Goal: Navigation & Orientation: Find specific page/section

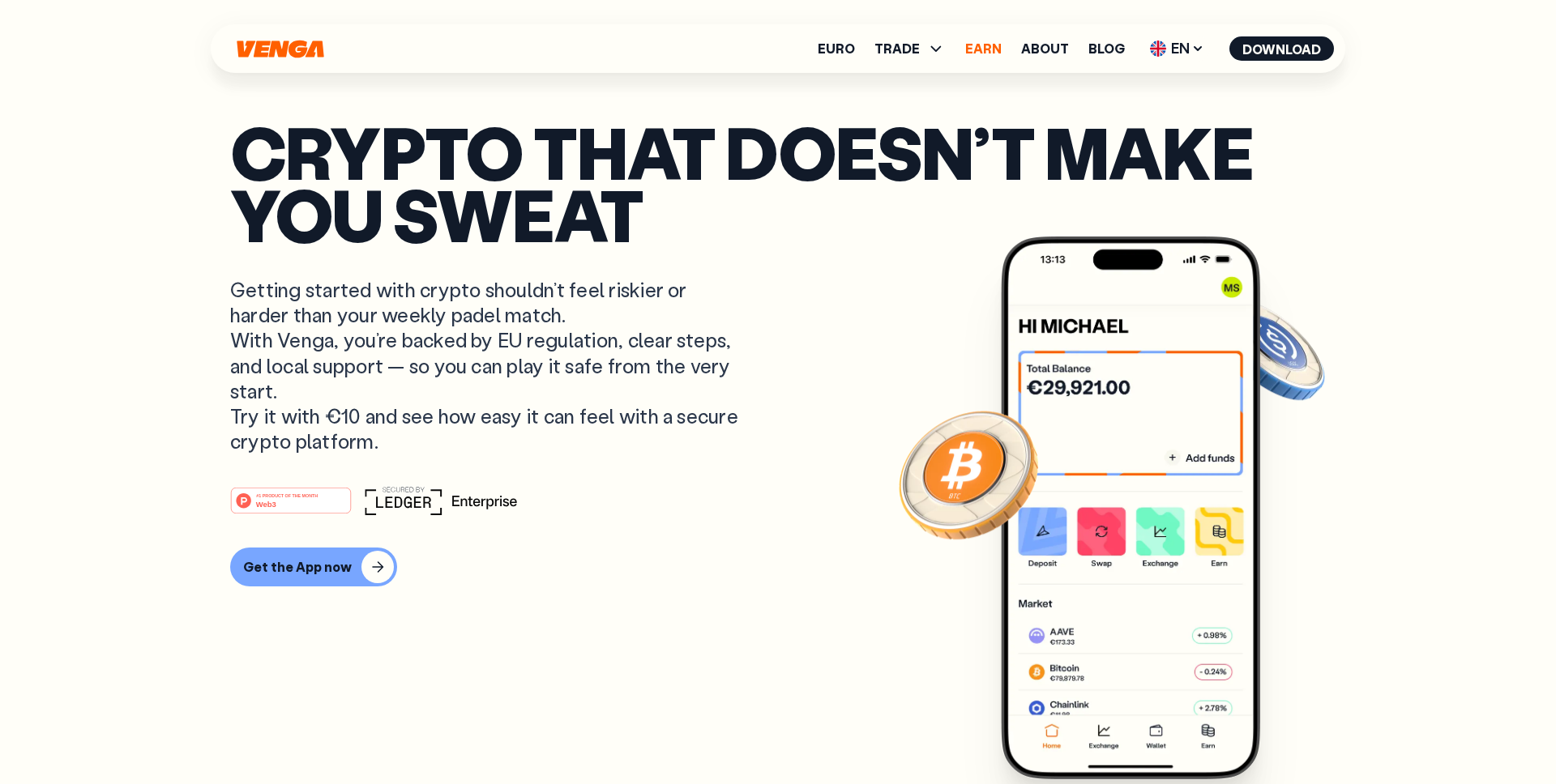
click at [981, 51] on link "Earn" at bounding box center [983, 48] width 37 height 13
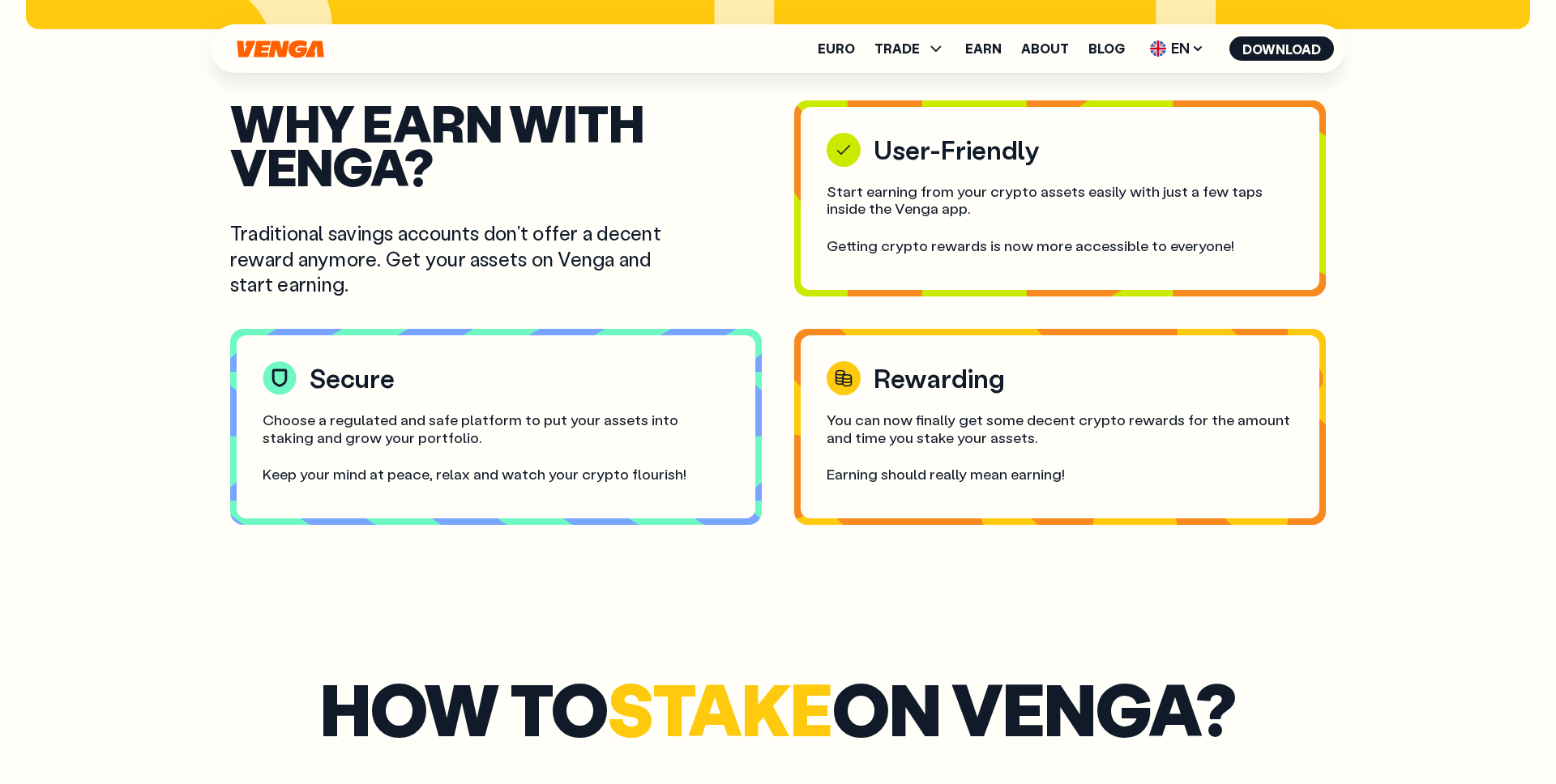
scroll to position [2879, 0]
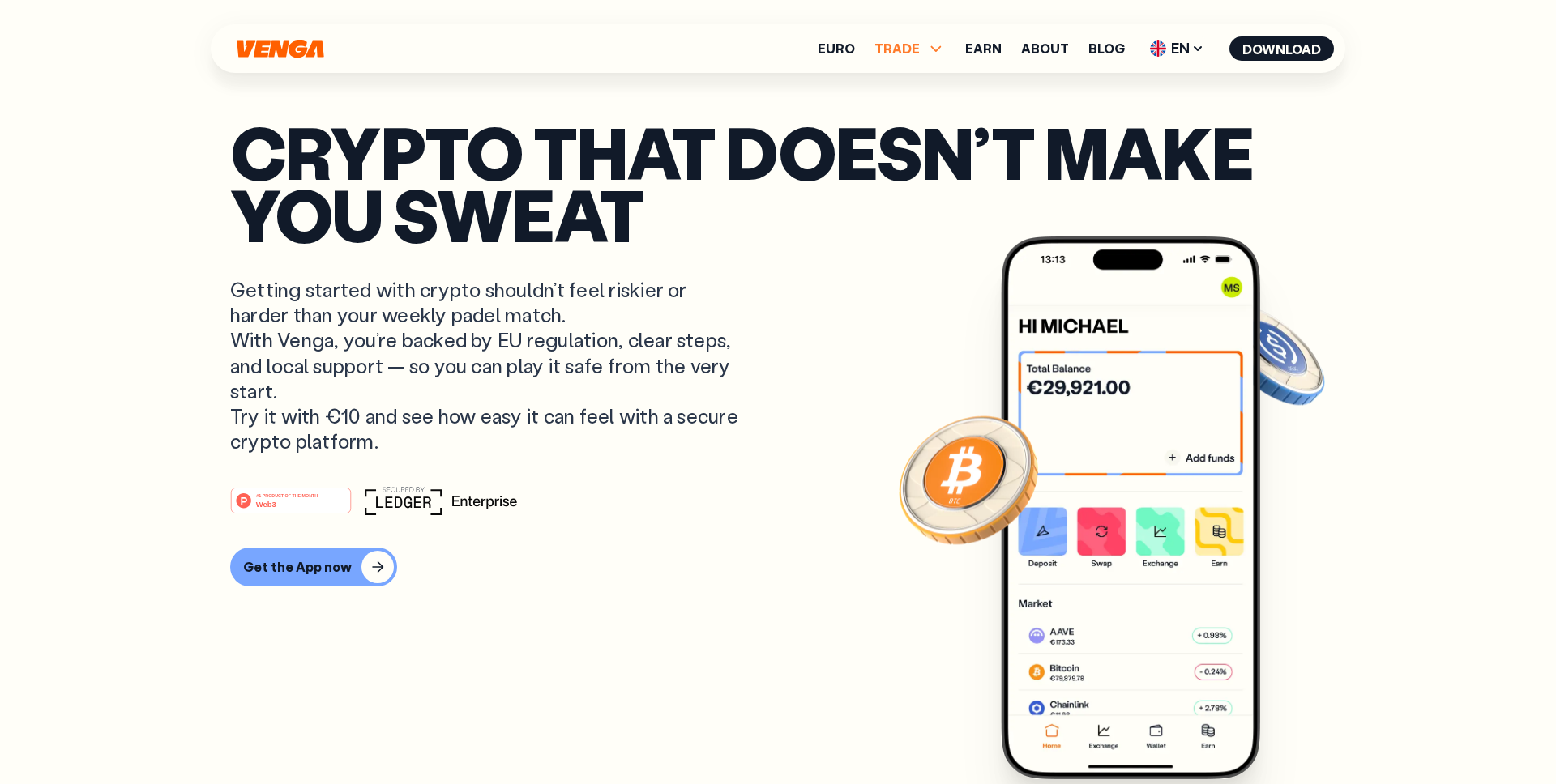
click at [925, 51] on span "TRADE" at bounding box center [911, 48] width 72 height 20
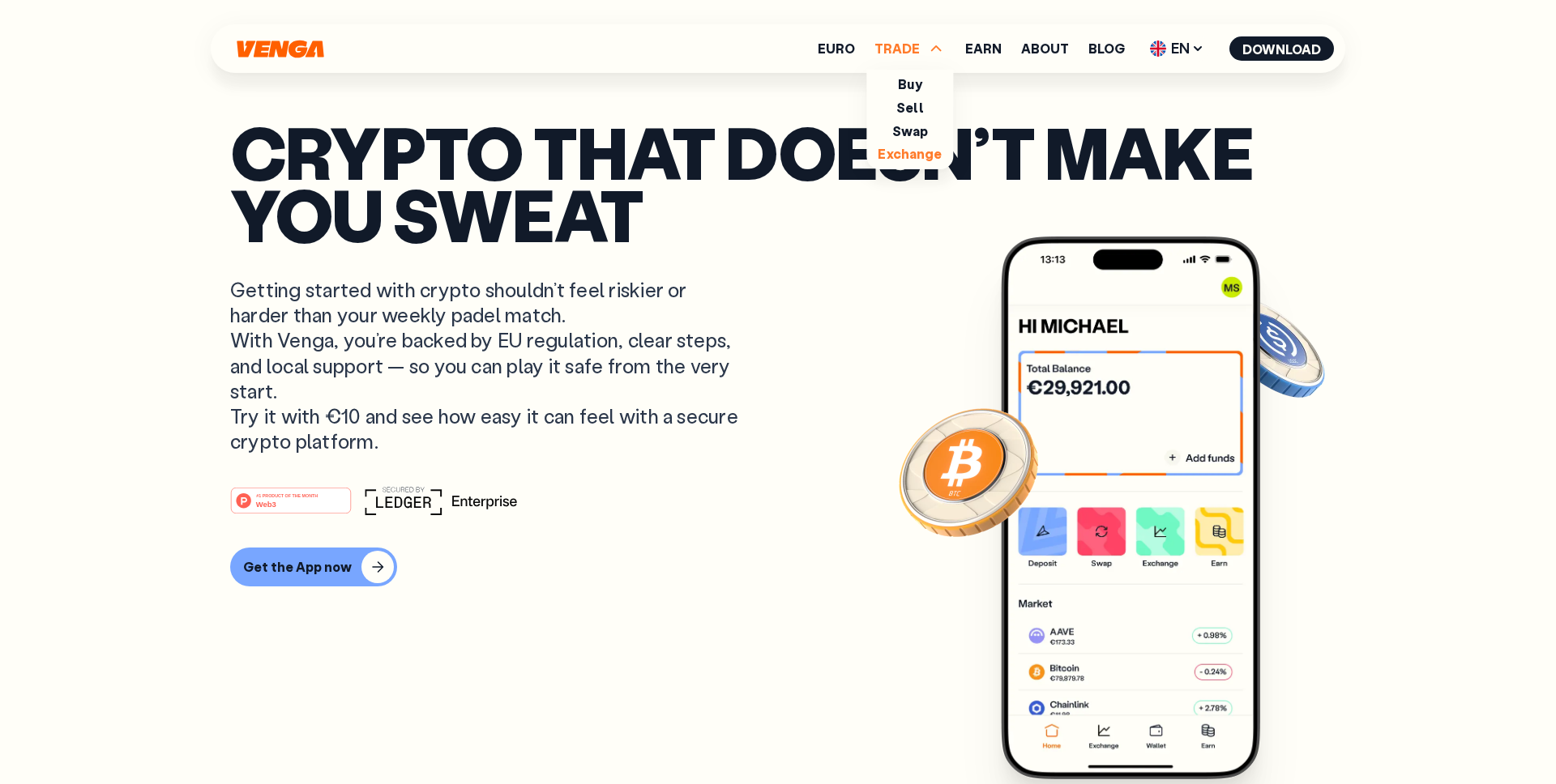
click at [913, 149] on link "Exchange" at bounding box center [910, 153] width 64 height 17
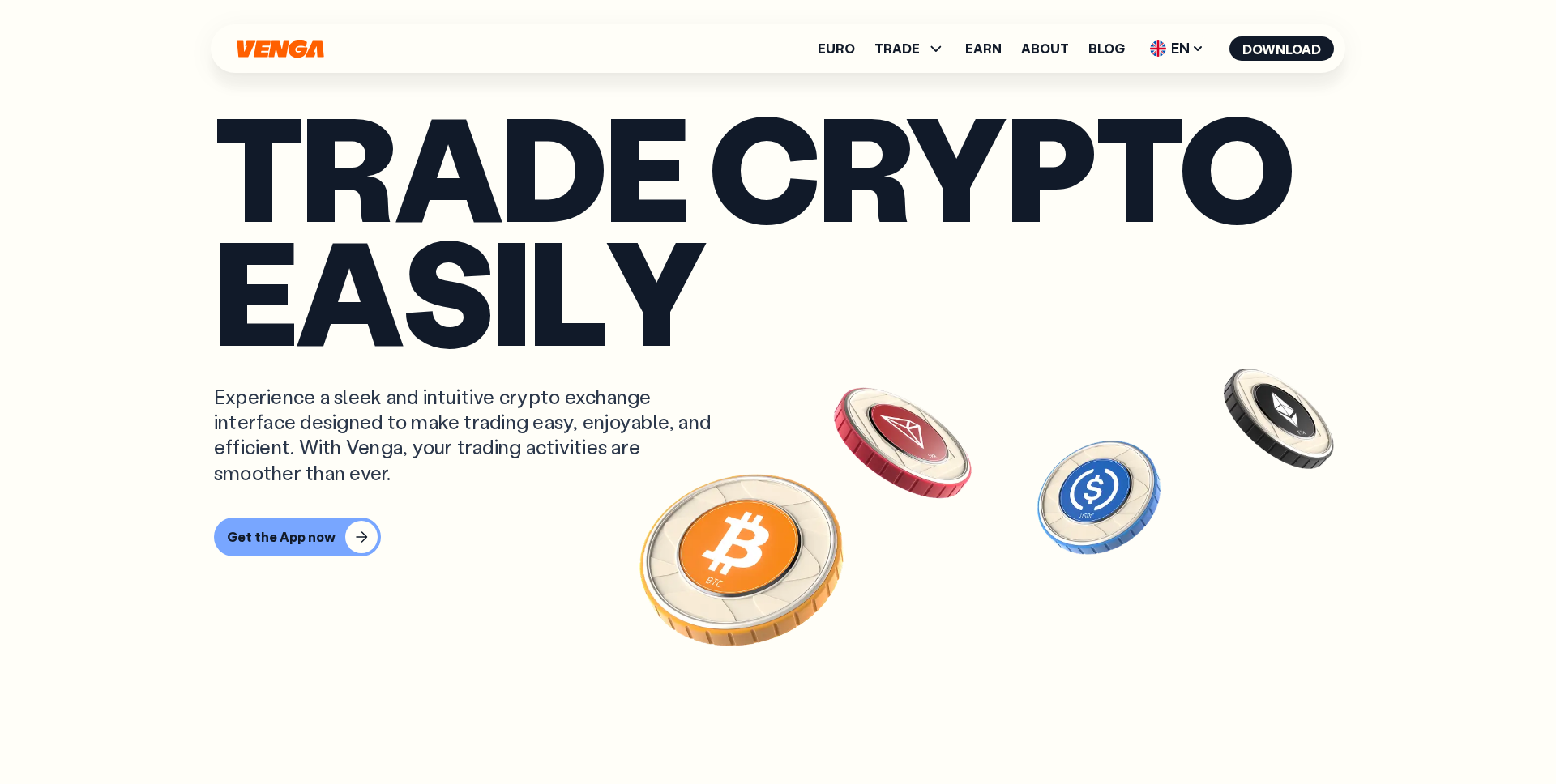
click at [316, 57] on div "Euro TRADE Buy Sell Swap Exchange Earn About Blog EN English - EN Español - ES …" at bounding box center [777, 48] width 1134 height 48
click at [294, 51] on icon "Home" at bounding box center [279, 48] width 87 height 18
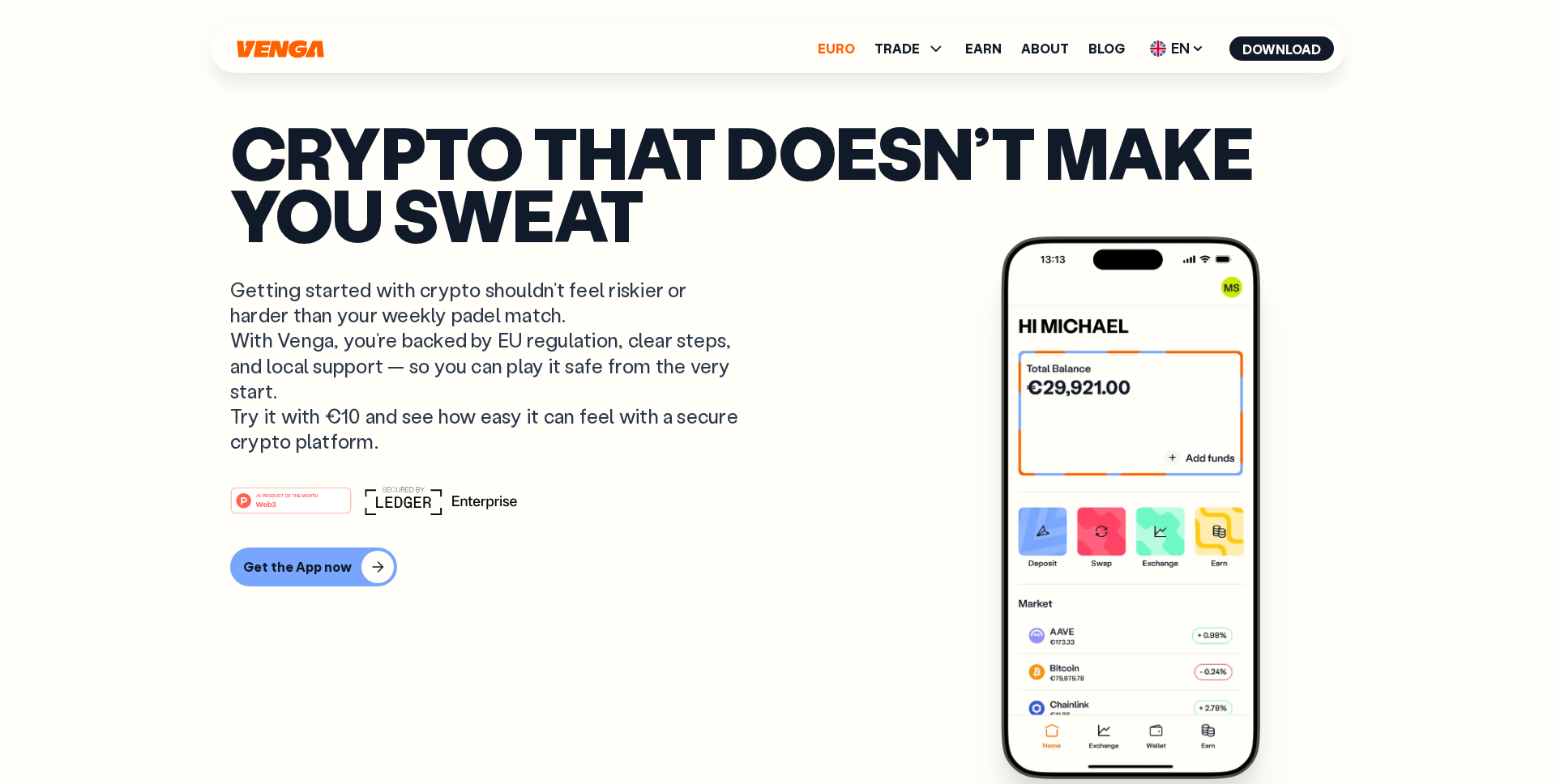
click at [836, 53] on link "Euro" at bounding box center [836, 48] width 38 height 13
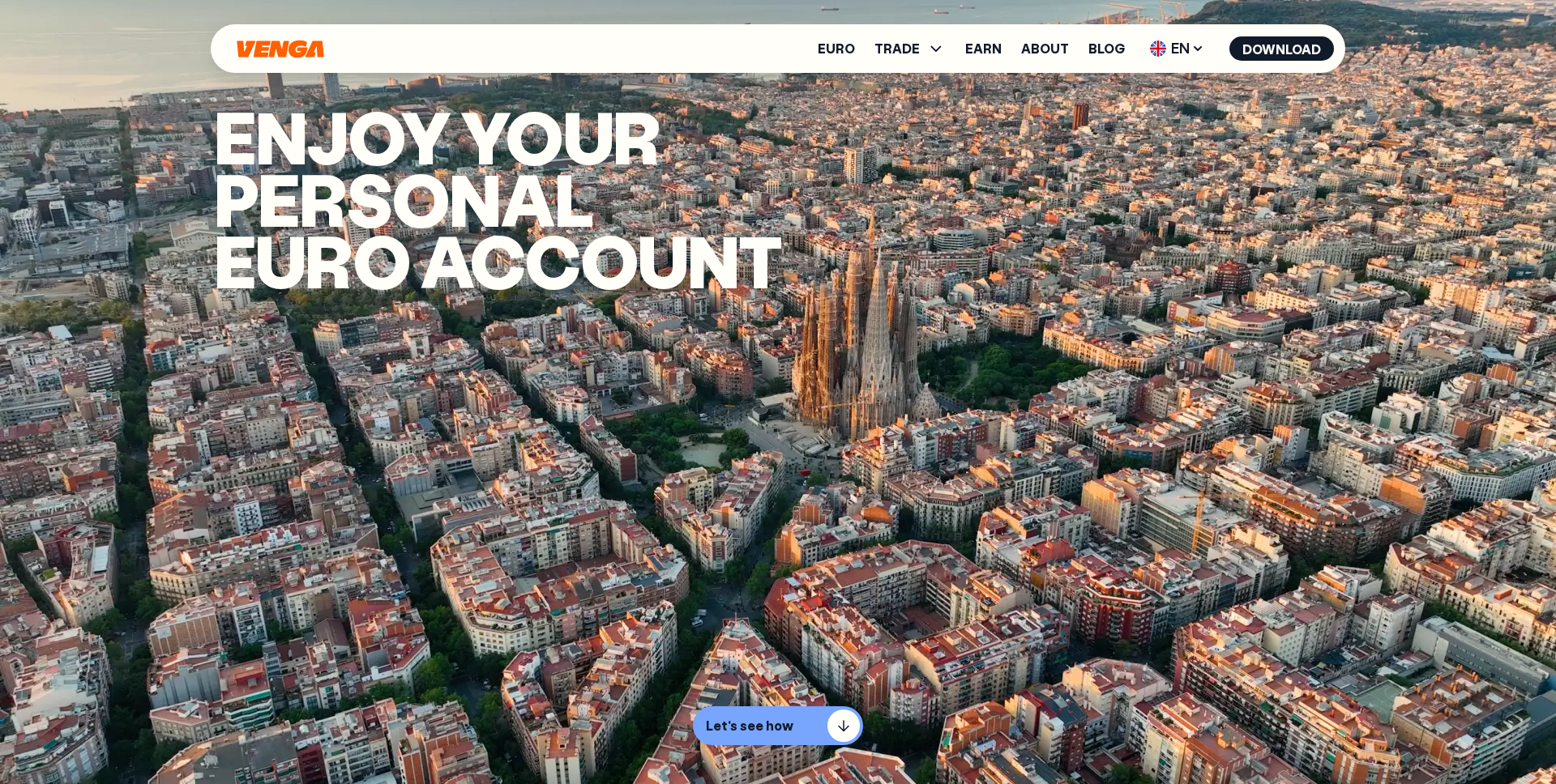
click at [1047, 56] on ul "Euro TRADE Buy Sell Swap Exchange Earn About Blog EN English - EN Español - ES …" at bounding box center [1075, 48] width 517 height 26
click at [1046, 54] on link "About" at bounding box center [1044, 48] width 47 height 13
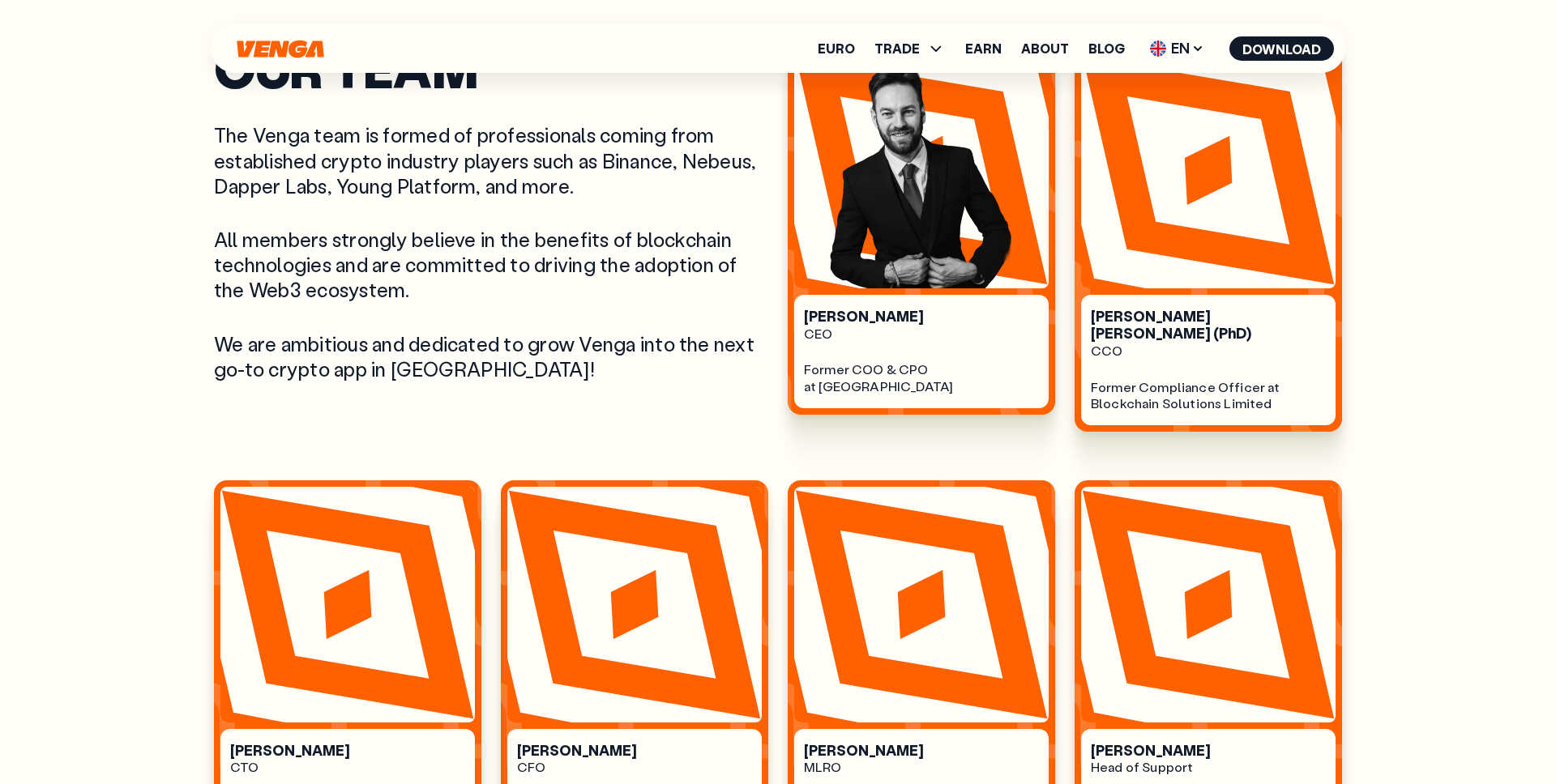
scroll to position [836, 0]
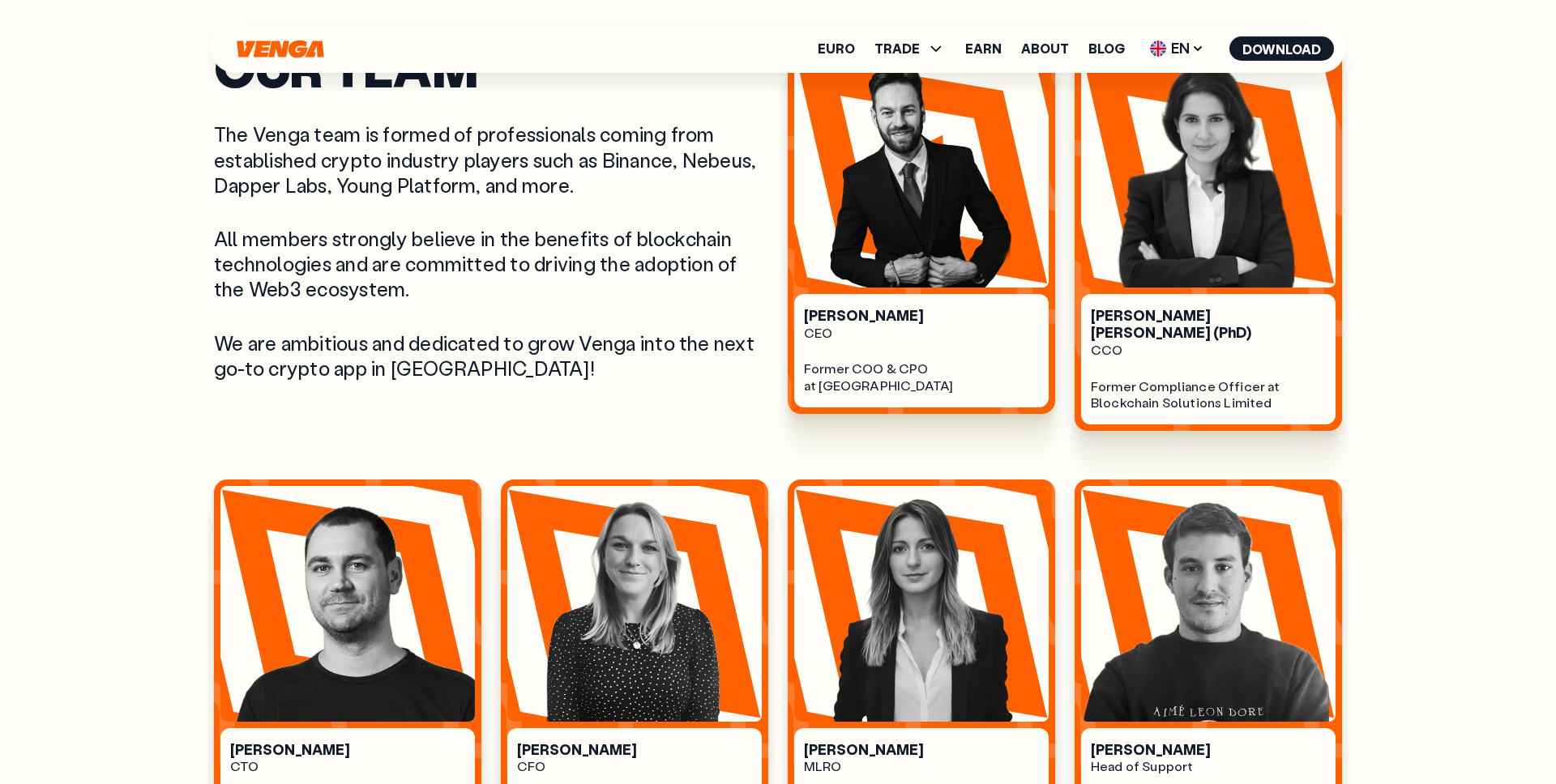
click at [291, 63] on div "Euro TRADE Buy Sell Swap Exchange Earn About Blog EN English - EN Español - ES …" at bounding box center [777, 48] width 1134 height 48
click at [278, 54] on icon "Home" at bounding box center [279, 48] width 87 height 18
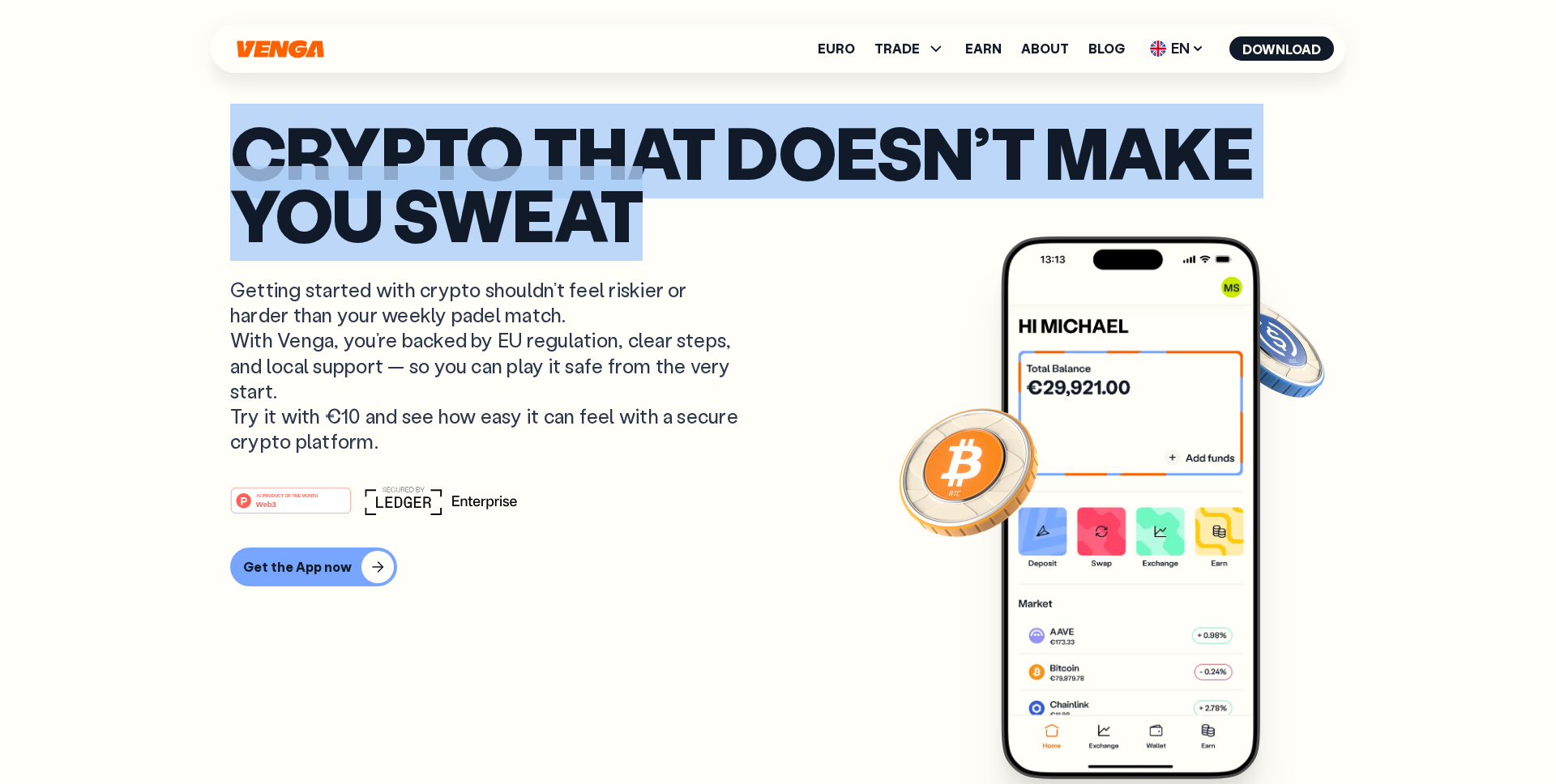
drag, startPoint x: 641, startPoint y: 217, endPoint x: 223, endPoint y: 181, distance: 419.5
click at [637, 200] on p "Crypto that doesn’t make you sweat" at bounding box center [778, 183] width 1096 height 124
drag, startPoint x: 655, startPoint y: 209, endPoint x: 206, endPoint y: 159, distance: 451.8
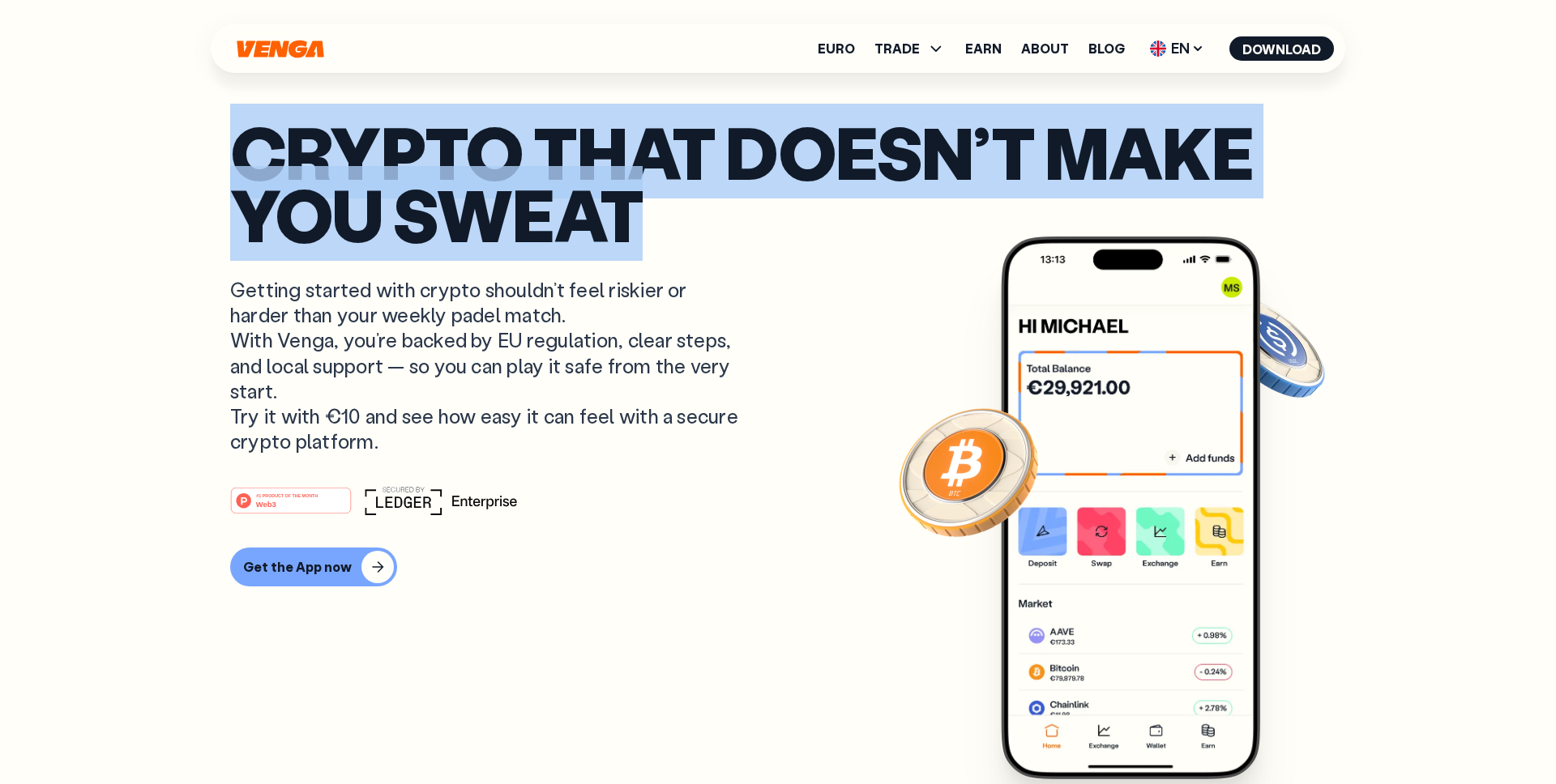
click at [382, 183] on p "Crypto that doesn’t make you sweat" at bounding box center [778, 183] width 1096 height 124
drag, startPoint x: 534, startPoint y: 201, endPoint x: 233, endPoint y: 166, distance: 303.0
click at [233, 166] on p "Crypto that doesn’t make you sweat" at bounding box center [778, 183] width 1096 height 124
click at [516, 175] on p "Crypto that doesn’t make you sweat" at bounding box center [778, 183] width 1096 height 124
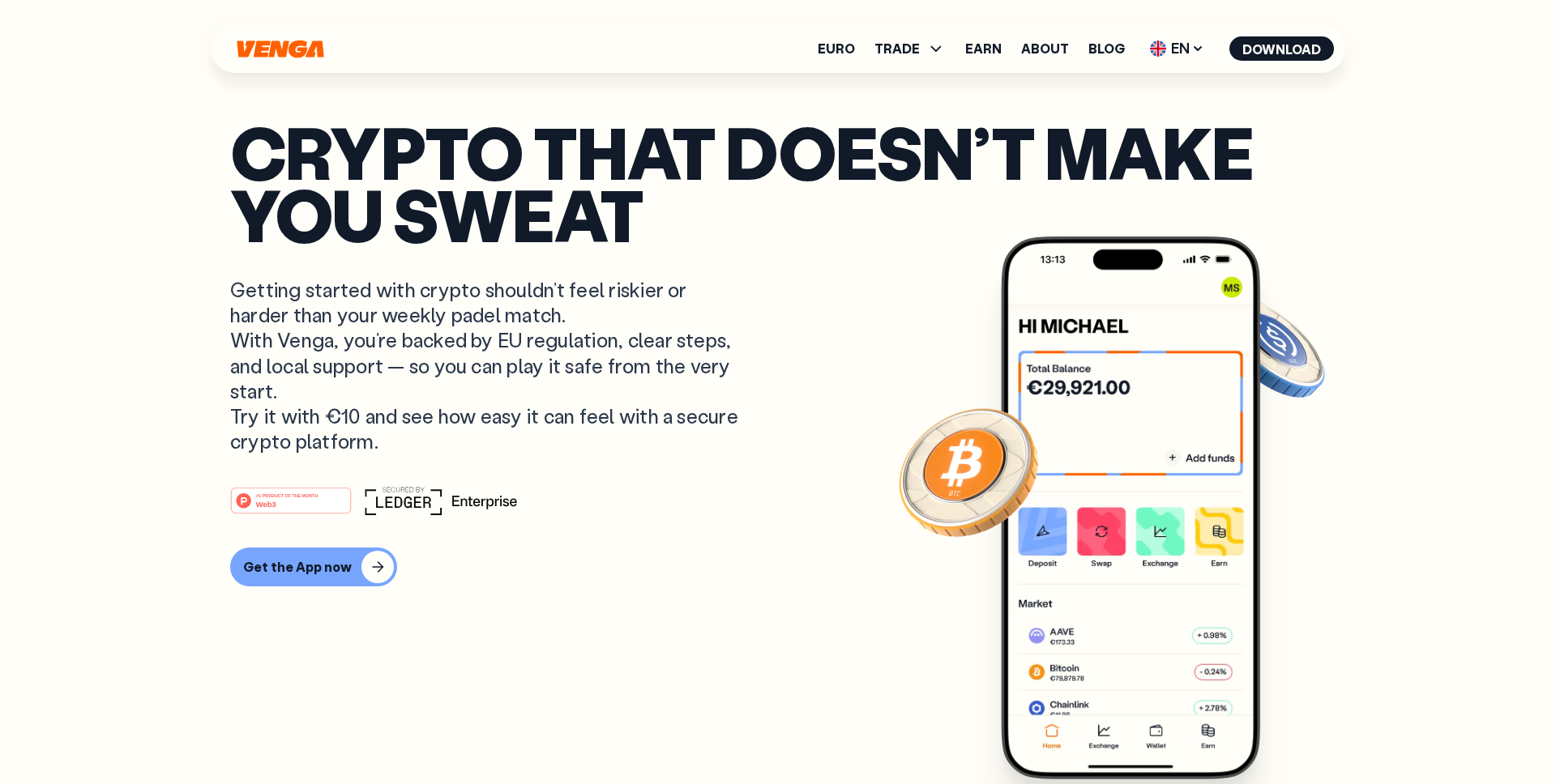
click at [653, 212] on p "Crypto that doesn’t make you sweat" at bounding box center [778, 183] width 1096 height 124
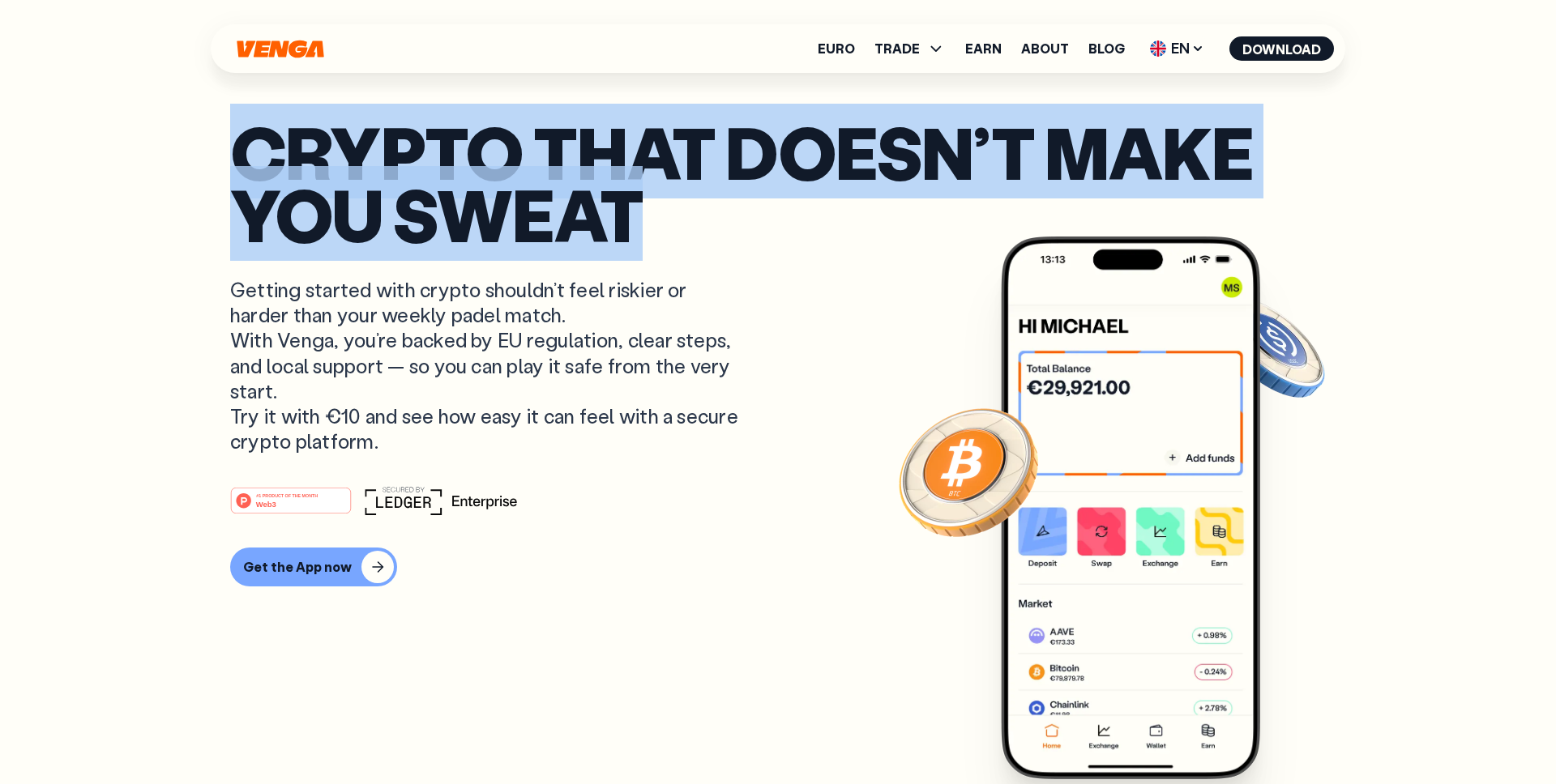
drag, startPoint x: 660, startPoint y: 212, endPoint x: 201, endPoint y: 170, distance: 460.9
click at [531, 183] on p "Crypto that doesn’t make you sweat" at bounding box center [778, 183] width 1096 height 124
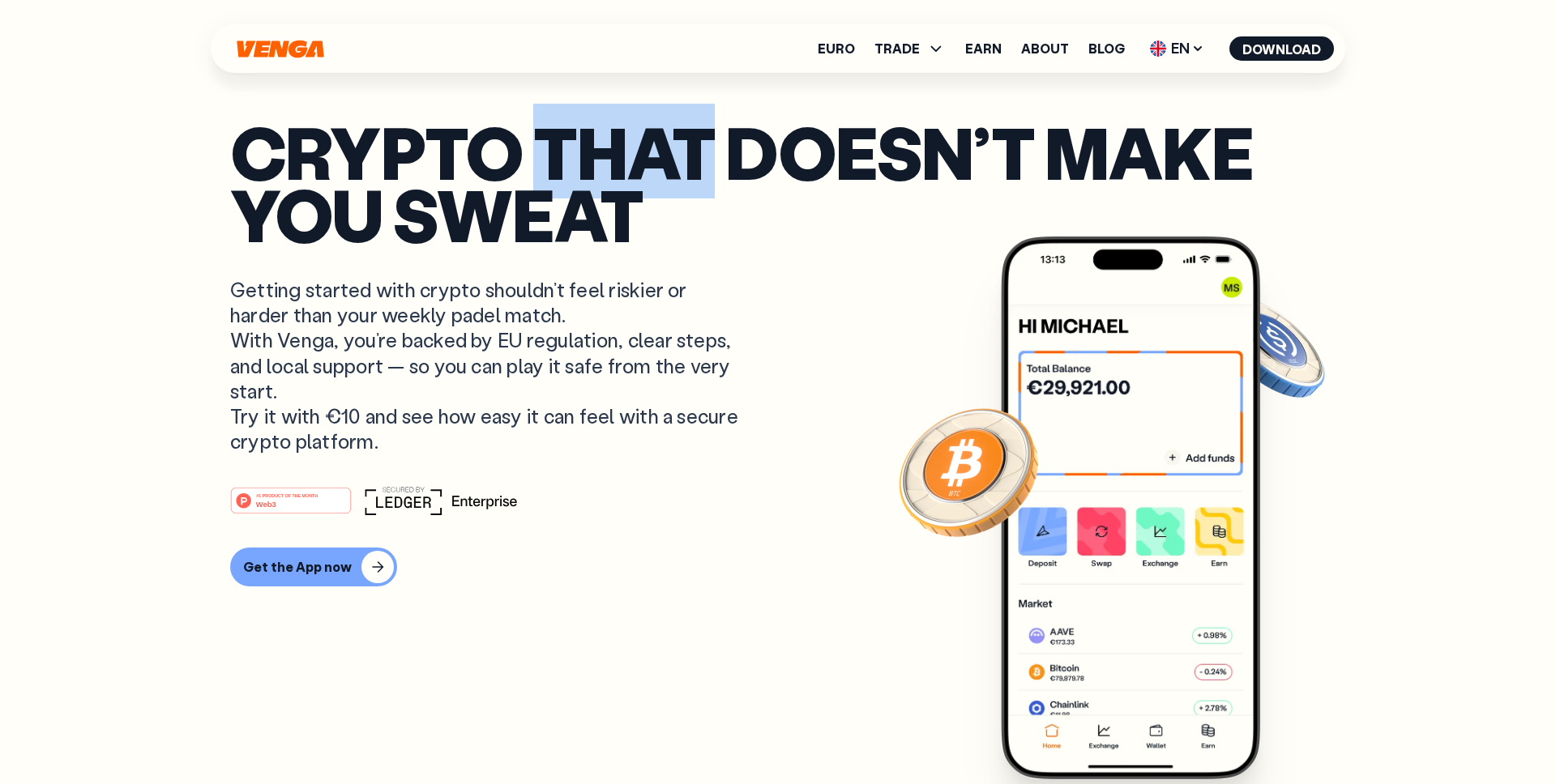
click at [531, 183] on p "Crypto that doesn’t make you sweat" at bounding box center [778, 183] width 1096 height 124
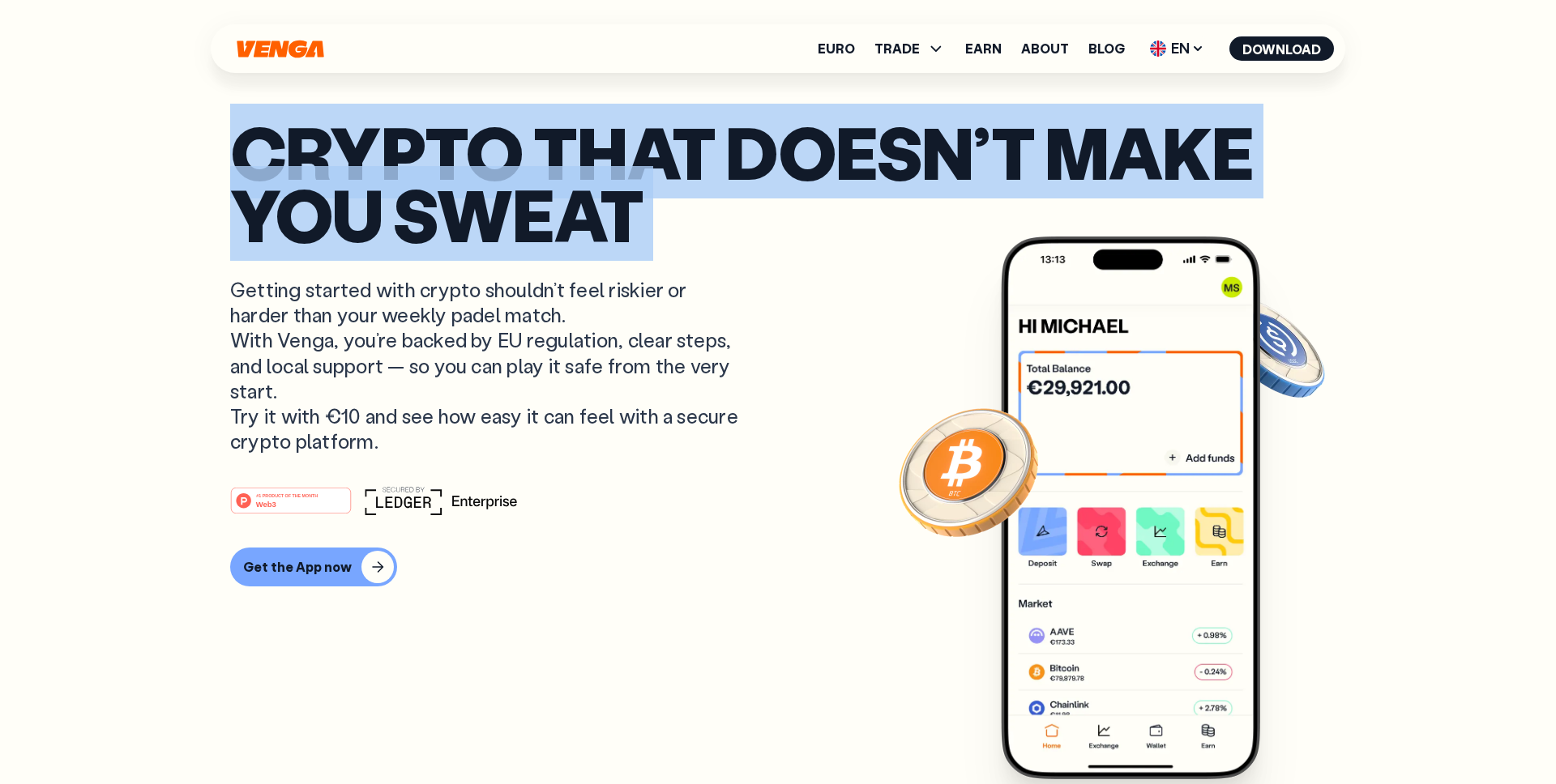
click at [531, 183] on p "Crypto that doesn’t make you sweat" at bounding box center [778, 183] width 1096 height 124
click at [538, 185] on p "Crypto that doesn’t make you sweat" at bounding box center [778, 183] width 1096 height 124
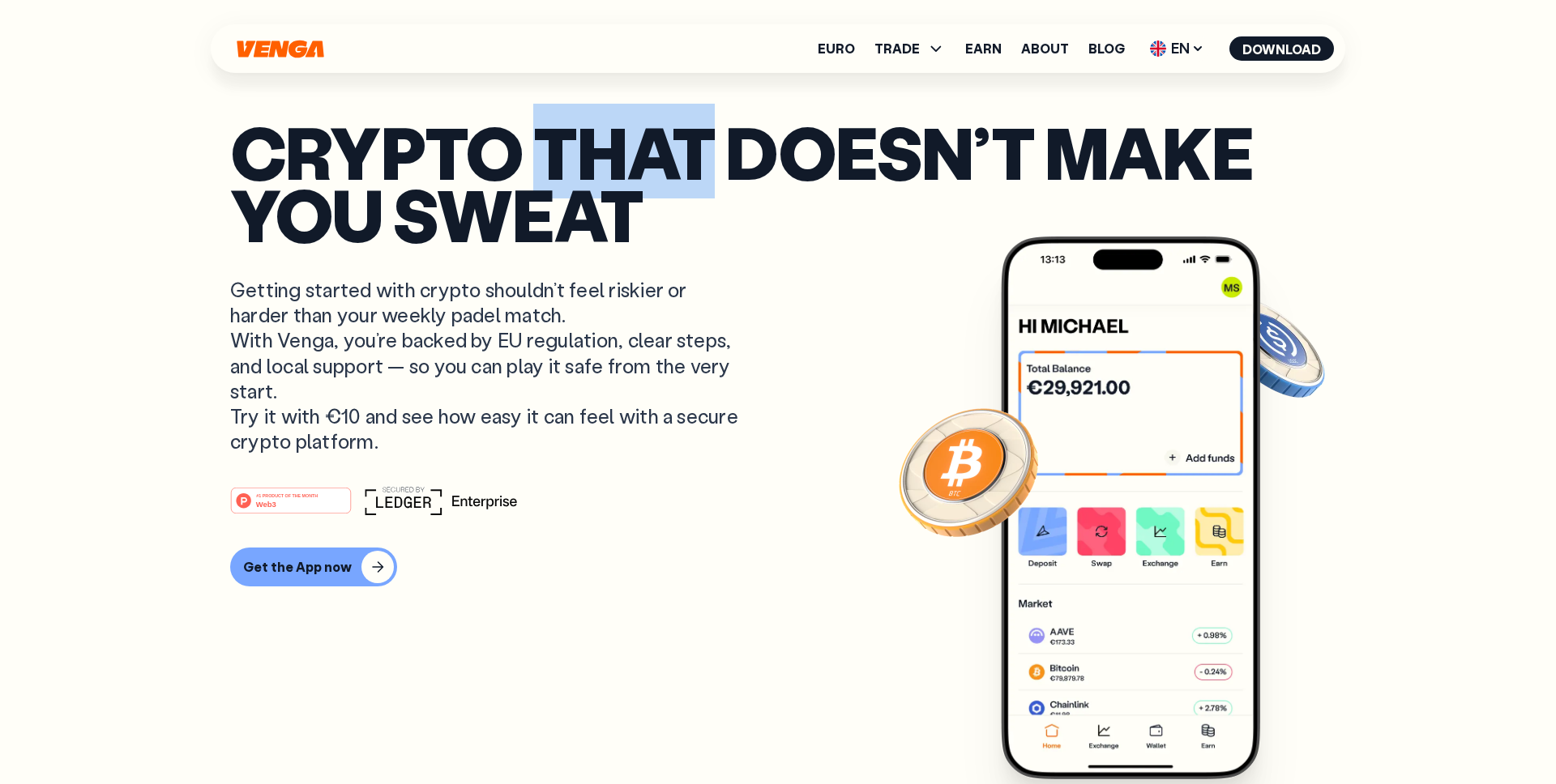
click at [538, 185] on p "Crypto that doesn’t make you sweat" at bounding box center [778, 183] width 1096 height 124
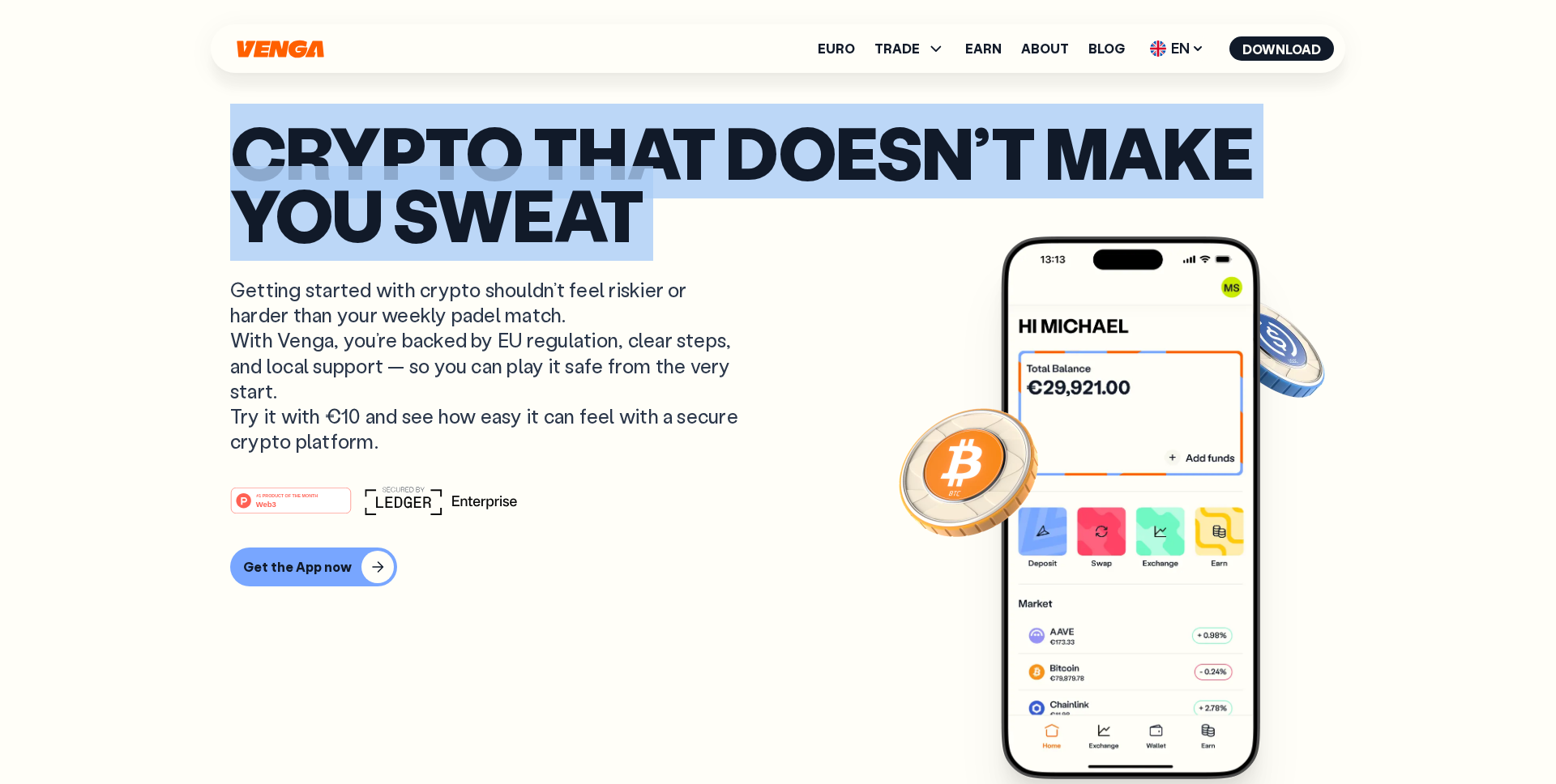
click at [538, 185] on p "Crypto that doesn’t make you sweat" at bounding box center [778, 183] width 1096 height 124
click at [579, 190] on p "Crypto that doesn’t make you sweat" at bounding box center [778, 183] width 1096 height 124
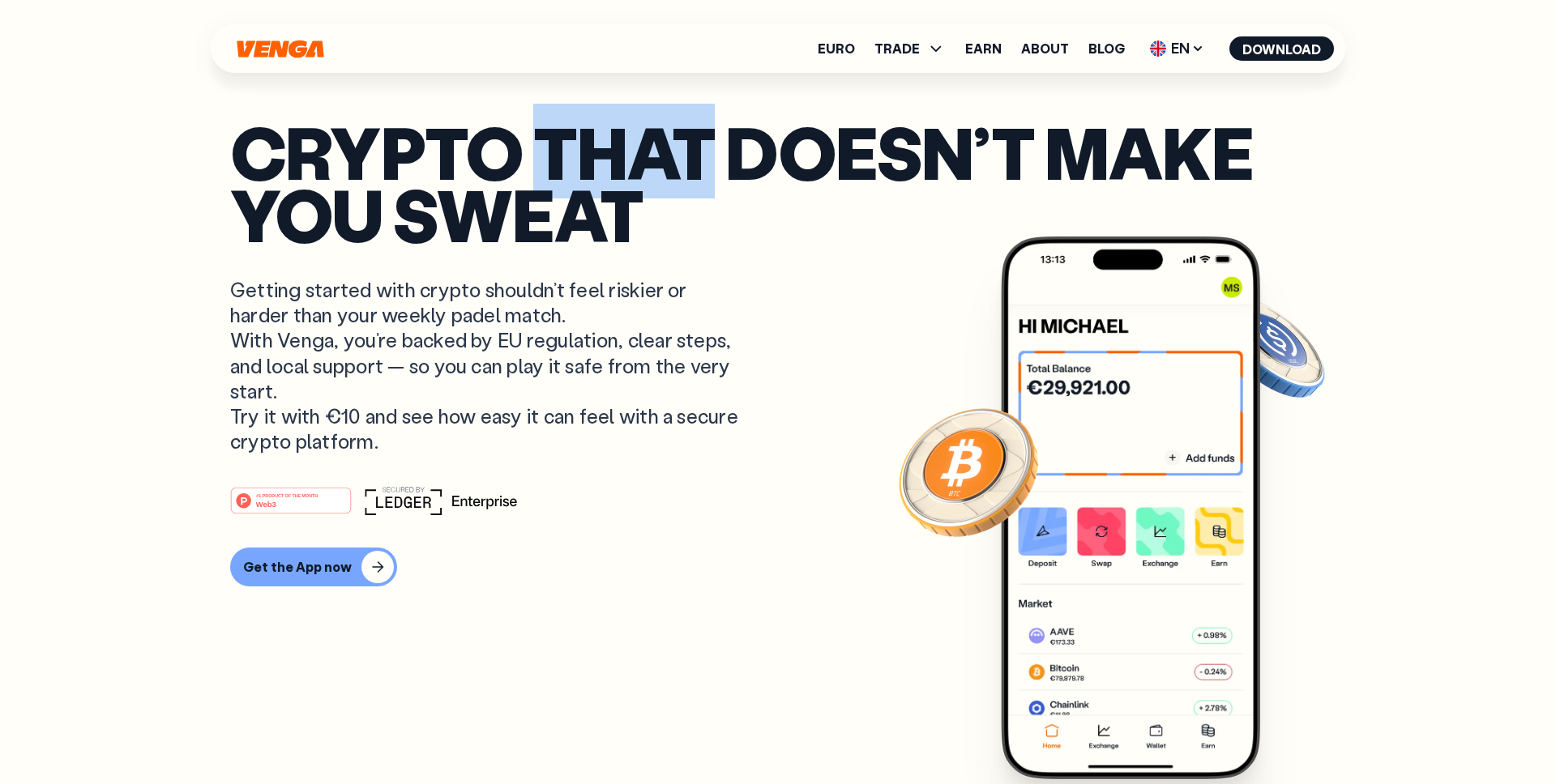
click at [579, 190] on p "Crypto that doesn’t make you sweat" at bounding box center [778, 183] width 1096 height 124
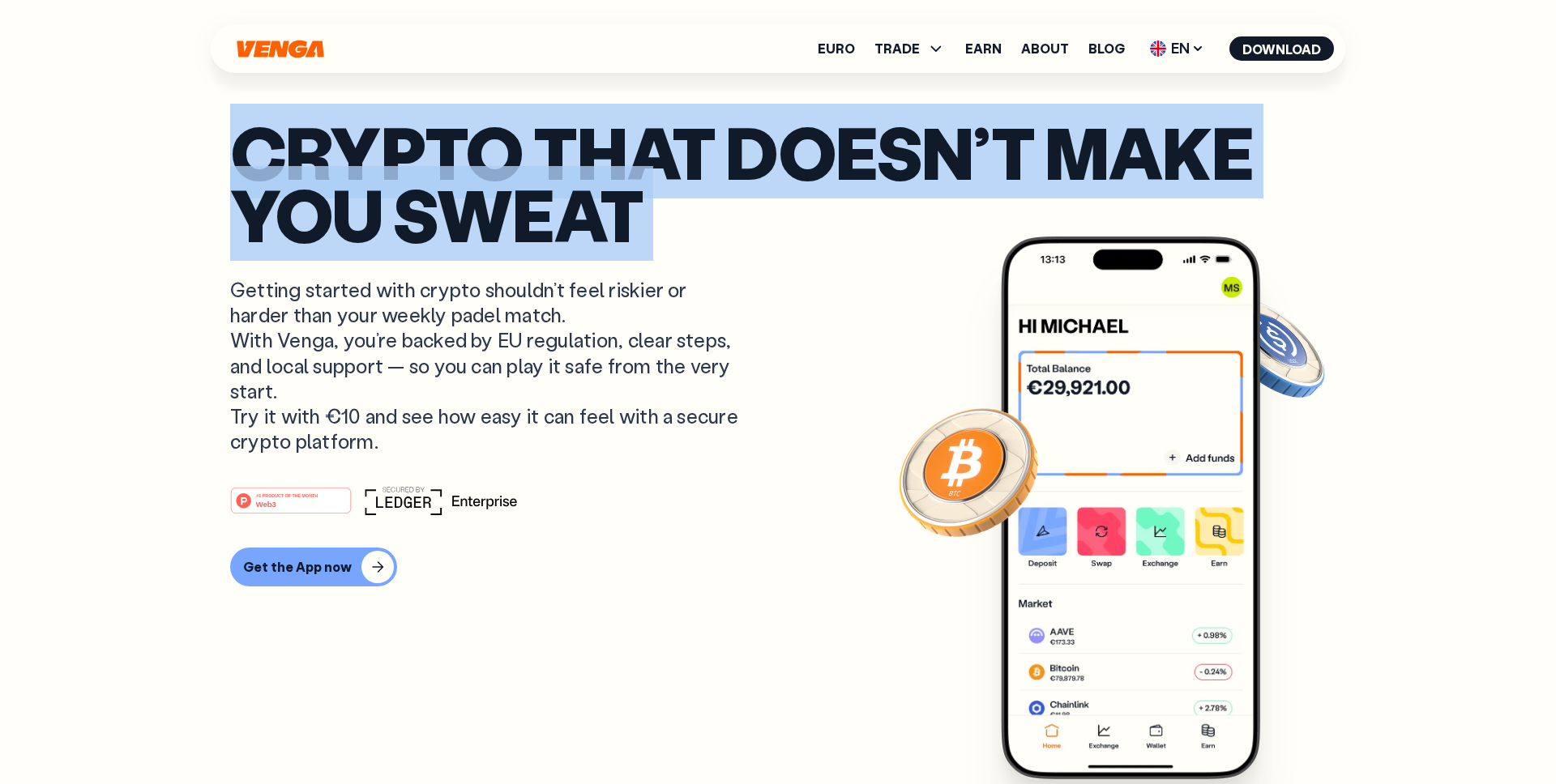
click at [579, 190] on p "Crypto that doesn’t make you sweat" at bounding box center [778, 183] width 1096 height 124
click at [604, 192] on p "Crypto that doesn’t make you sweat" at bounding box center [778, 183] width 1096 height 124
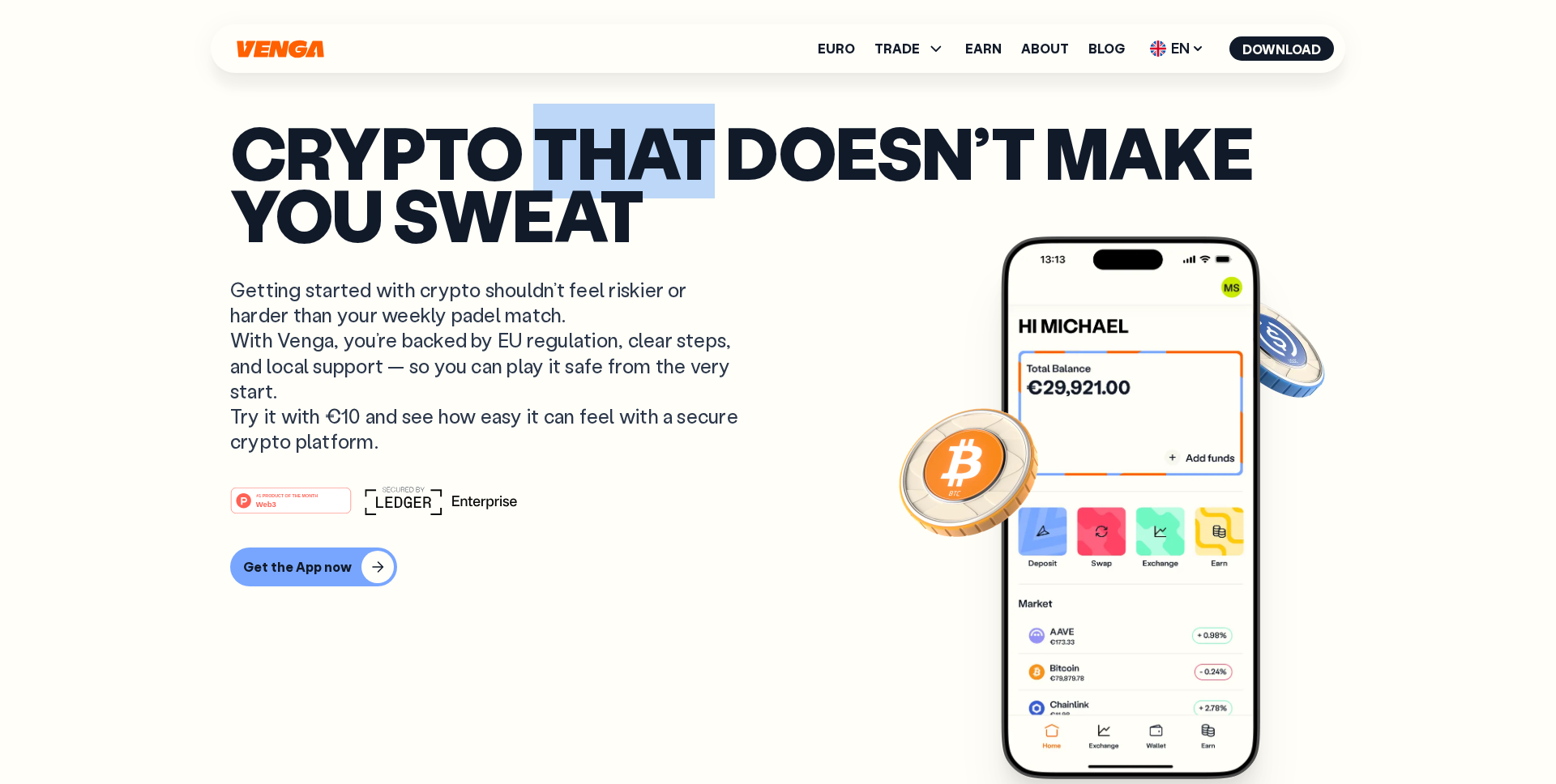
click at [604, 192] on p "Crypto that doesn’t make you sweat" at bounding box center [778, 183] width 1096 height 124
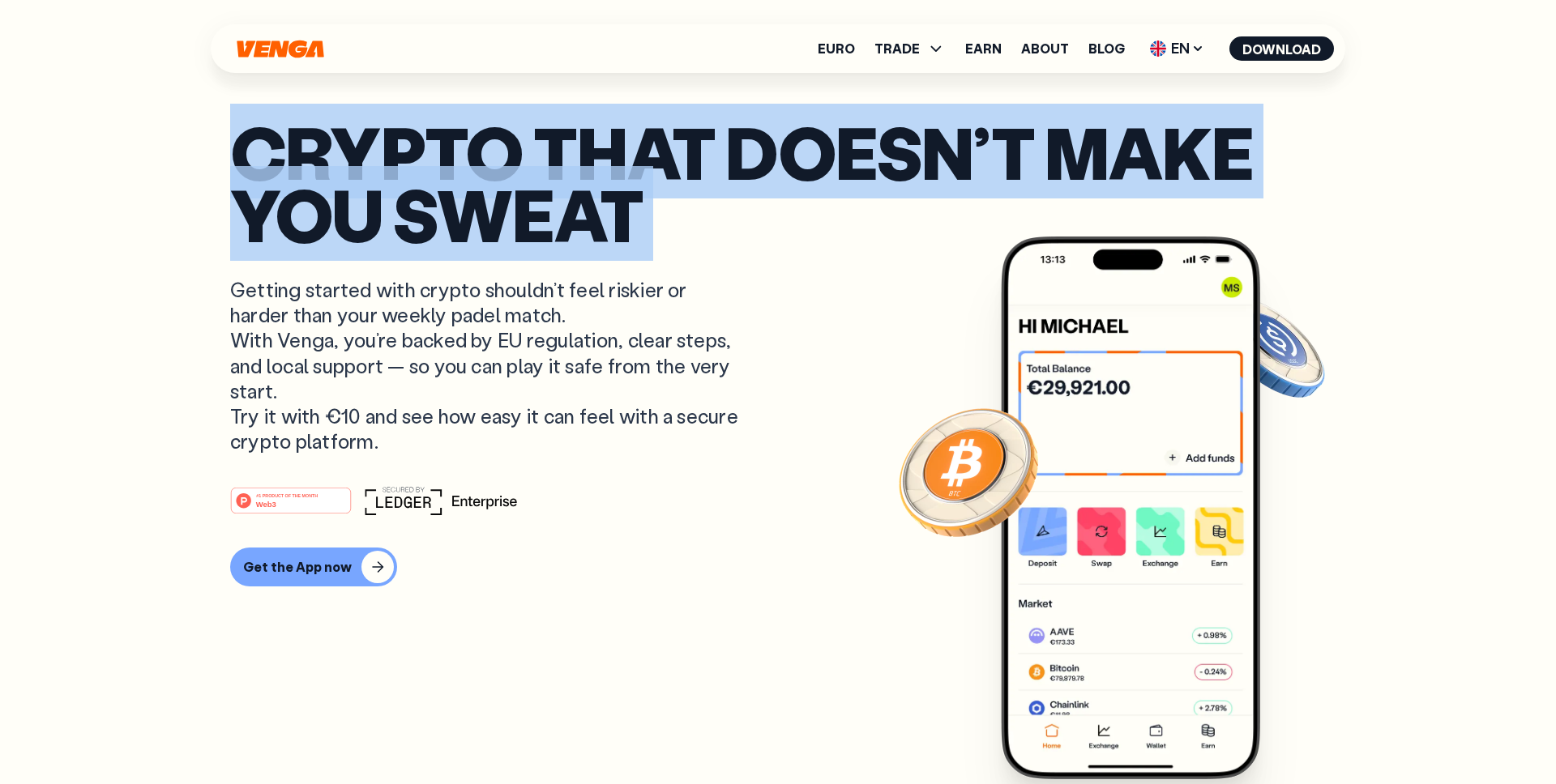
click at [604, 192] on p "Crypto that doesn’t make you sweat" at bounding box center [778, 183] width 1096 height 124
click at [622, 215] on p "Crypto that doesn’t make you sweat" at bounding box center [778, 183] width 1096 height 124
drag, startPoint x: 637, startPoint y: 215, endPoint x: 205, endPoint y: 179, distance: 433.5
click at [423, 175] on p "Crypto that doesn’t make you sweat" at bounding box center [778, 183] width 1096 height 124
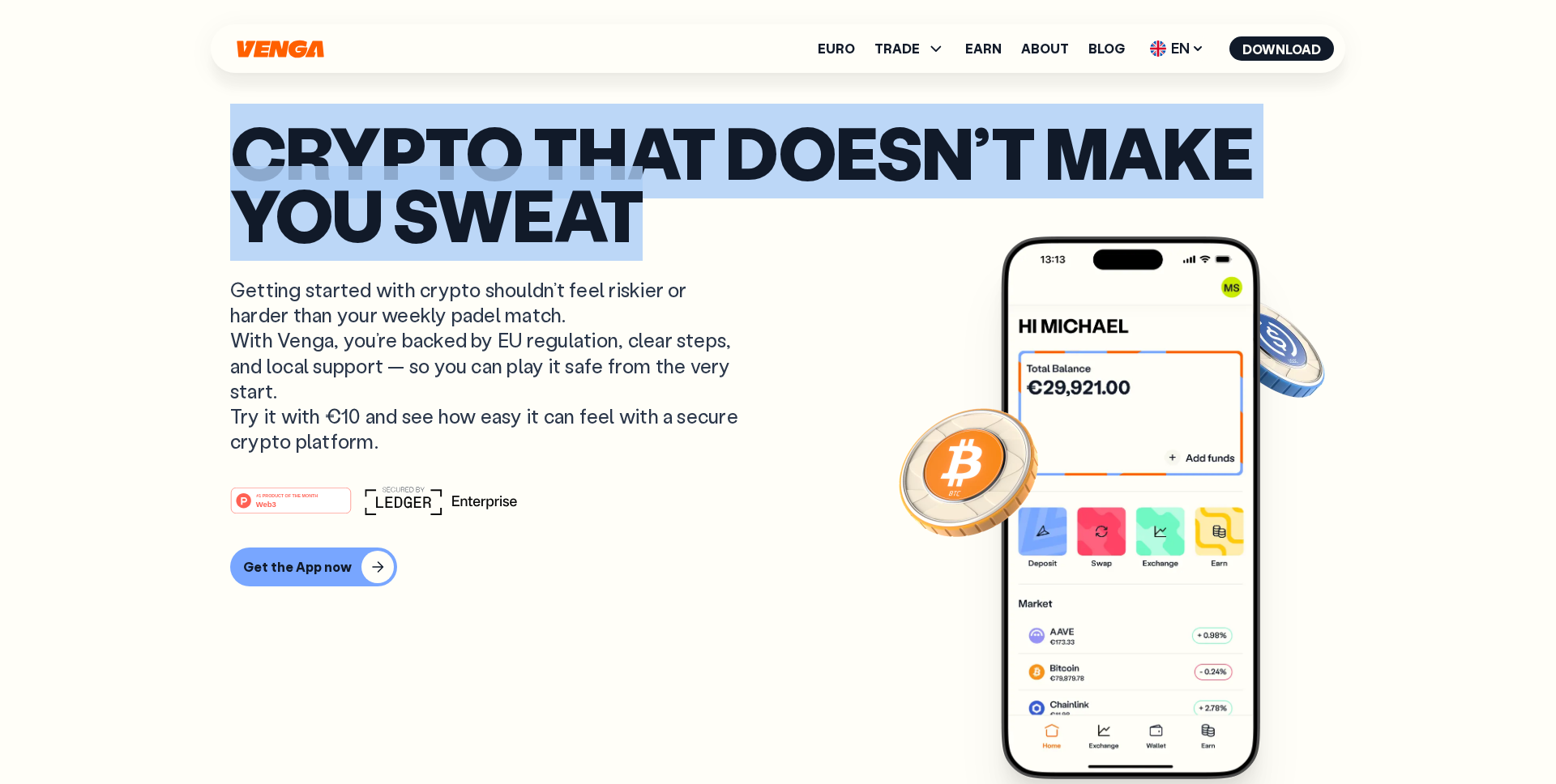
drag, startPoint x: 252, startPoint y: 155, endPoint x: 704, endPoint y: 211, distance: 455.5
click at [704, 211] on p "Crypto that doesn’t make you sweat" at bounding box center [778, 183] width 1096 height 124
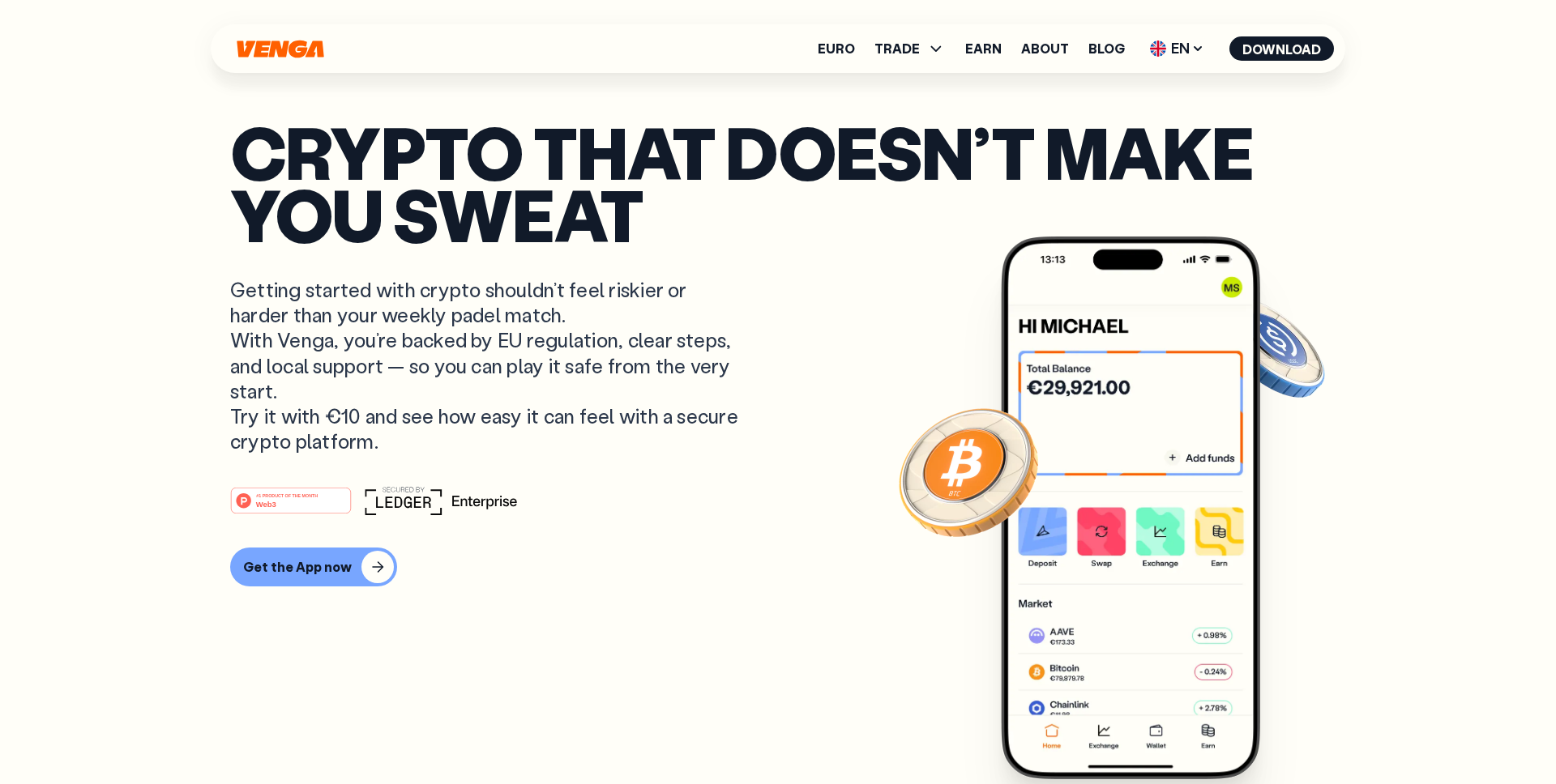
click at [631, 208] on p "Crypto that doesn’t make you sweat" at bounding box center [778, 183] width 1096 height 124
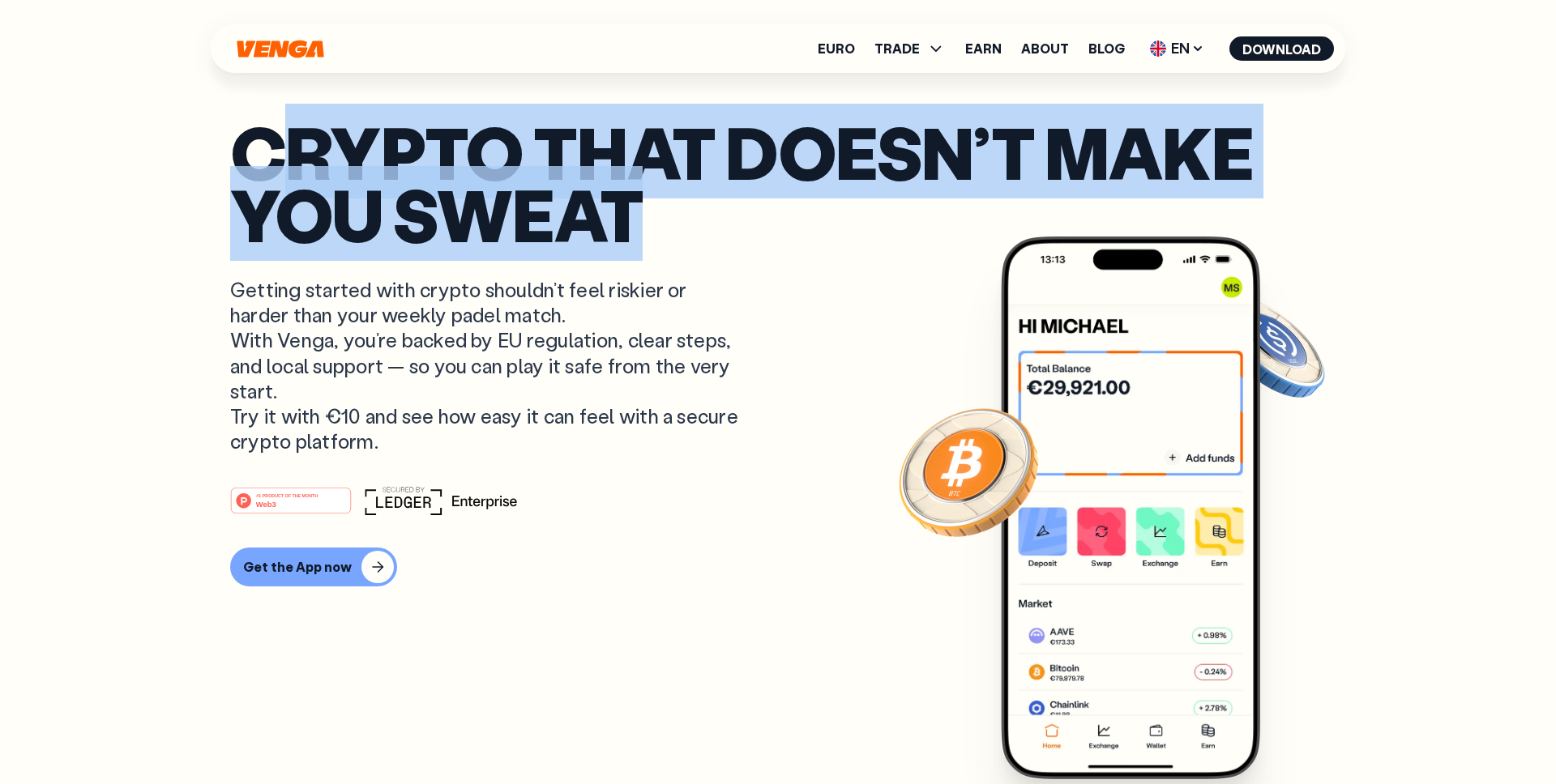
drag, startPoint x: 651, startPoint y: 209, endPoint x: 270, endPoint y: 173, distance: 382.7
click at [270, 173] on p "Crypto that doesn’t make you sweat" at bounding box center [778, 183] width 1096 height 124
click at [433, 158] on p "Crypto that doesn’t make you sweat" at bounding box center [778, 183] width 1096 height 124
drag, startPoint x: 645, startPoint y: 207, endPoint x: 232, endPoint y: 161, distance: 415.6
click at [232, 161] on p "Crypto that doesn’t make you sweat" at bounding box center [778, 183] width 1096 height 124
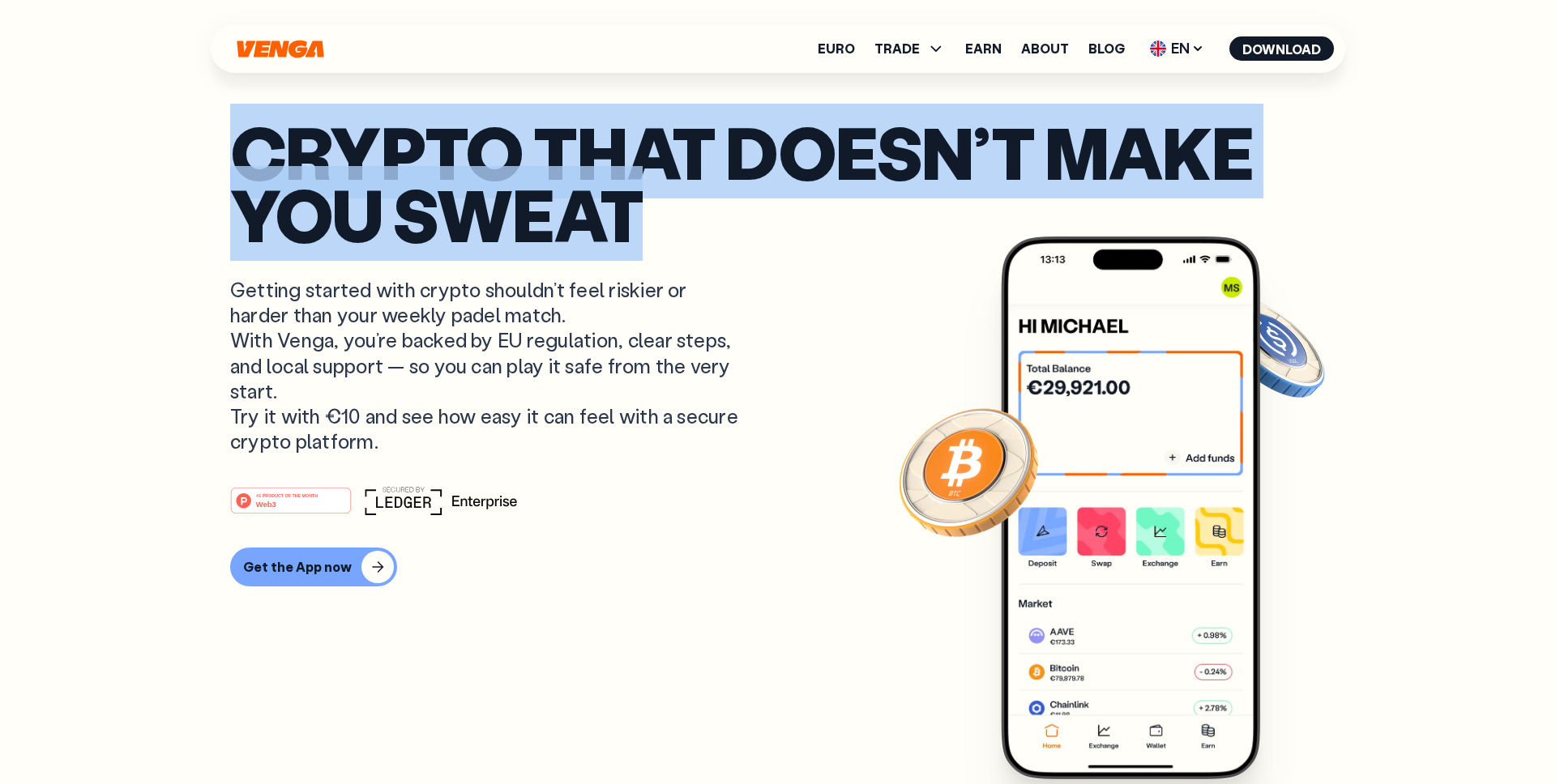
click at [463, 186] on p "Crypto that doesn’t make you sweat" at bounding box center [778, 183] width 1096 height 124
drag, startPoint x: 661, startPoint y: 204, endPoint x: 201, endPoint y: 147, distance: 463.5
click at [391, 174] on p "Crypto that doesn’t make you sweat" at bounding box center [778, 183] width 1096 height 124
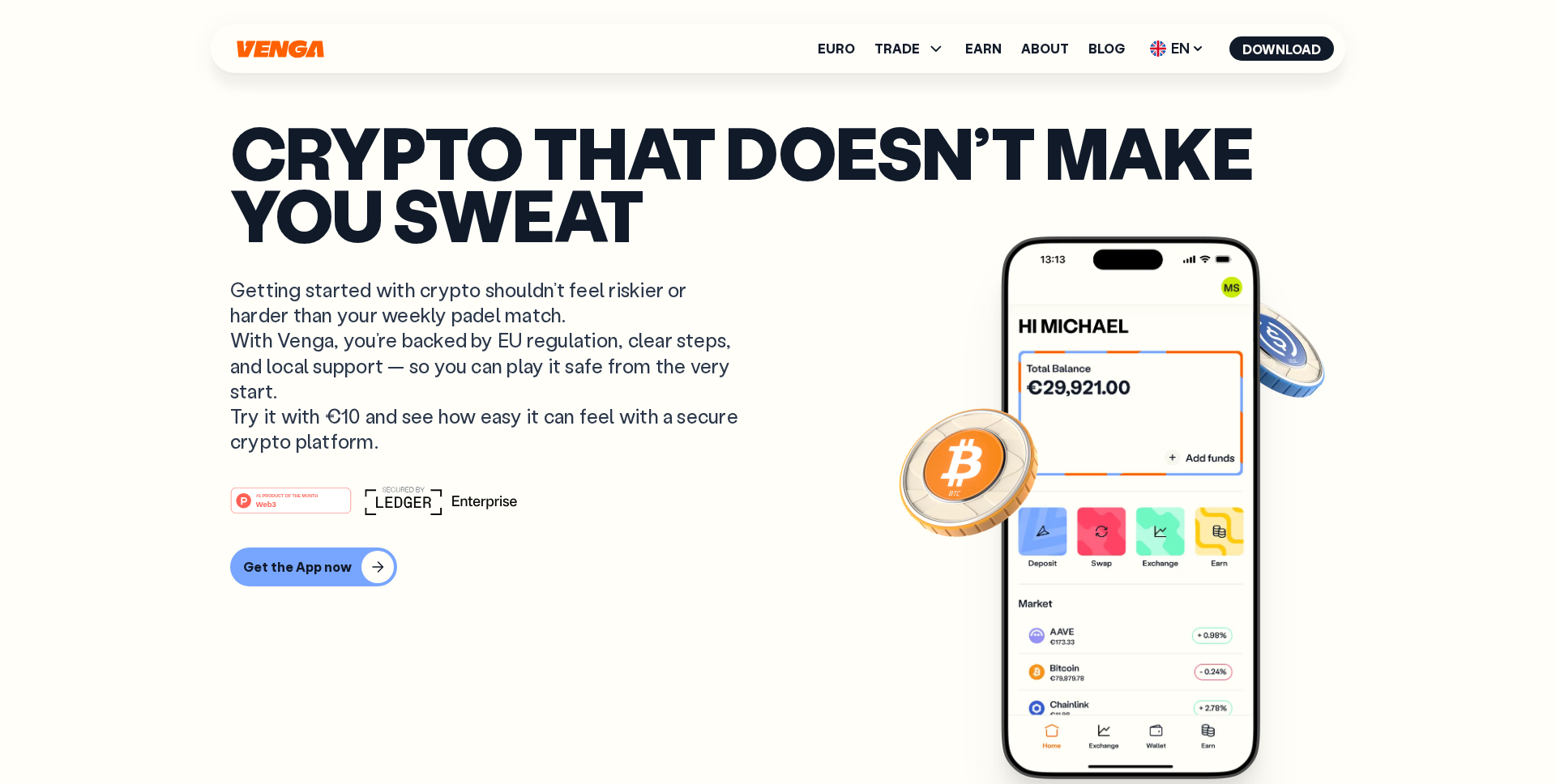
click at [286, 396] on p "Getting started with crypto shouldn’t feel riskier or harder than your weekly p…" at bounding box center [486, 365] width 512 height 176
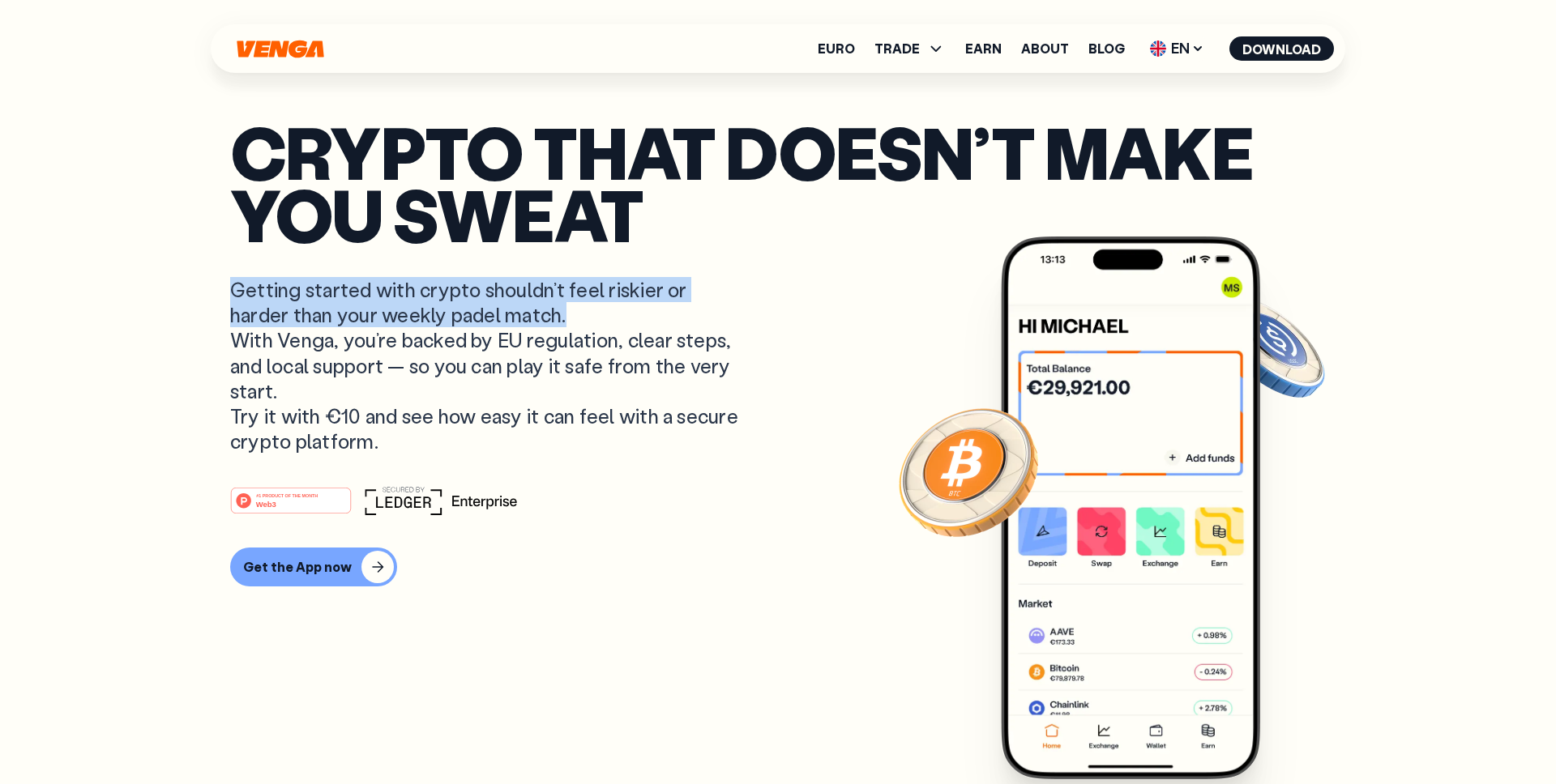
drag, startPoint x: 571, startPoint y: 319, endPoint x: 206, endPoint y: 293, distance: 365.9
click at [405, 296] on p "Getting started with crypto shouldn’t feel riskier or harder than your weekly p…" at bounding box center [486, 365] width 512 height 176
drag, startPoint x: 568, startPoint y: 314, endPoint x: 216, endPoint y: 290, distance: 352.8
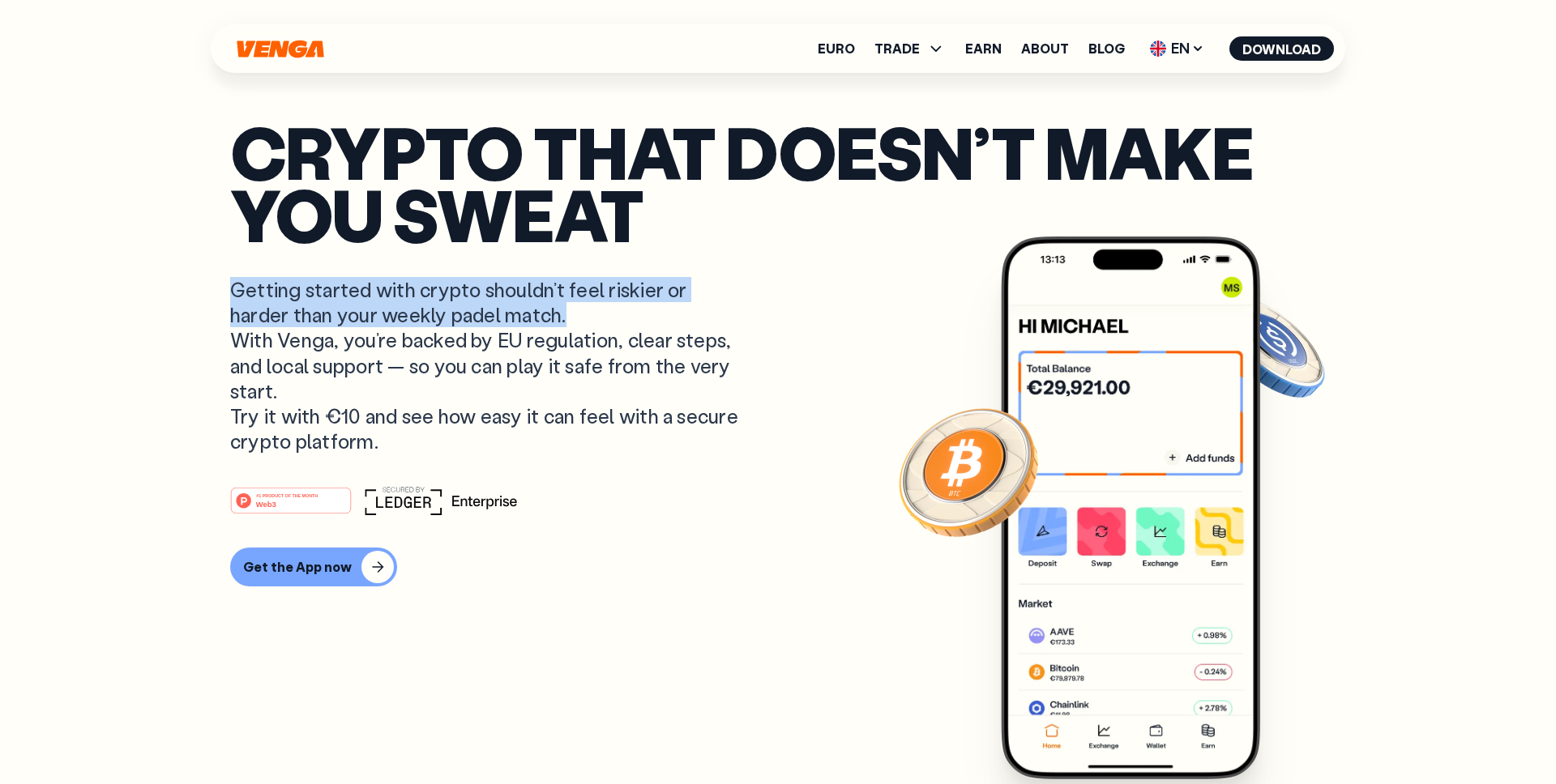
click at [502, 306] on p "Getting started with crypto shouldn’t feel riskier or harder than your weekly p…" at bounding box center [486, 365] width 512 height 176
drag, startPoint x: 598, startPoint y: 314, endPoint x: 206, endPoint y: 294, distance: 392.5
click at [371, 294] on p "Getting started with crypto shouldn’t feel riskier or harder than your weekly p…" at bounding box center [486, 365] width 512 height 176
drag, startPoint x: 527, startPoint y: 320, endPoint x: 204, endPoint y: 294, distance: 324.0
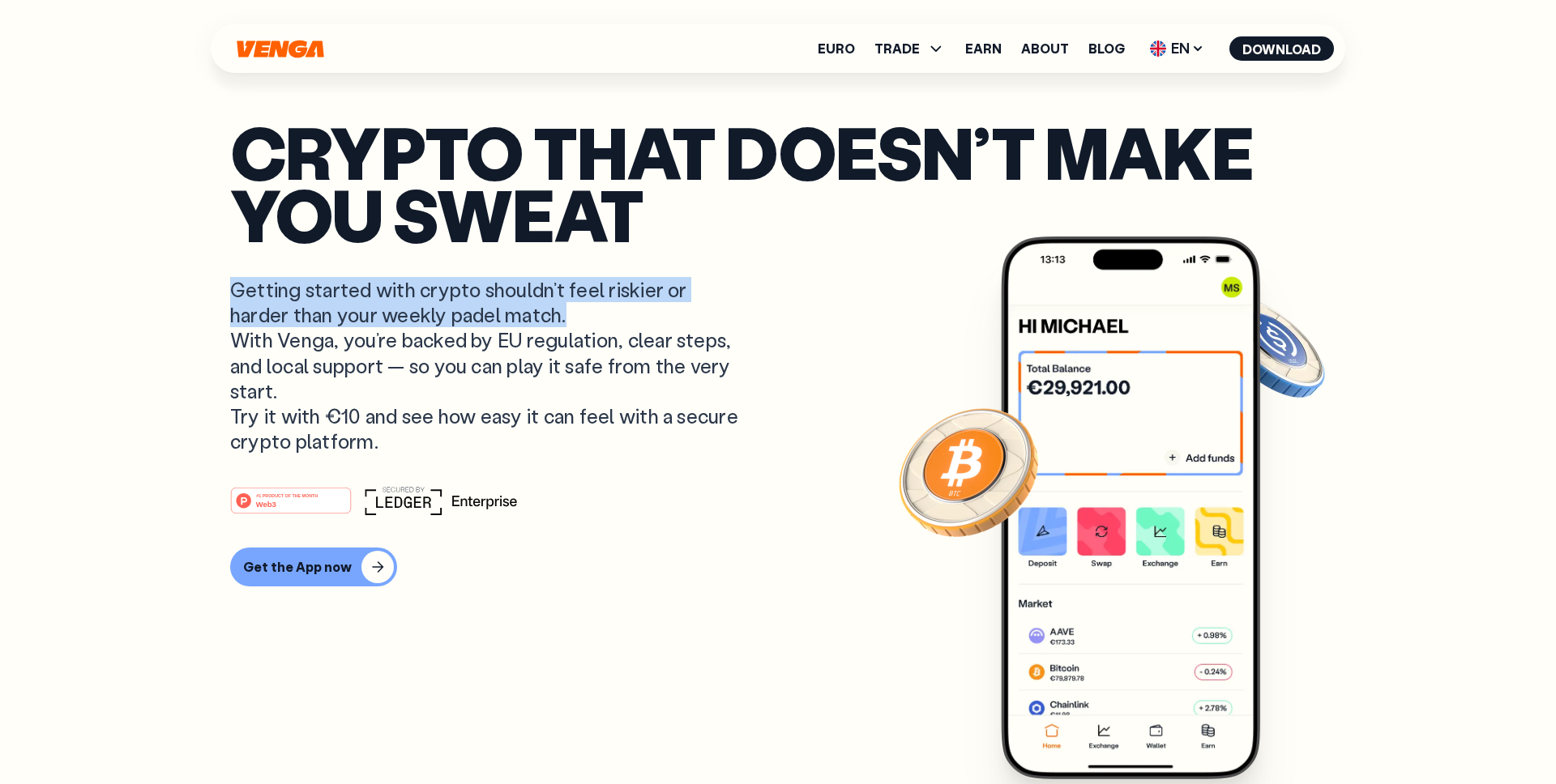
click at [610, 306] on p "Getting started with crypto shouldn’t feel riskier or harder than your weekly p…" at bounding box center [486, 365] width 512 height 176
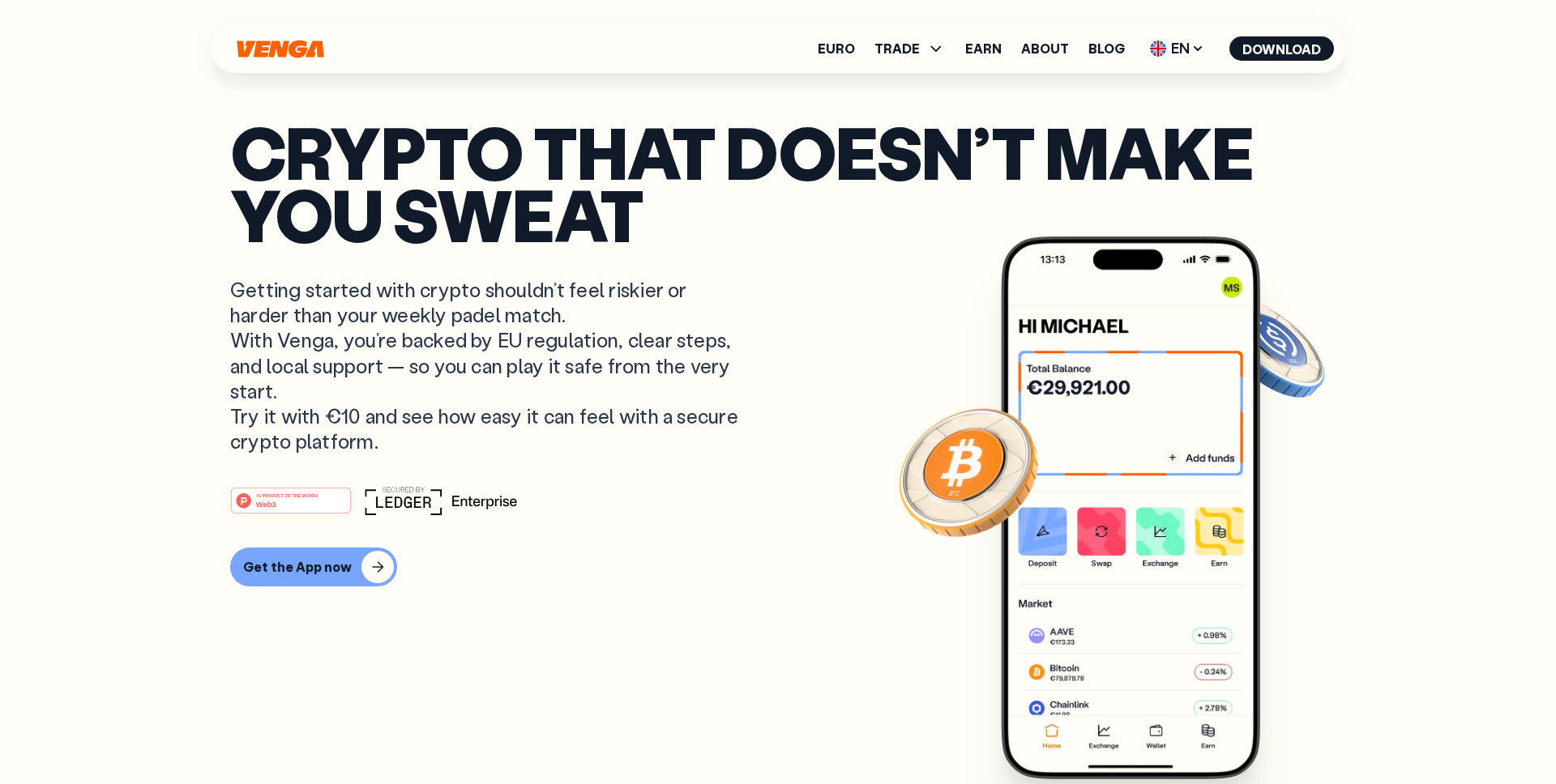
drag, startPoint x: 404, startPoint y: 431, endPoint x: 217, endPoint y: 294, distance: 231.8
click at [399, 341] on p "Getting started with crypto shouldn’t feel riskier or harder than your weekly p…" at bounding box center [486, 365] width 512 height 176
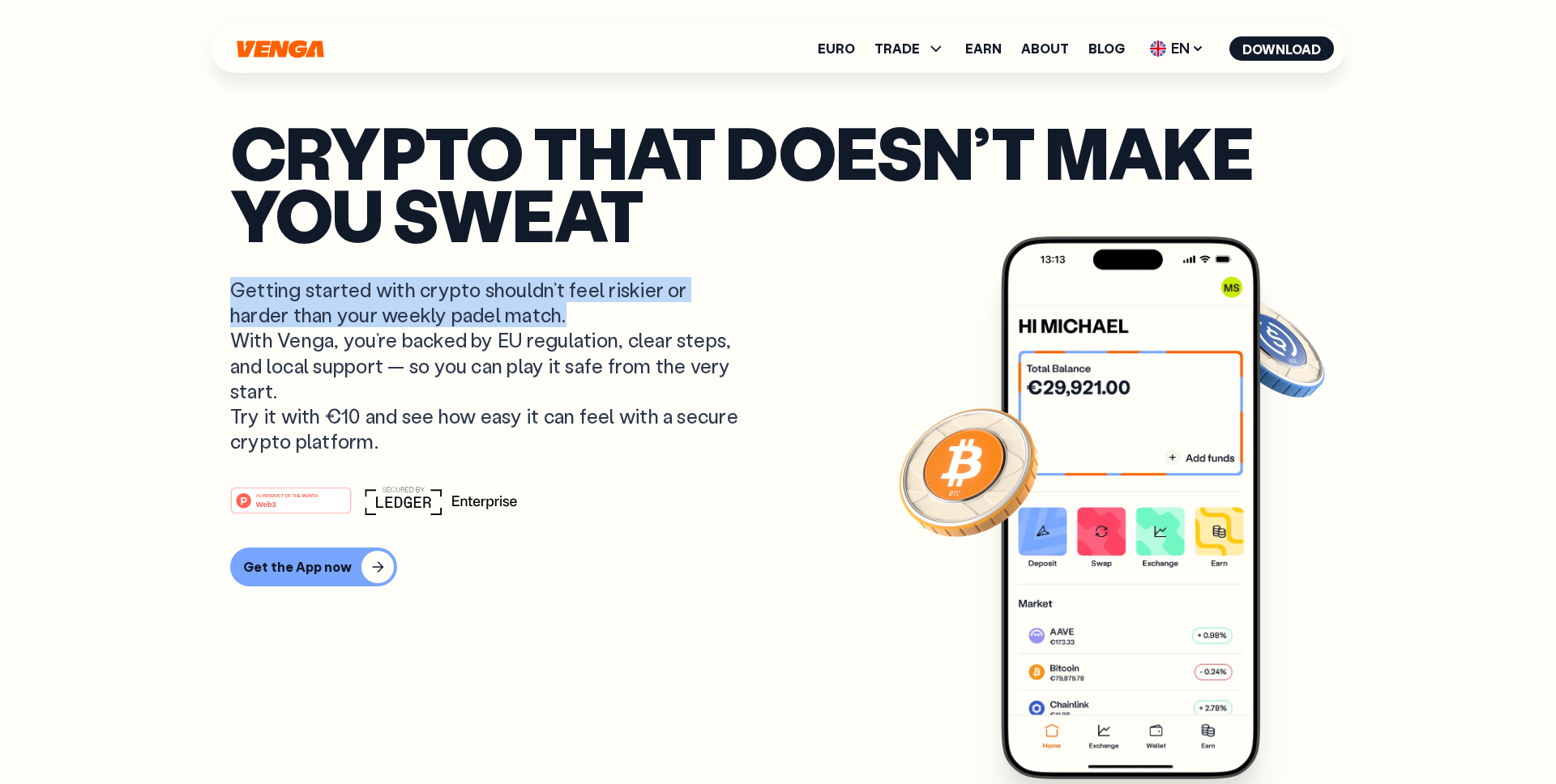
drag, startPoint x: 577, startPoint y: 325, endPoint x: 190, endPoint y: 298, distance: 387.9
click at [367, 309] on p "Getting started with crypto shouldn’t feel riskier or harder than your weekly p…" at bounding box center [486, 365] width 512 height 176
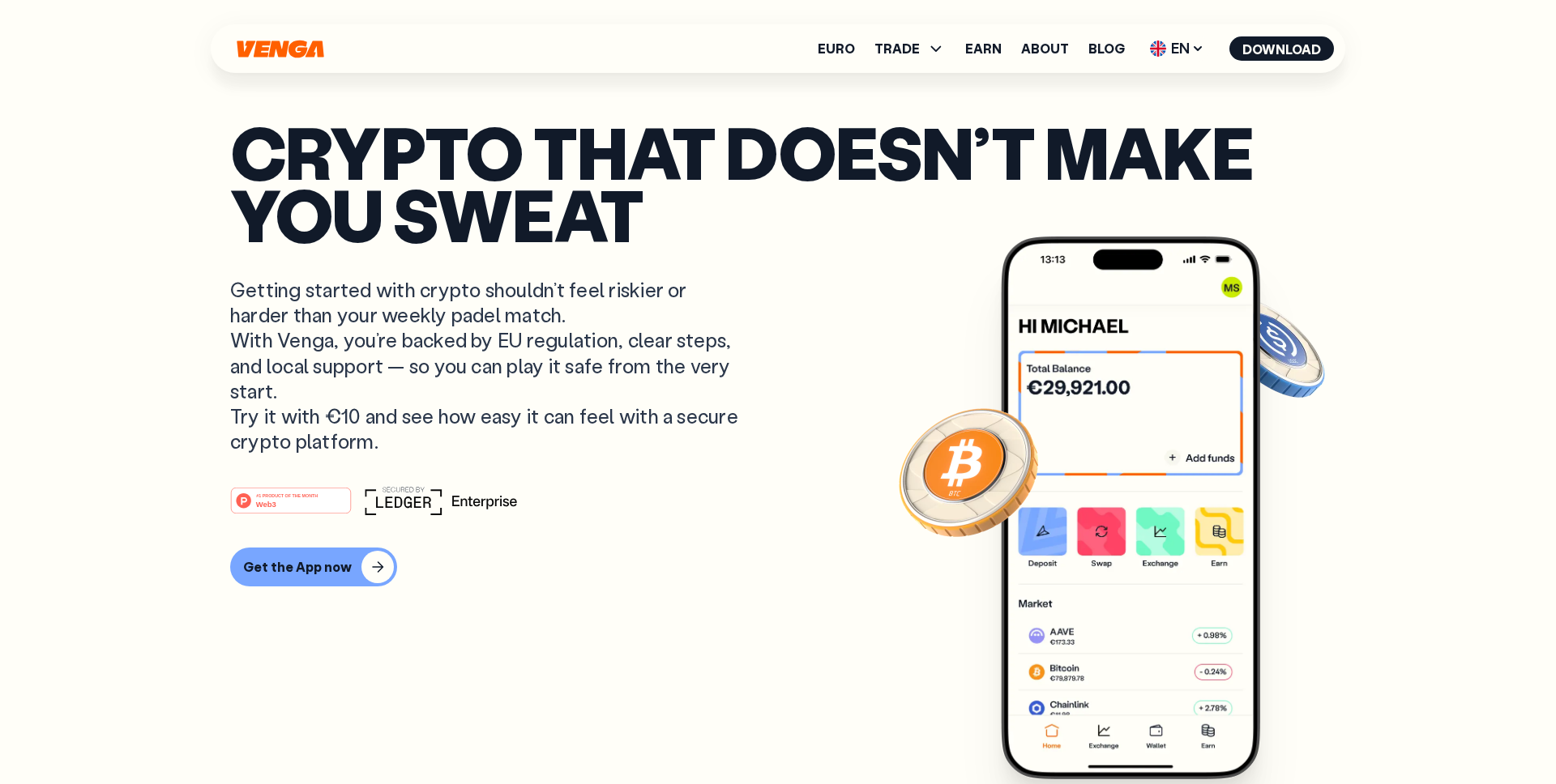
drag, startPoint x: 286, startPoint y: 389, endPoint x: 209, endPoint y: 335, distance: 94.0
click at [319, 362] on p "Getting started with crypto shouldn’t feel riskier or harder than your weekly p…" at bounding box center [486, 365] width 512 height 176
drag, startPoint x: 298, startPoint y: 385, endPoint x: 209, endPoint y: 328, distance: 105.7
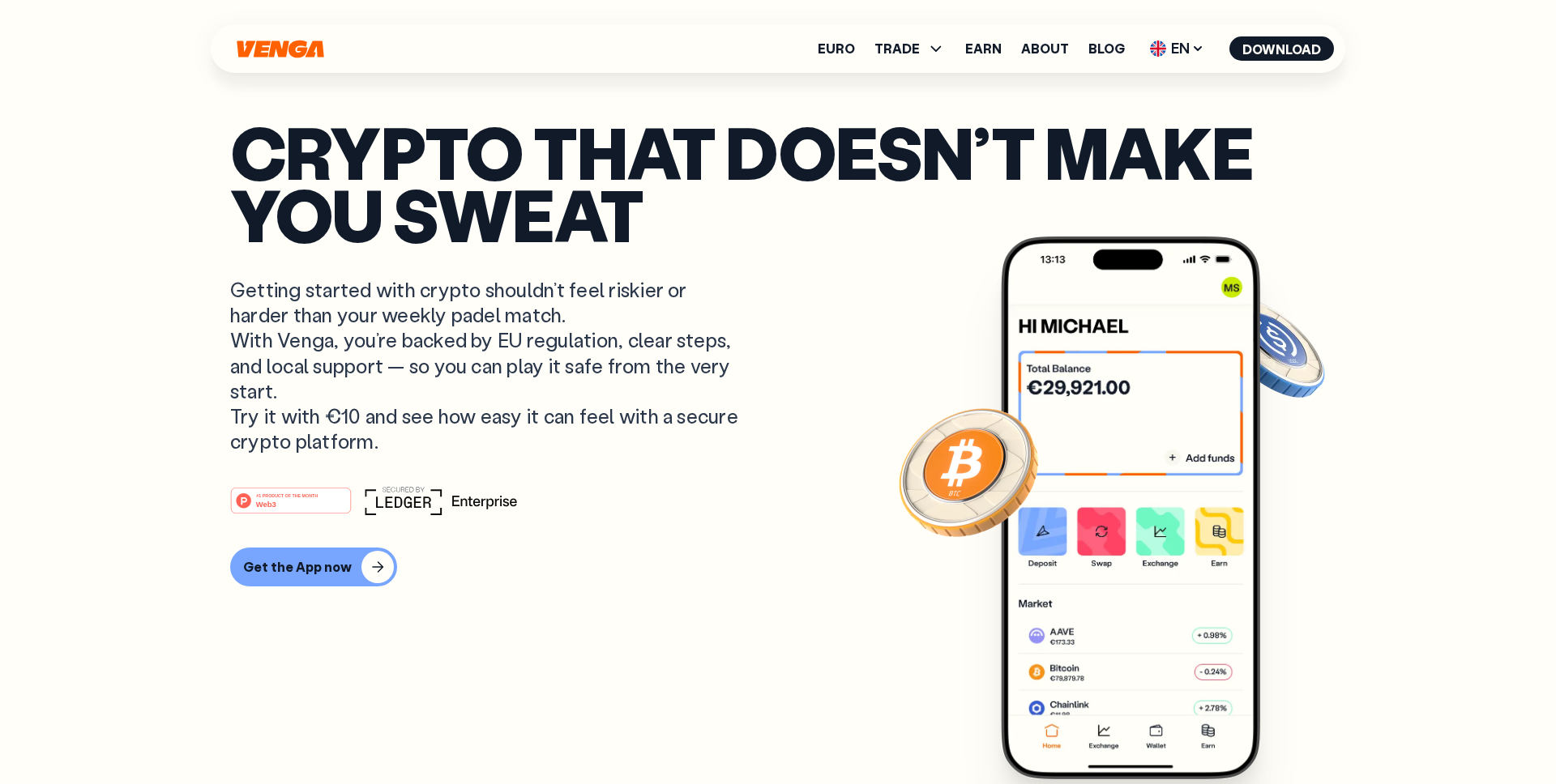
click at [279, 354] on p "Getting started with crypto shouldn’t feel riskier or harder than your weekly p…" at bounding box center [486, 365] width 512 height 176
drag, startPoint x: 286, startPoint y: 396, endPoint x: 195, endPoint y: 337, distance: 108.5
click at [334, 381] on p "Getting started with crypto shouldn’t feel riskier or harder than your weekly p…" at bounding box center [486, 365] width 512 height 176
drag, startPoint x: 278, startPoint y: 391, endPoint x: 208, endPoint y: 340, distance: 86.6
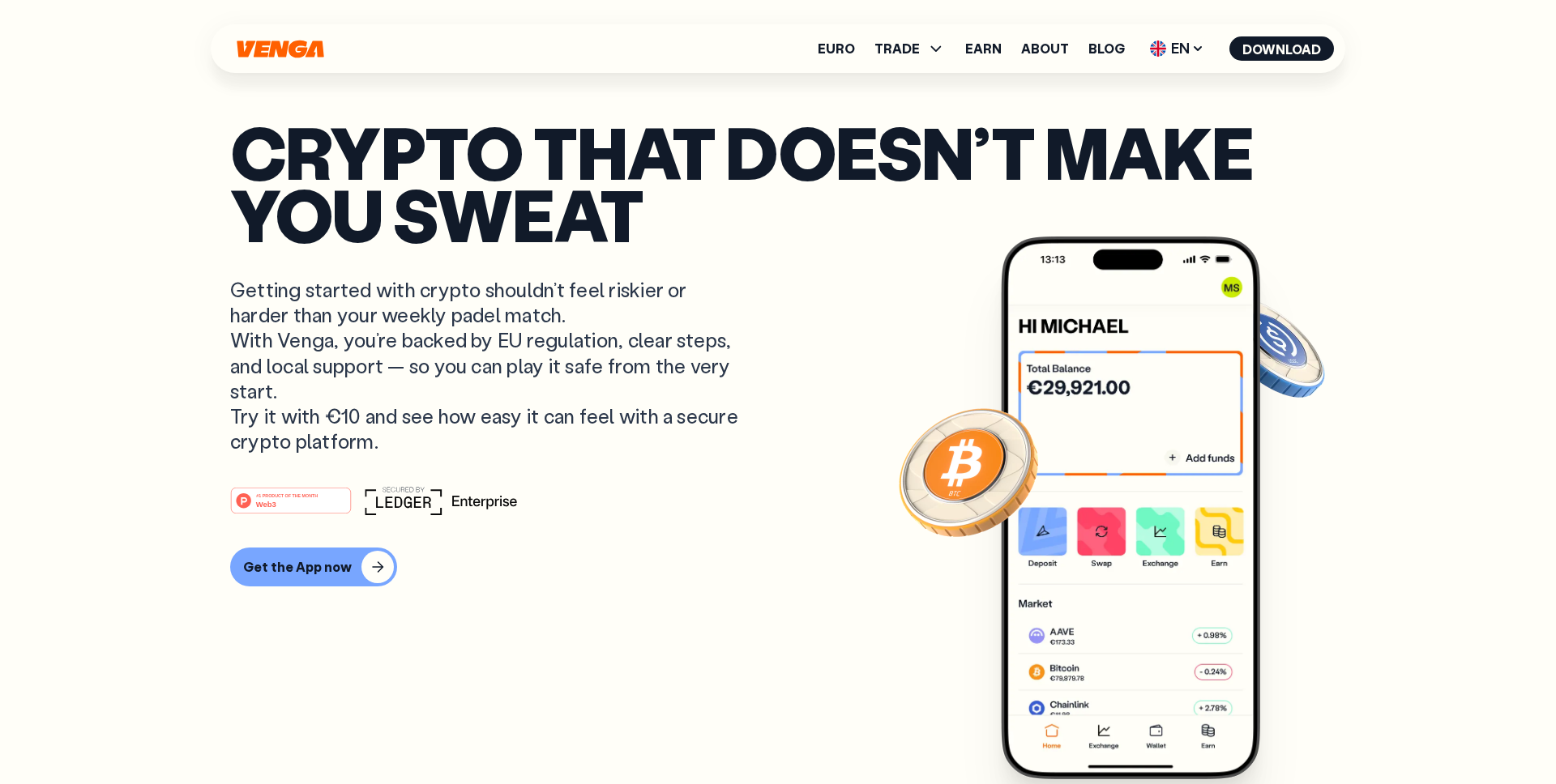
click at [321, 371] on p "Getting started with crypto shouldn’t feel riskier or harder than your weekly p…" at bounding box center [486, 365] width 512 height 176
drag, startPoint x: 290, startPoint y: 395, endPoint x: 227, endPoint y: 341, distance: 83.0
click at [286, 353] on p "Getting started with crypto shouldn’t feel riskier or harder than your weekly p…" at bounding box center [486, 365] width 512 height 176
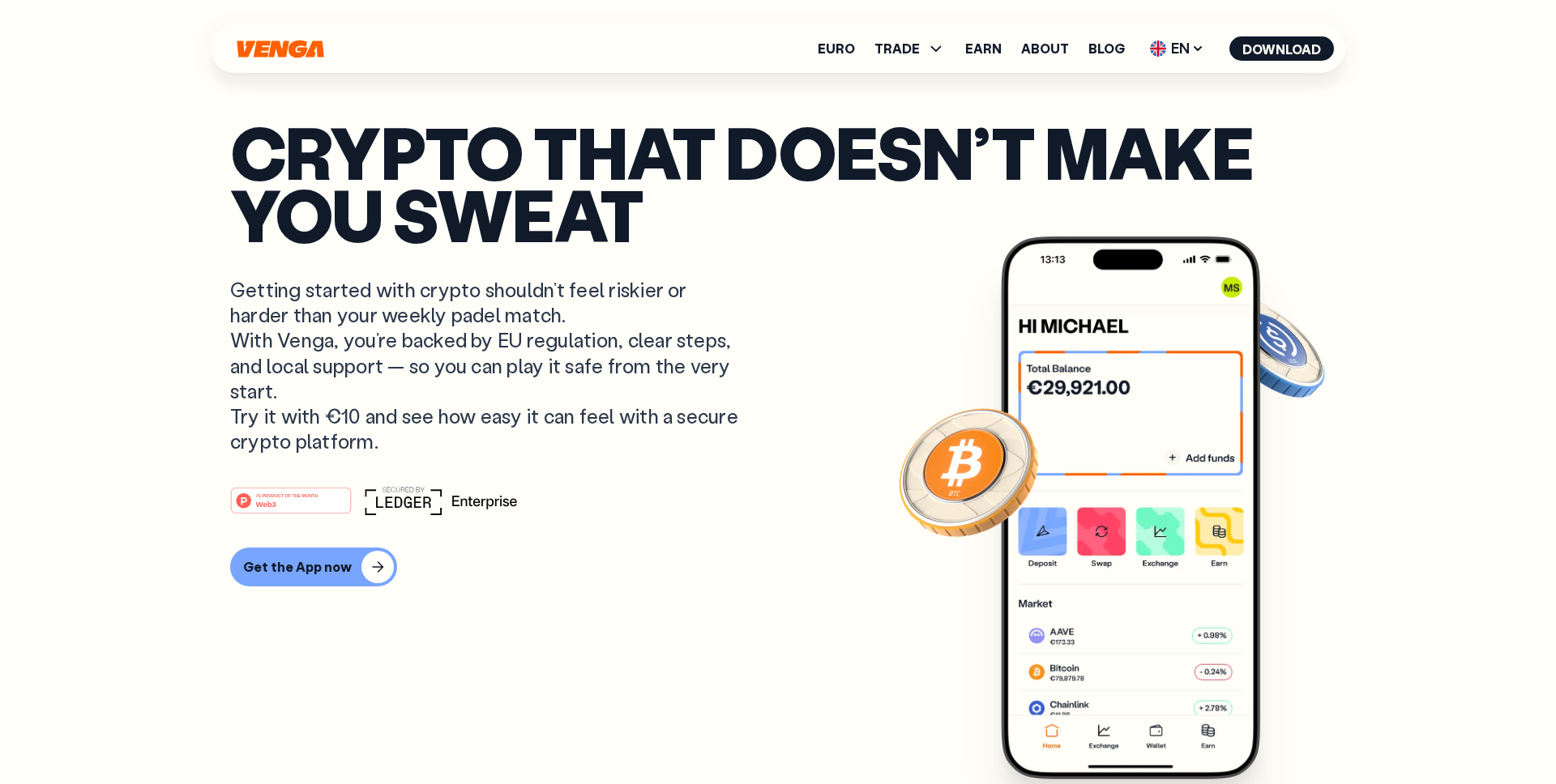
drag, startPoint x: 383, startPoint y: 449, endPoint x: 231, endPoint y: 415, distance: 155.8
click at [230, 415] on p "Getting started with crypto shouldn’t feel riskier or harder than your weekly p…" at bounding box center [486, 365] width 512 height 176
click at [268, 411] on p "Getting started with crypto shouldn’t feel riskier or harder than your weekly p…" at bounding box center [486, 365] width 512 height 176
drag, startPoint x: 275, startPoint y: 395, endPoint x: 226, endPoint y: 345, distance: 70.0
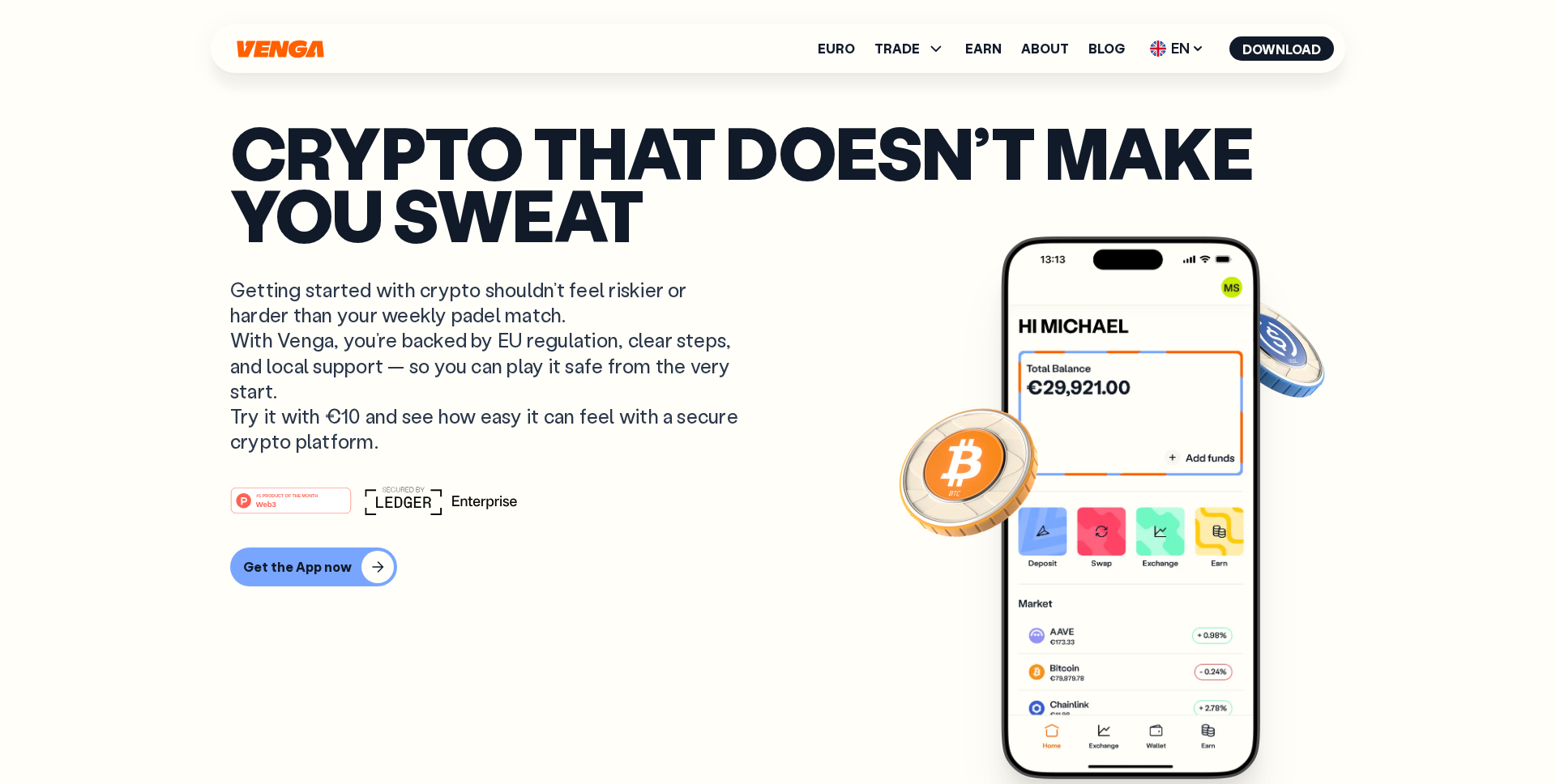
click at [303, 361] on p "Getting started with crypto shouldn’t feel riskier or harder than your weekly p…" at bounding box center [486, 365] width 512 height 176
drag, startPoint x: 295, startPoint y: 393, endPoint x: 223, endPoint y: 338, distance: 90.6
click at [286, 388] on p "Getting started with crypto shouldn’t feel riskier or harder than your weekly p…" at bounding box center [486, 365] width 512 height 176
drag, startPoint x: 278, startPoint y: 391, endPoint x: 217, endPoint y: 289, distance: 118.8
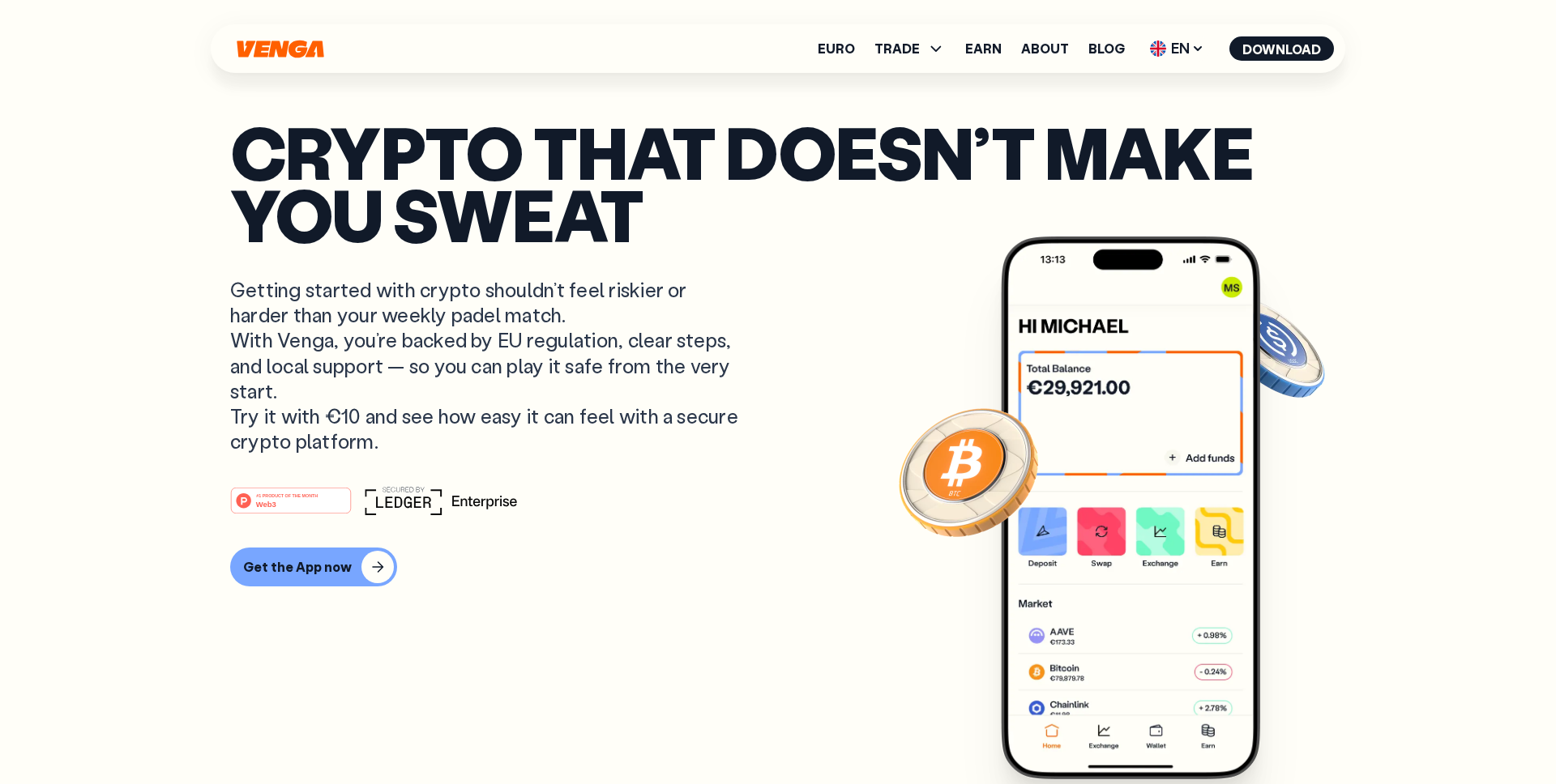
click at [354, 333] on p "Getting started with crypto shouldn’t feel riskier or harder than your weekly p…" at bounding box center [486, 365] width 512 height 176
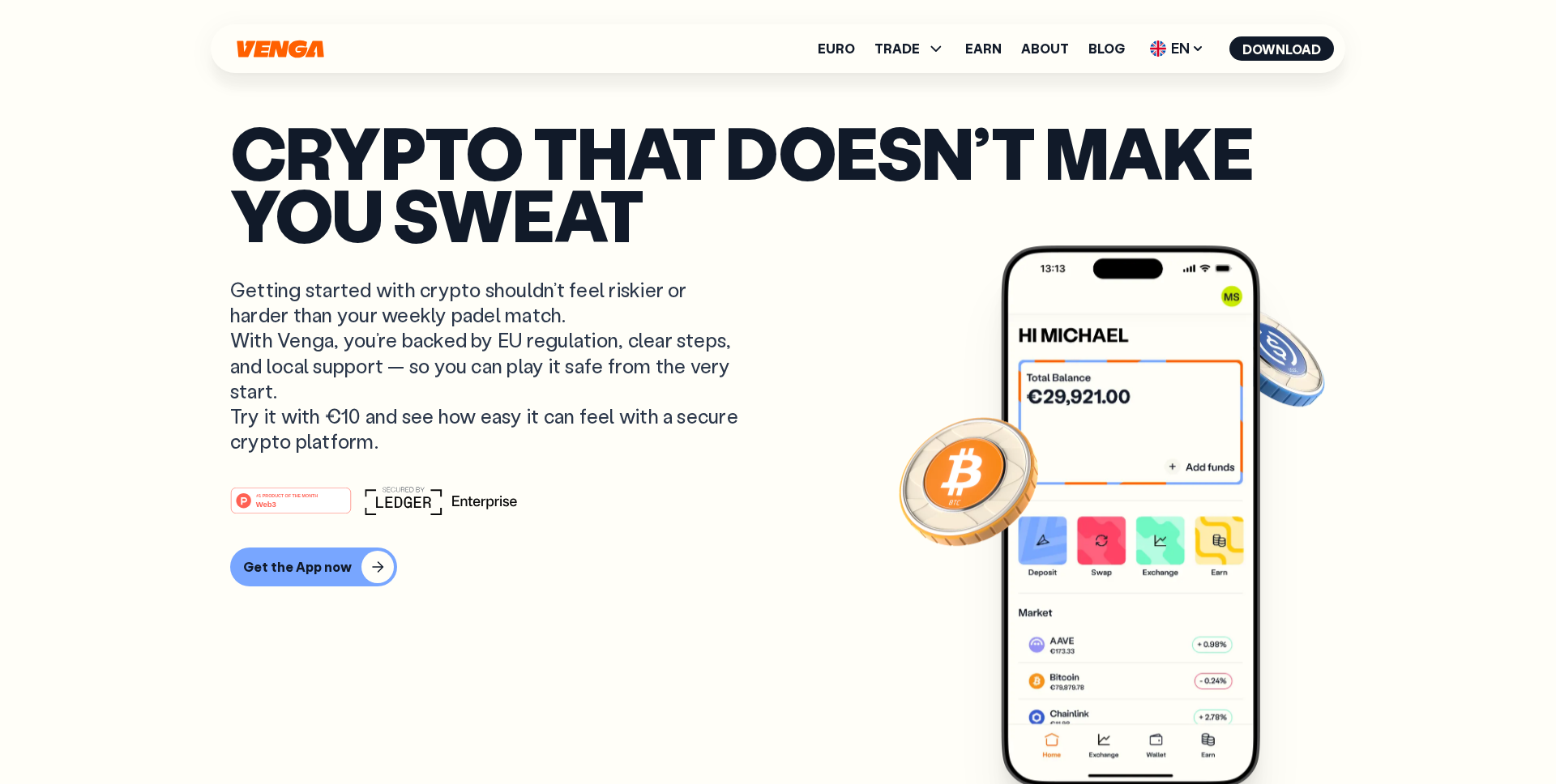
scroll to position [54, 0]
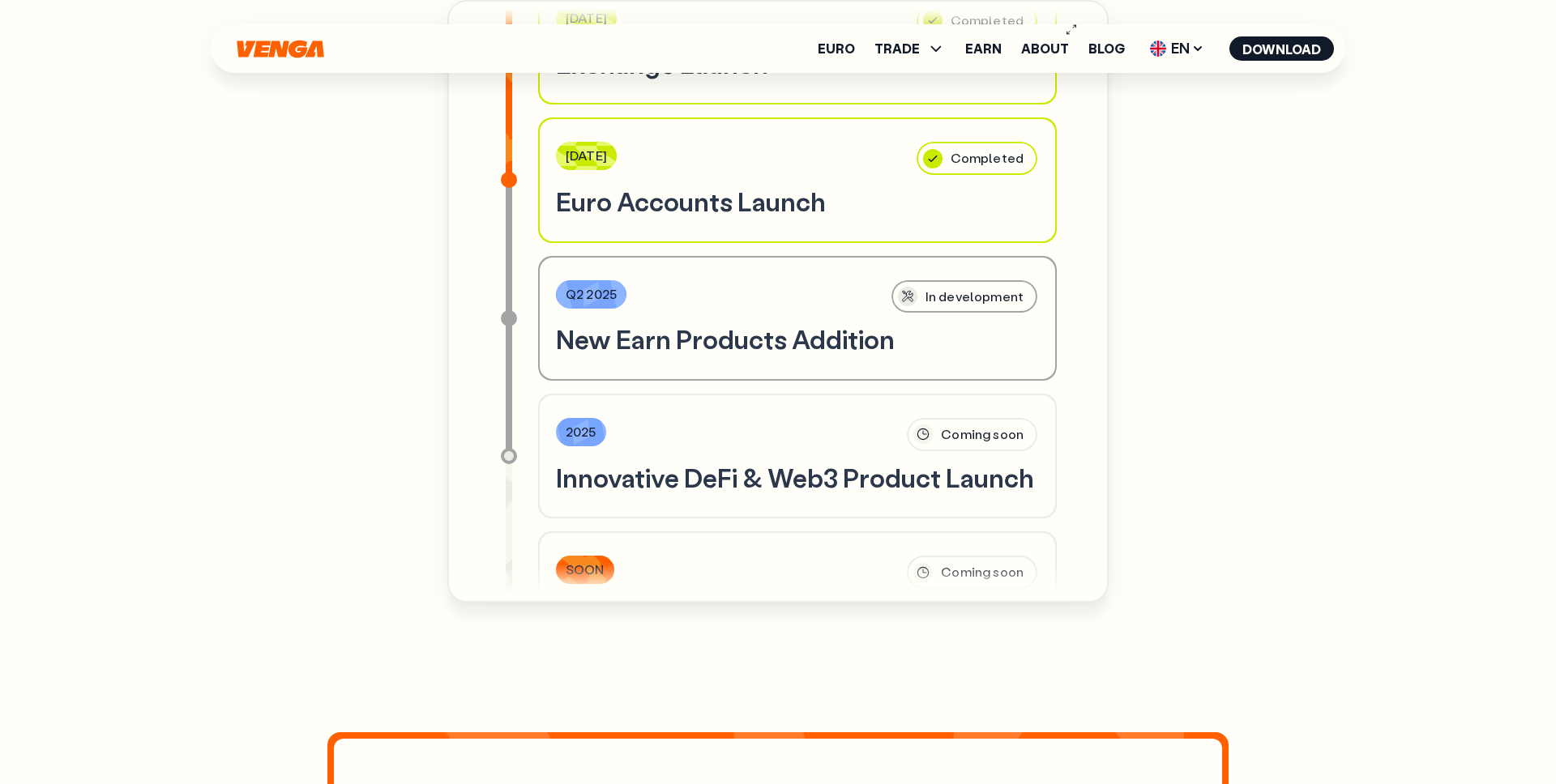
scroll to position [5277, 0]
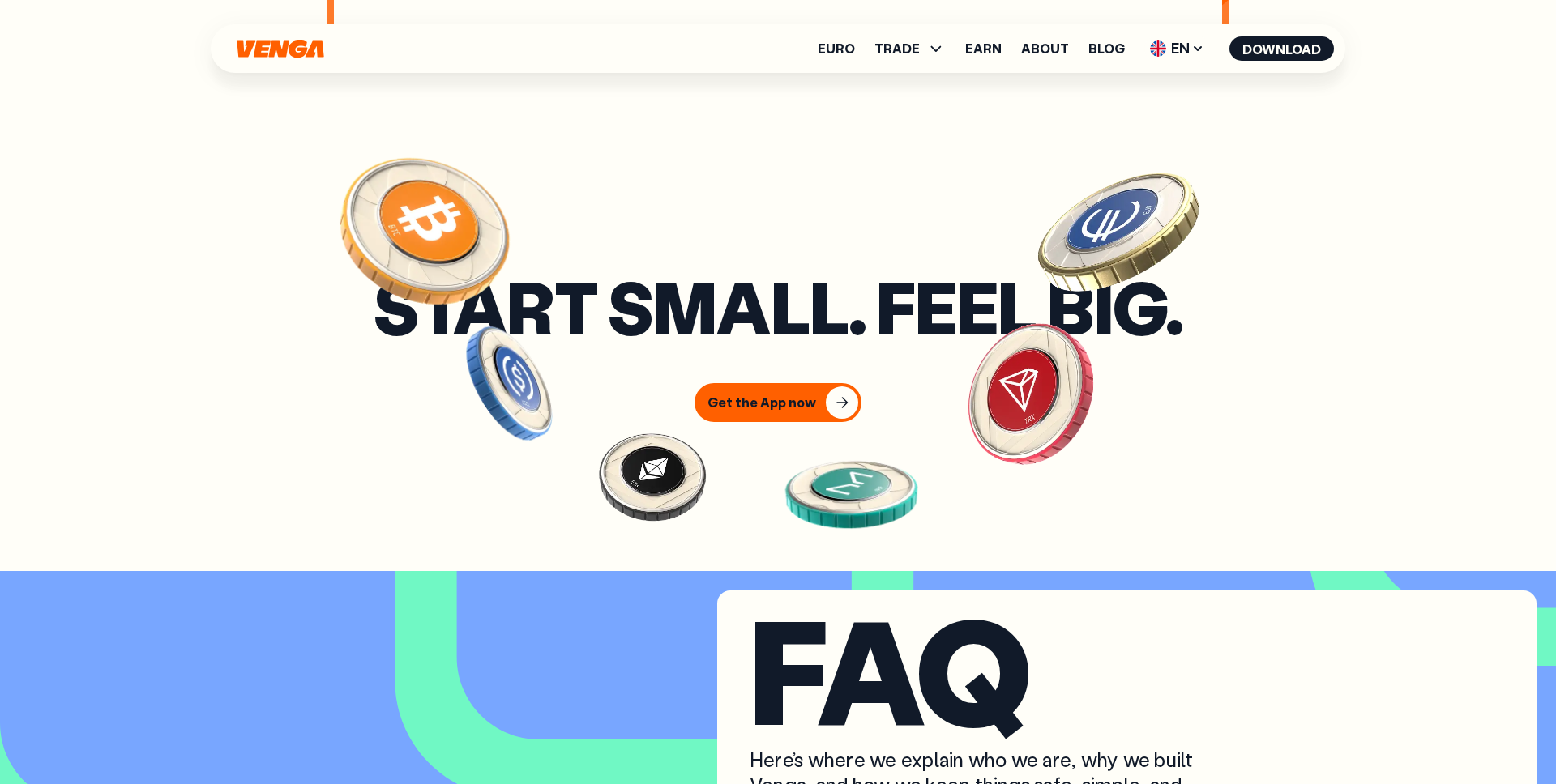
click at [754, 337] on h3 "Start small. Feel big." at bounding box center [777, 307] width 808 height 63
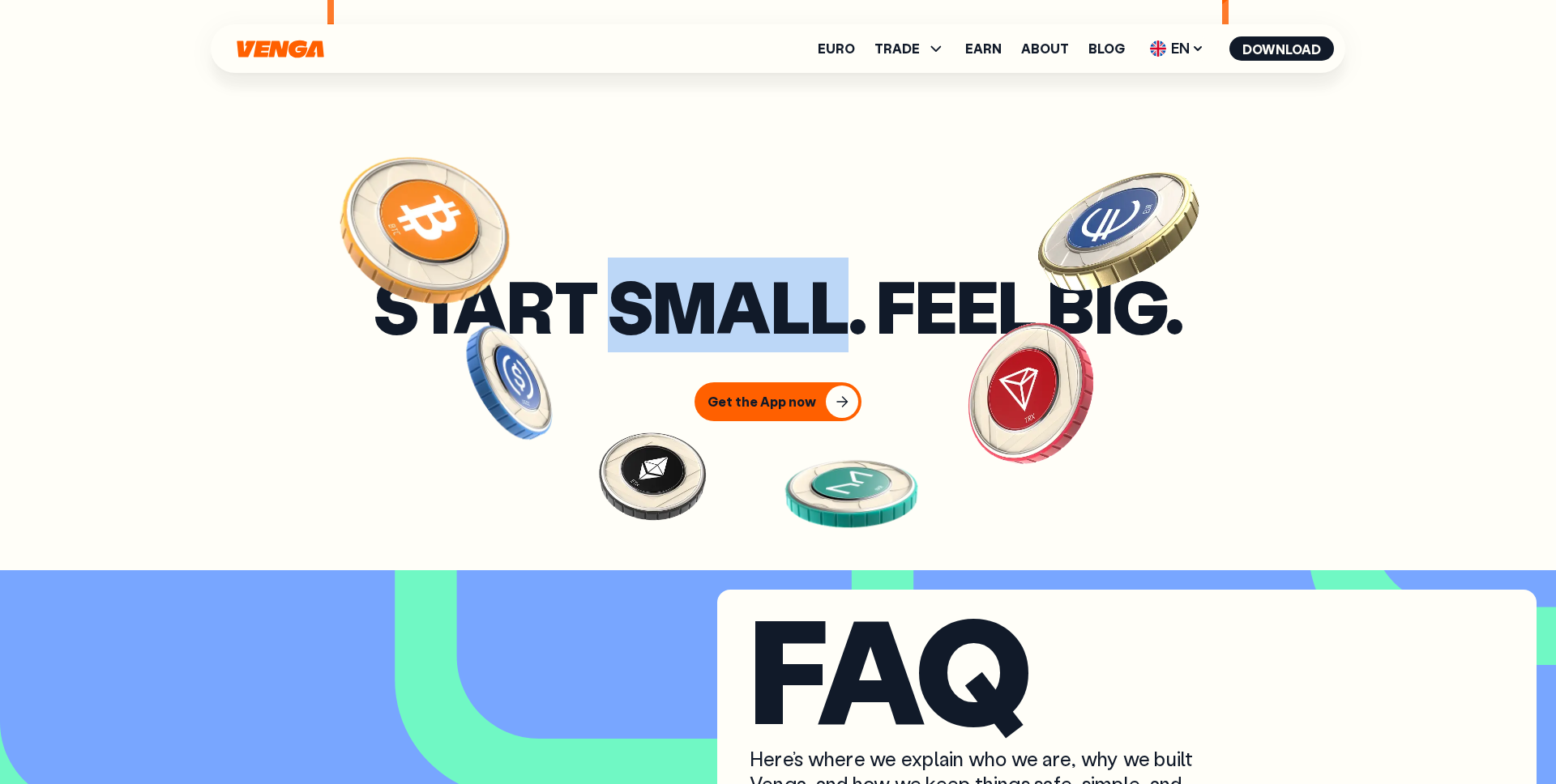
click at [754, 337] on h3 "Start small. Feel big." at bounding box center [777, 306] width 808 height 63
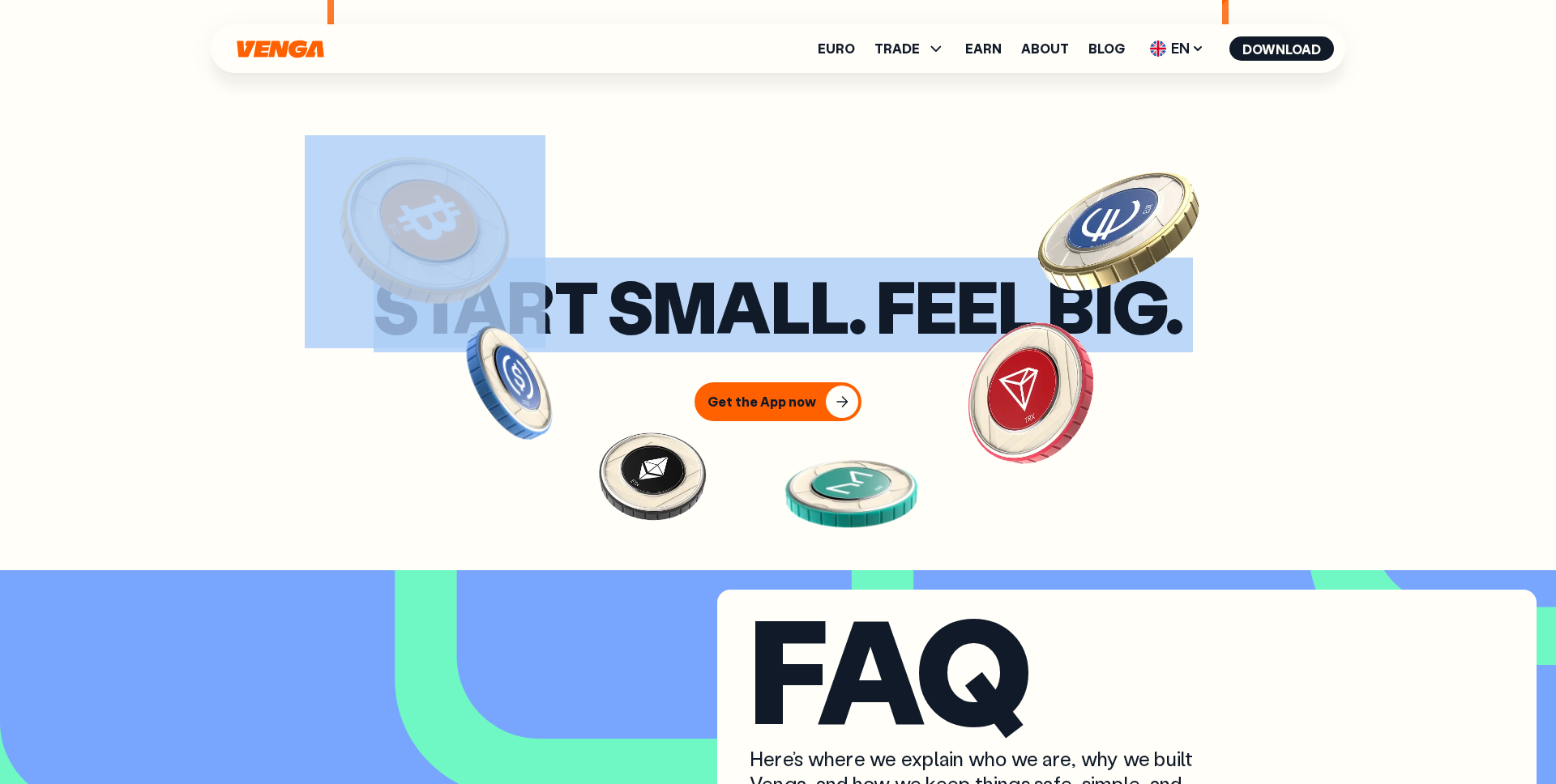
click at [754, 337] on h3 "Start small. Feel big." at bounding box center [777, 306] width 808 height 63
click at [850, 337] on h3 "Start small. Feel big." at bounding box center [777, 306] width 808 height 63
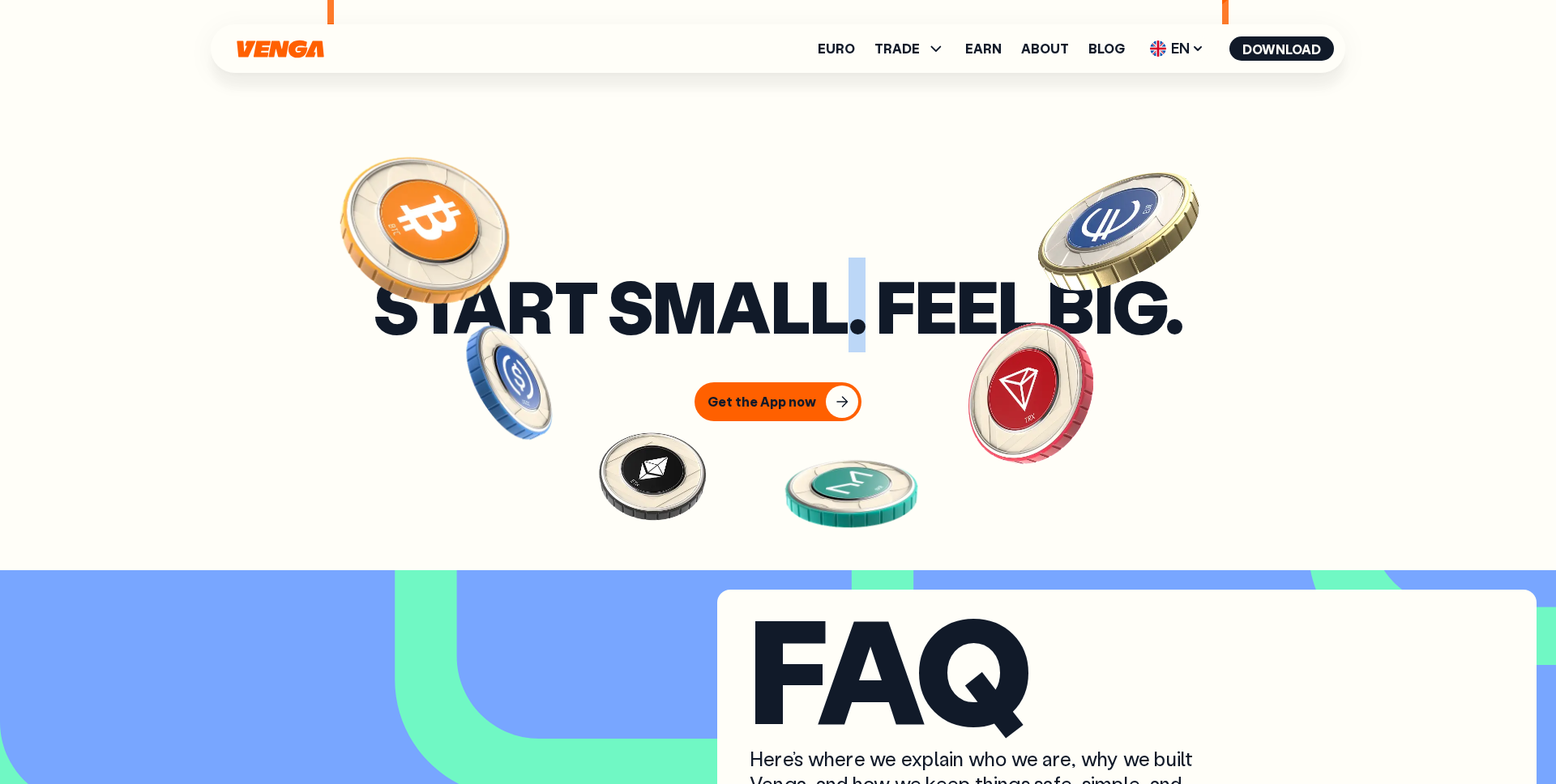
click at [850, 337] on h3 "Start small. Feel big." at bounding box center [777, 306] width 808 height 63
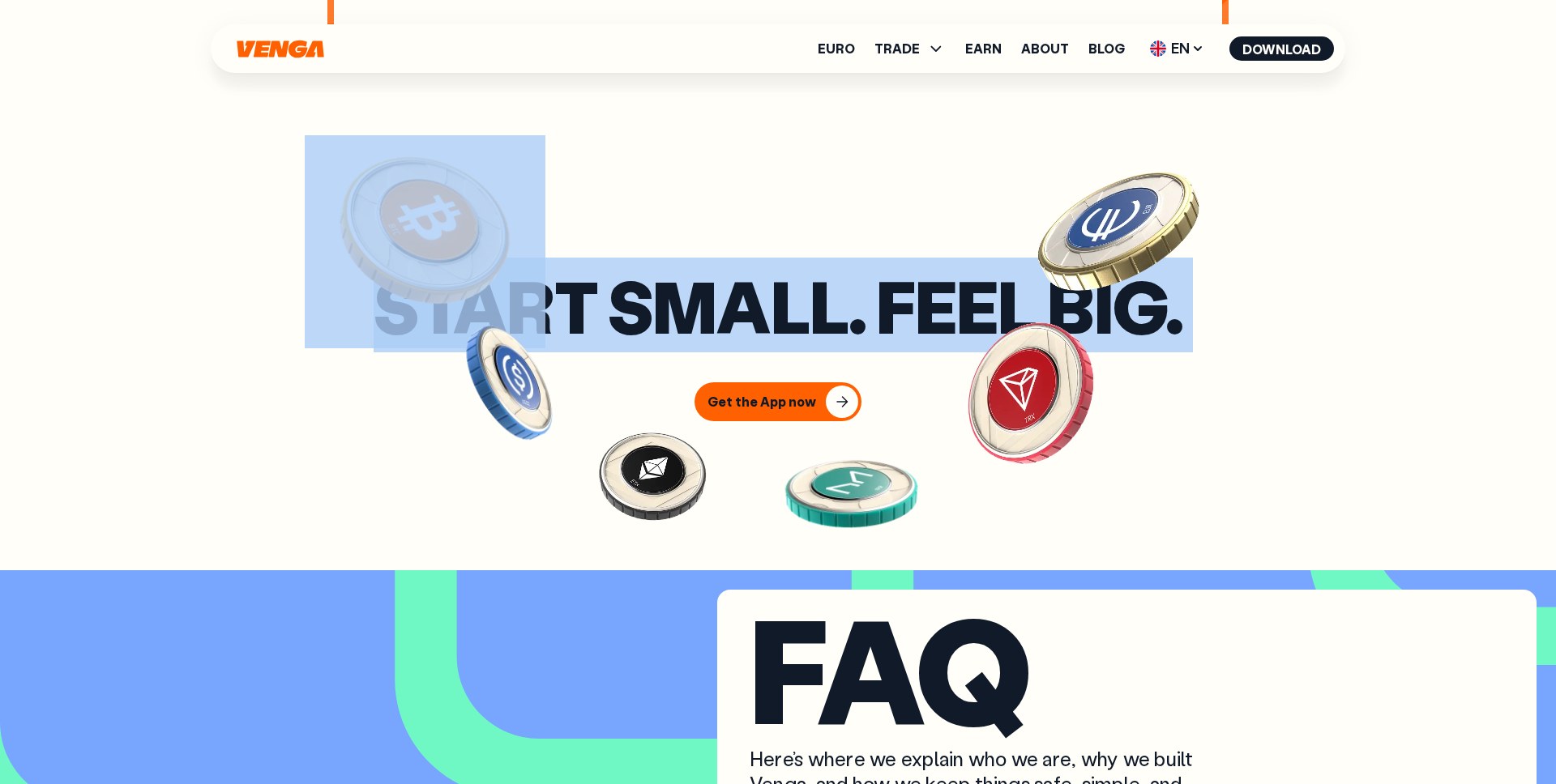
click at [850, 337] on h3 "Start small. Feel big." at bounding box center [777, 306] width 808 height 63
click at [902, 337] on h3 "Start small. Feel big." at bounding box center [777, 306] width 808 height 63
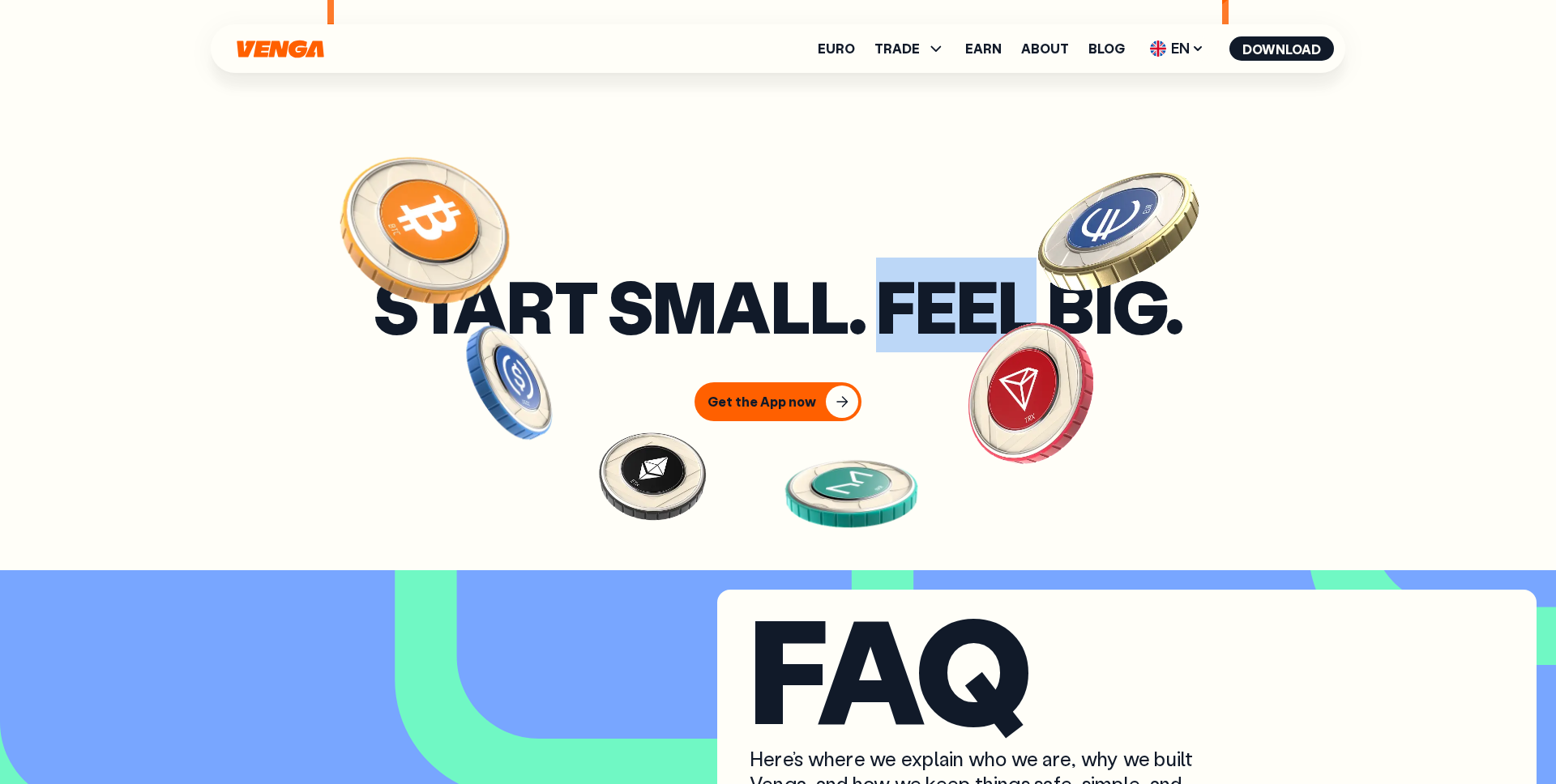
click at [902, 337] on h3 "Start small. Feel big." at bounding box center [777, 306] width 808 height 63
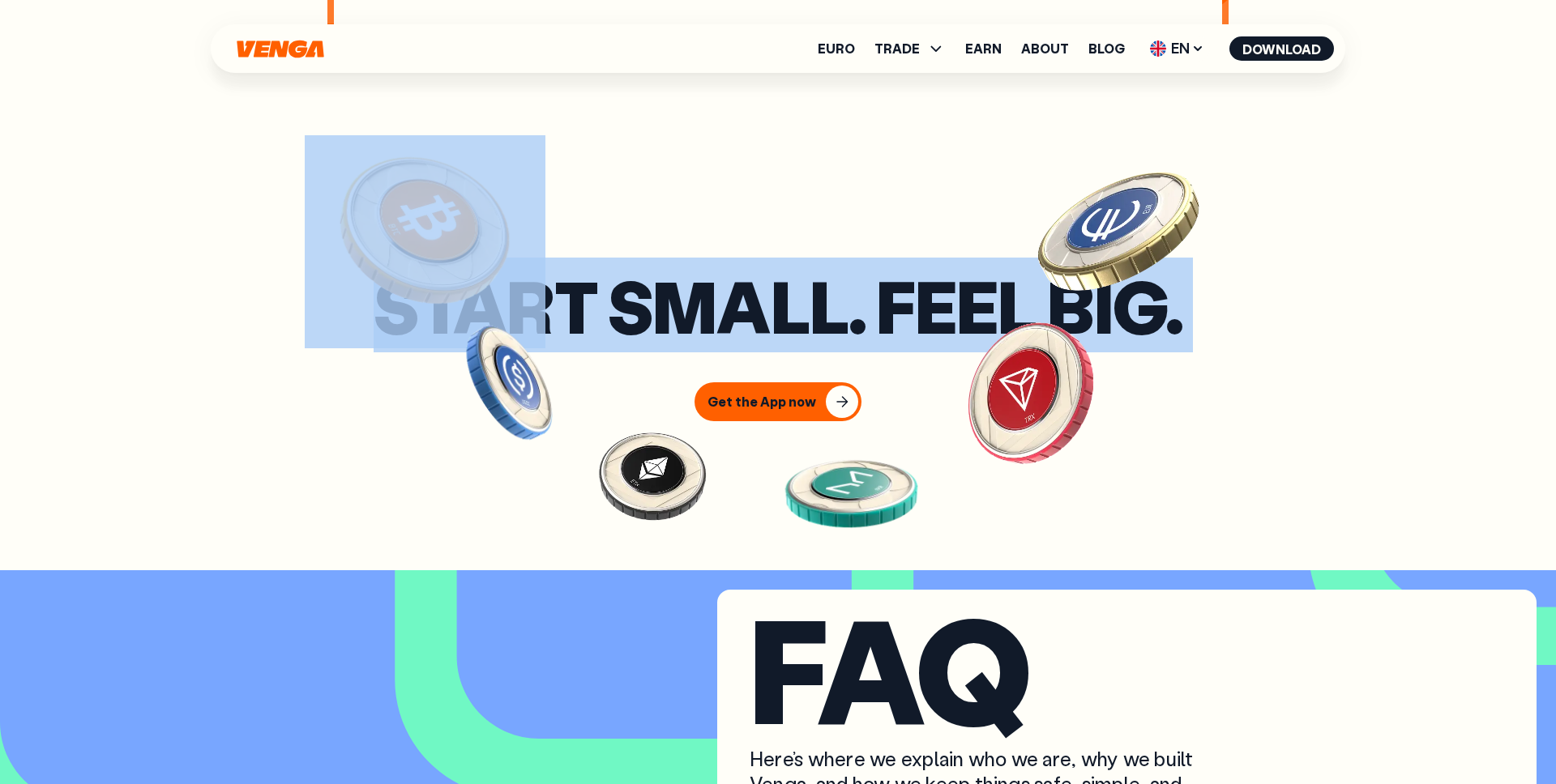
click at [902, 337] on h3 "Start small. Feel big." at bounding box center [777, 306] width 808 height 63
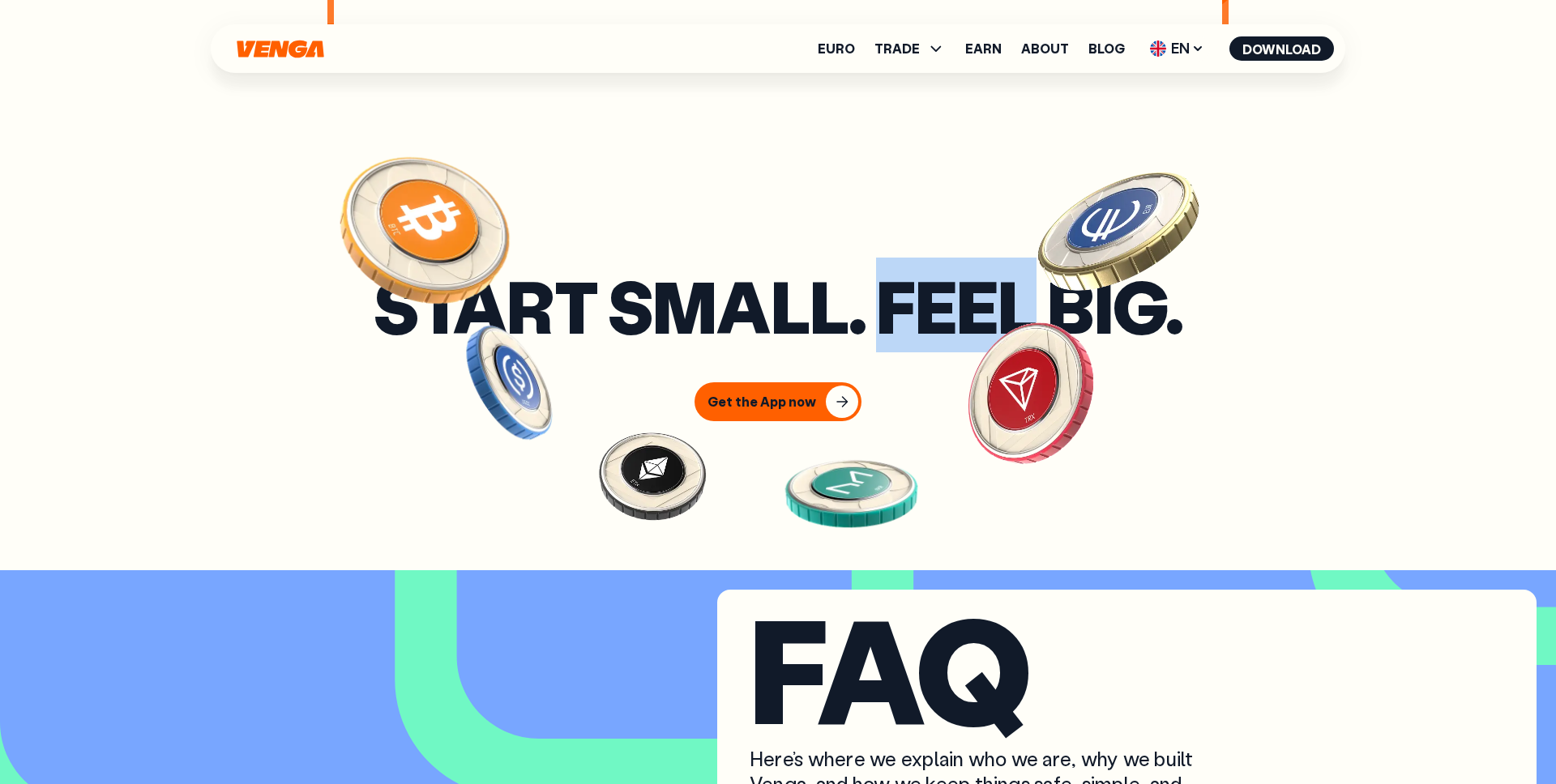
click at [902, 337] on h3 "Start small. Feel big." at bounding box center [777, 306] width 808 height 63
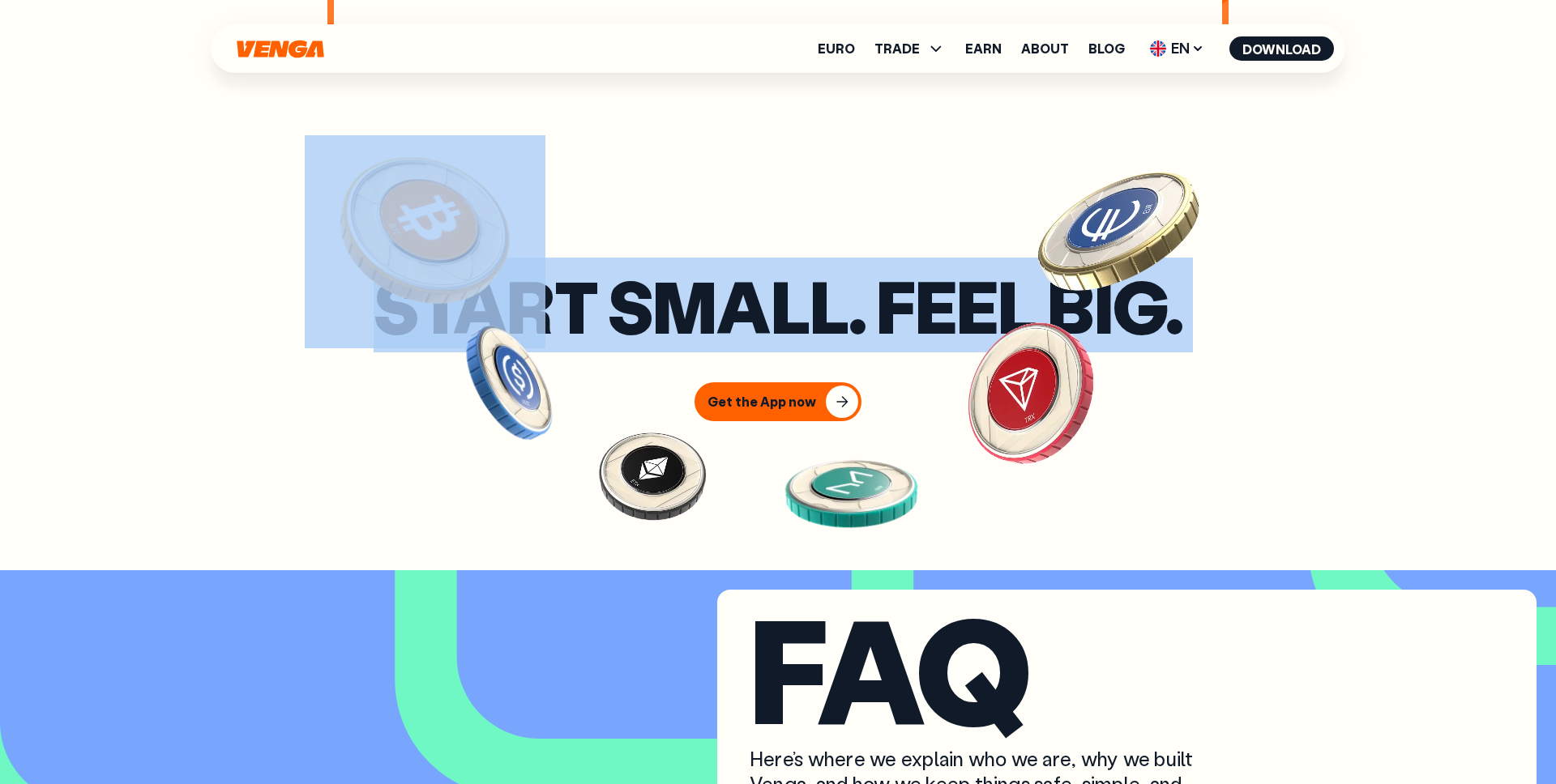
click at [902, 337] on h3 "Start small. Feel big." at bounding box center [777, 306] width 808 height 63
click at [398, 345] on img at bounding box center [424, 242] width 241 height 213
click at [477, 347] on img at bounding box center [509, 383] width 144 height 144
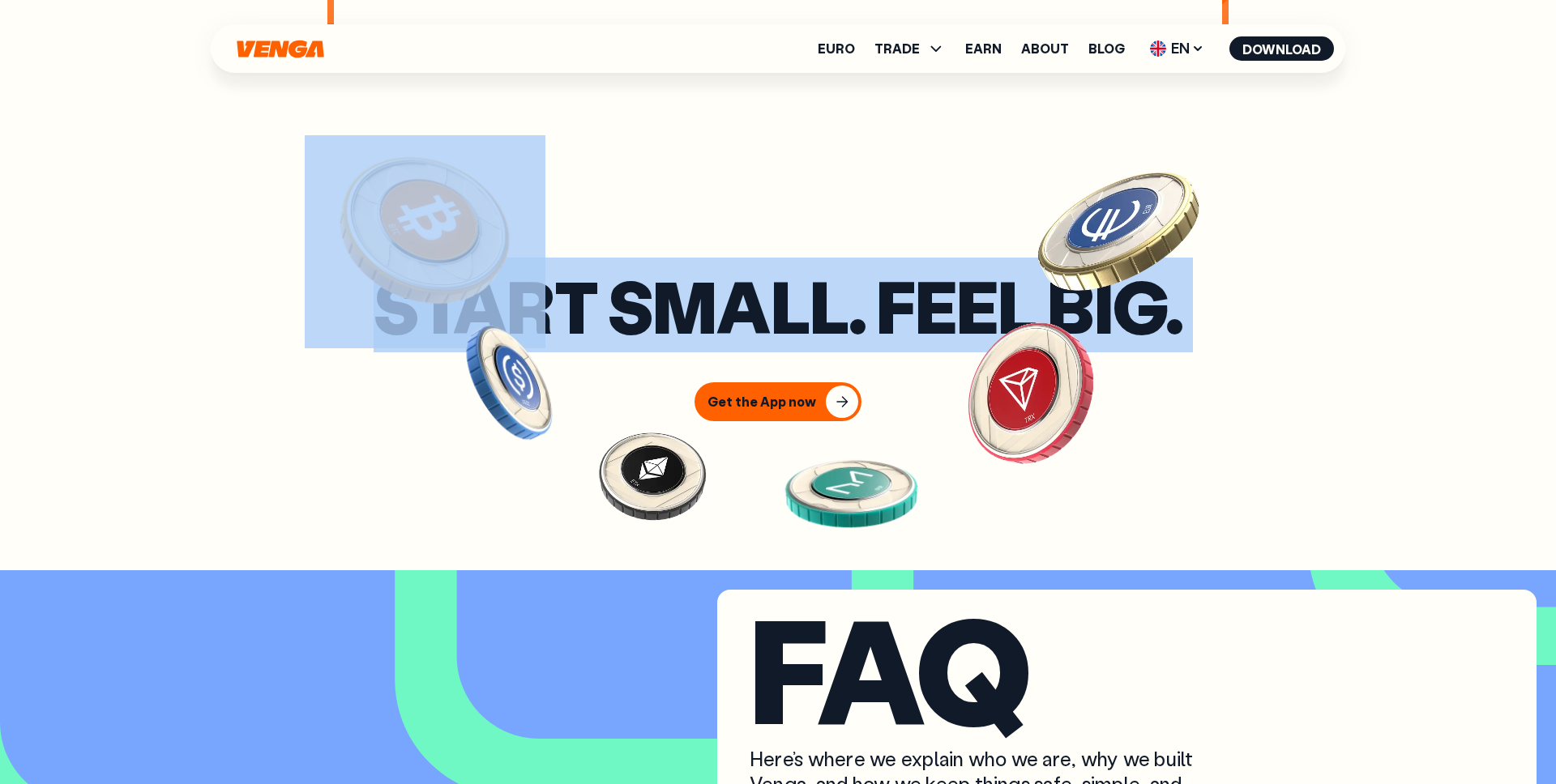
click at [477, 347] on img at bounding box center [509, 383] width 144 height 144
click at [620, 337] on h3 "Start small. Feel big." at bounding box center [777, 306] width 808 height 63
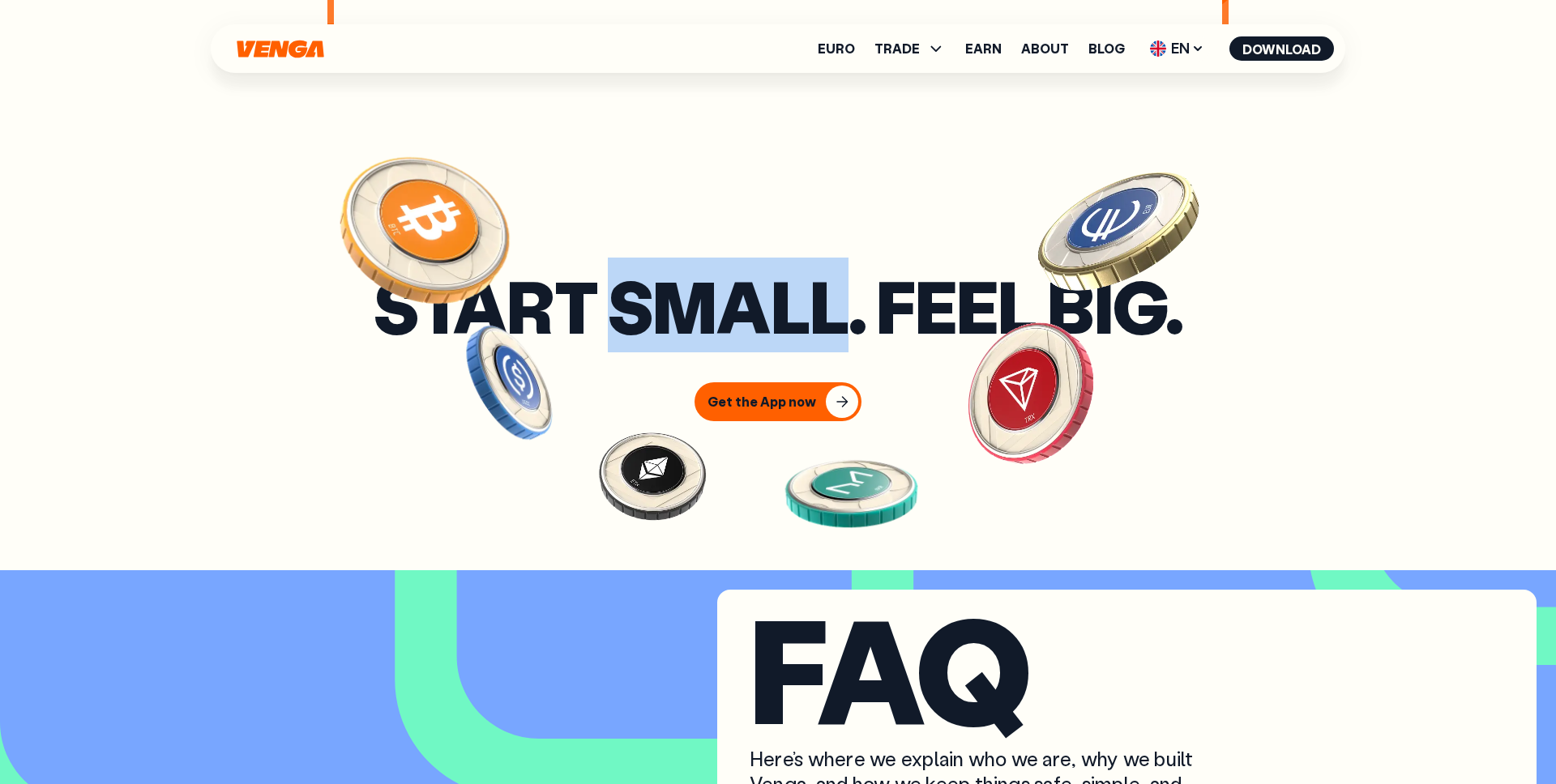
click at [620, 337] on h3 "Start small. Feel big." at bounding box center [777, 306] width 808 height 63
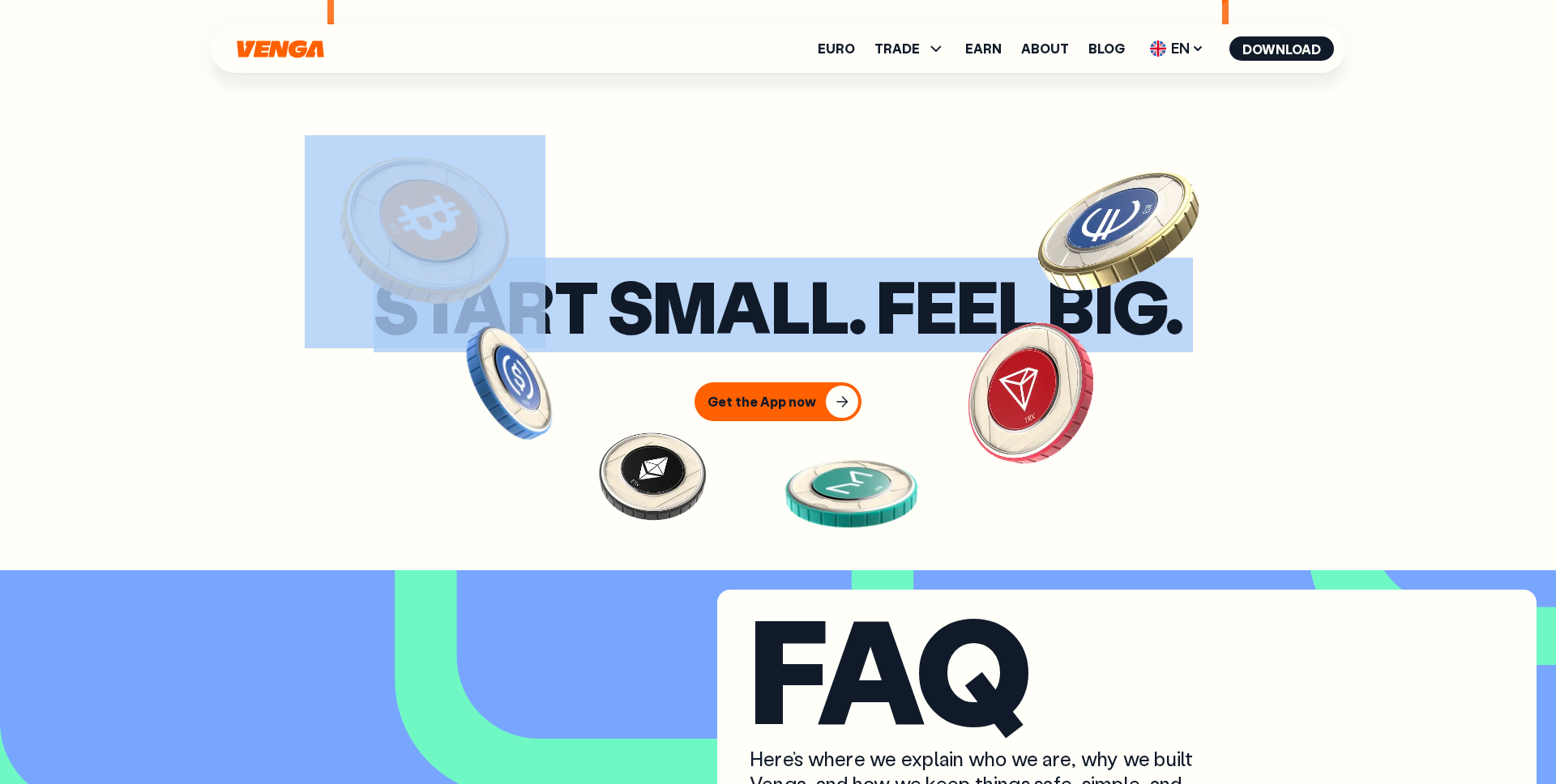
click at [620, 337] on h3 "Start small. Feel big." at bounding box center [777, 306] width 808 height 63
click at [667, 337] on h3 "Start small. Feel big." at bounding box center [777, 306] width 808 height 63
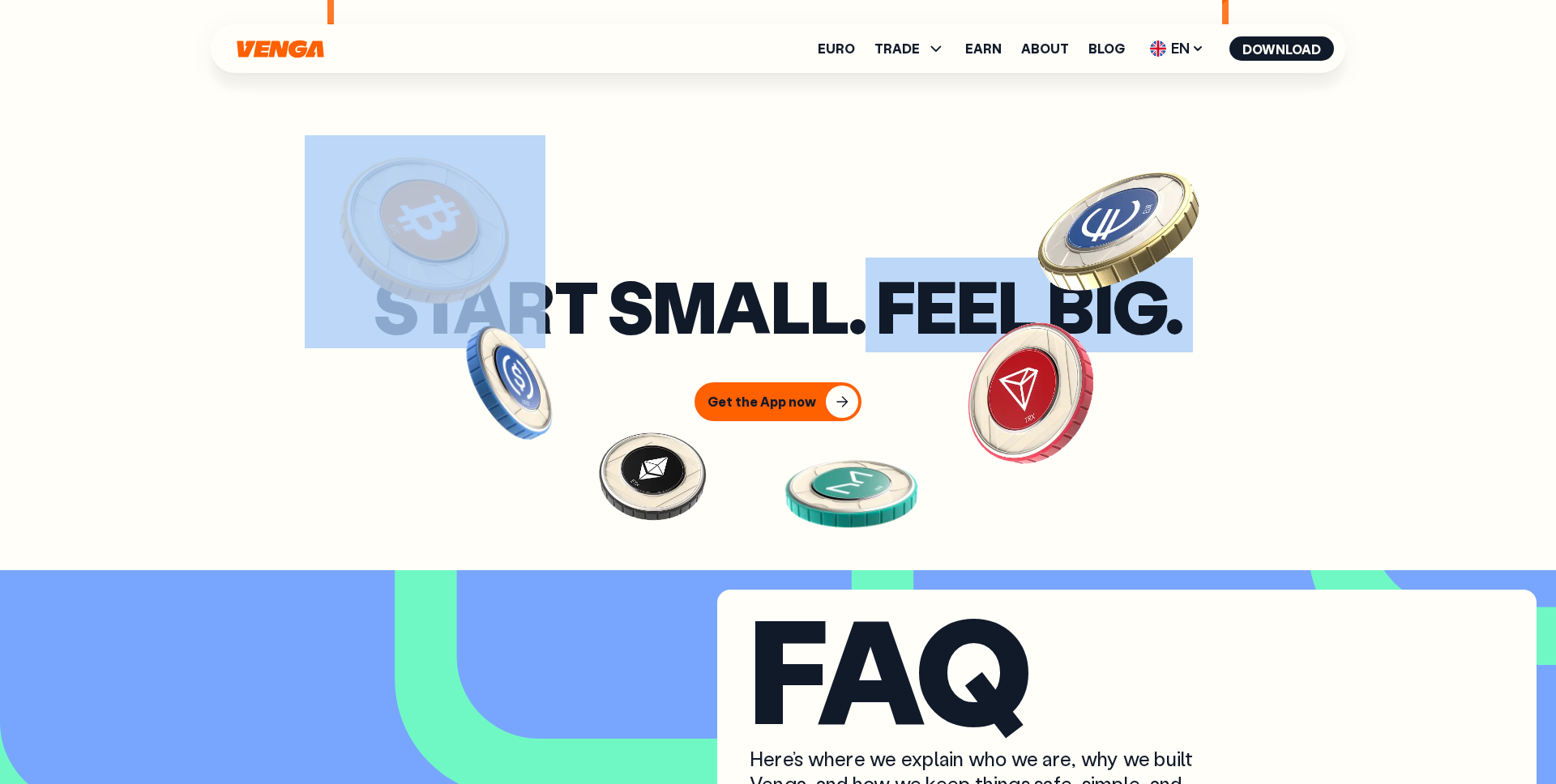
drag, startPoint x: 859, startPoint y: 338, endPoint x: 449, endPoint y: 337, distance: 410.0
click at [449, 337] on section "Start small. Feel big. Get the App now" at bounding box center [778, 347] width 1556 height 445
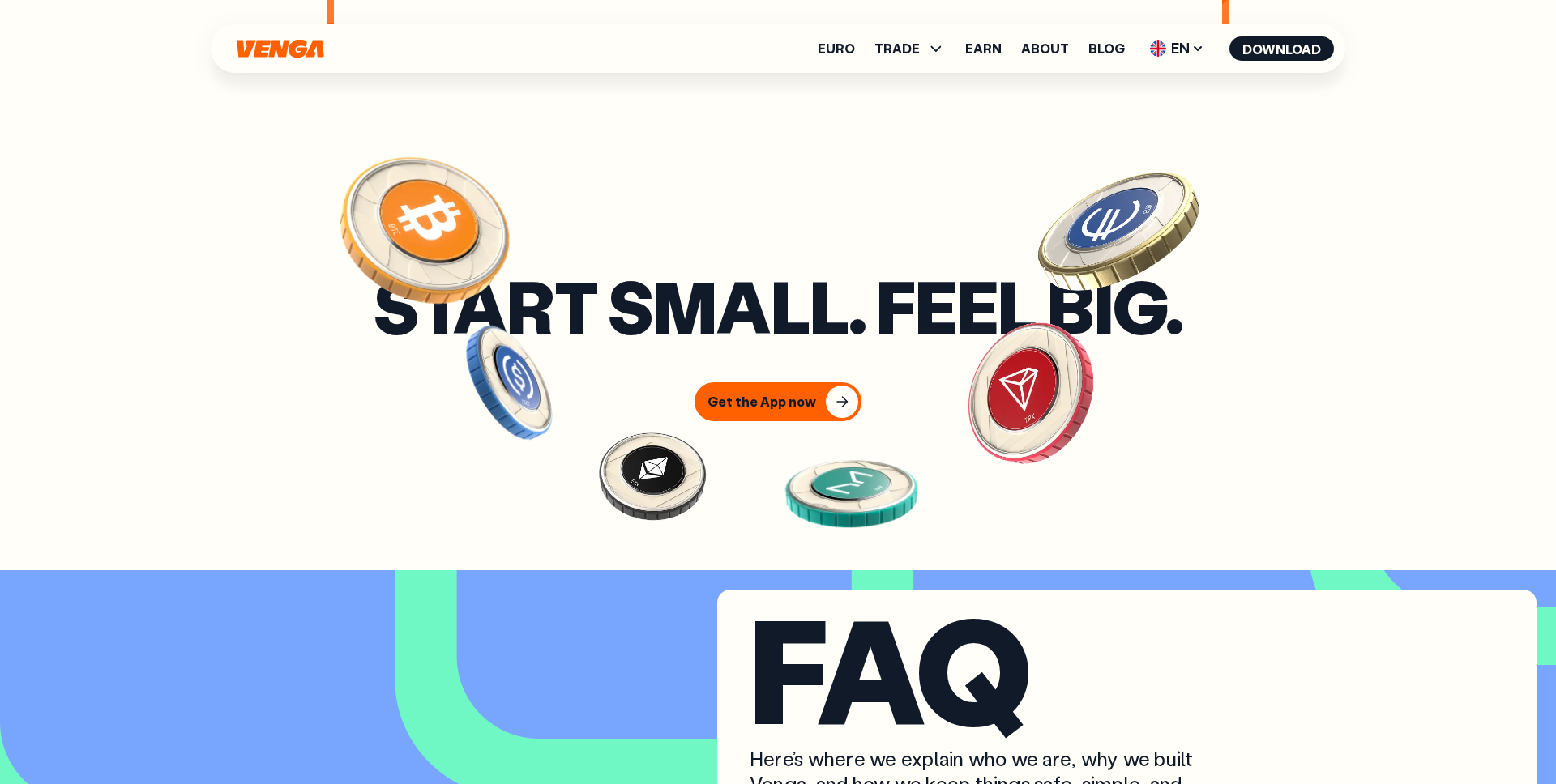
click at [729, 337] on h3 "Start small. Feel big." at bounding box center [777, 306] width 808 height 63
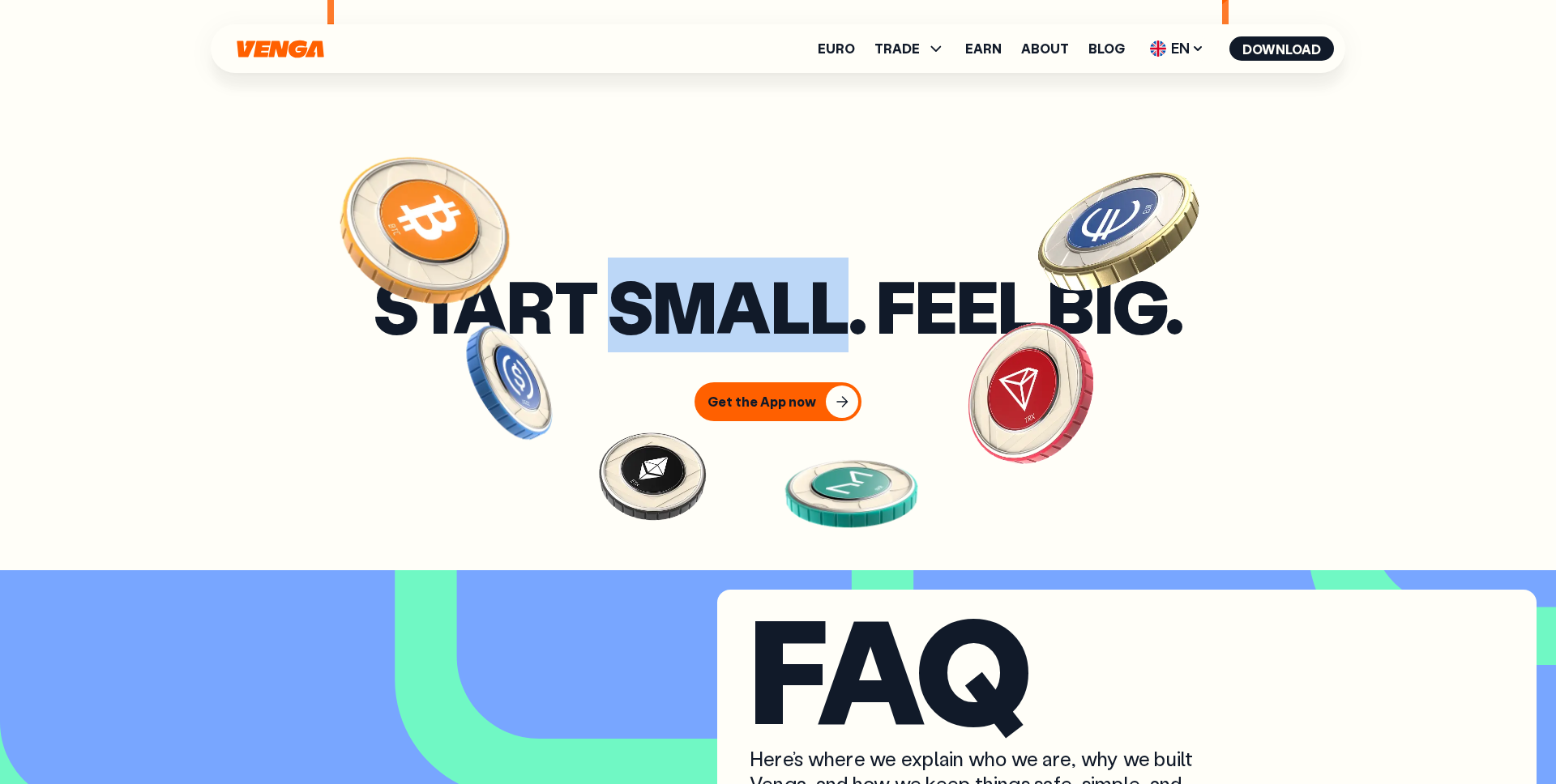
click at [729, 337] on h3 "Start small. Feel big." at bounding box center [777, 306] width 808 height 63
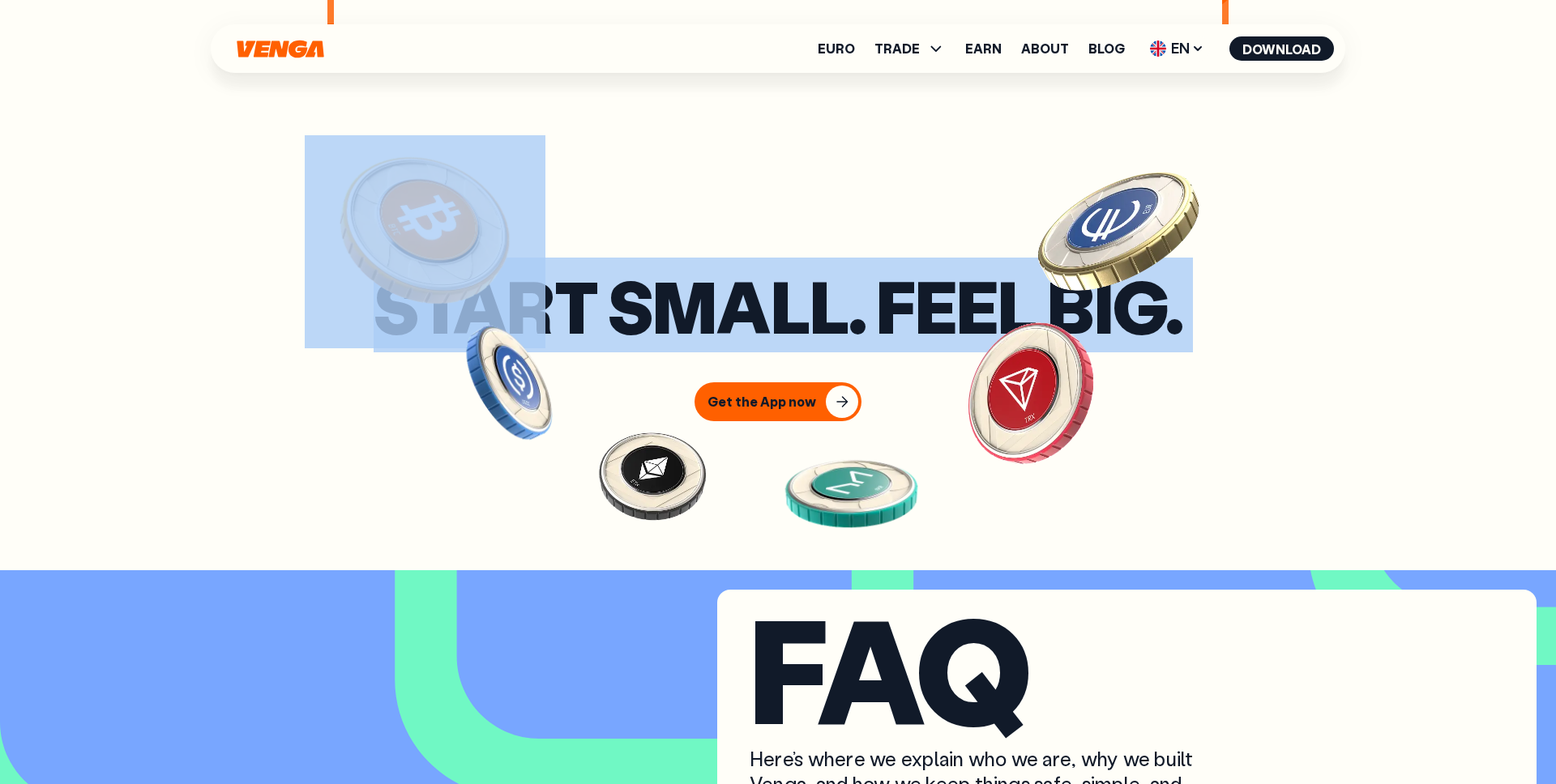
click at [729, 337] on h3 "Start small. Feel big." at bounding box center [777, 306] width 808 height 63
click at [868, 337] on h3 "Start small. Feel big." at bounding box center [777, 306] width 808 height 63
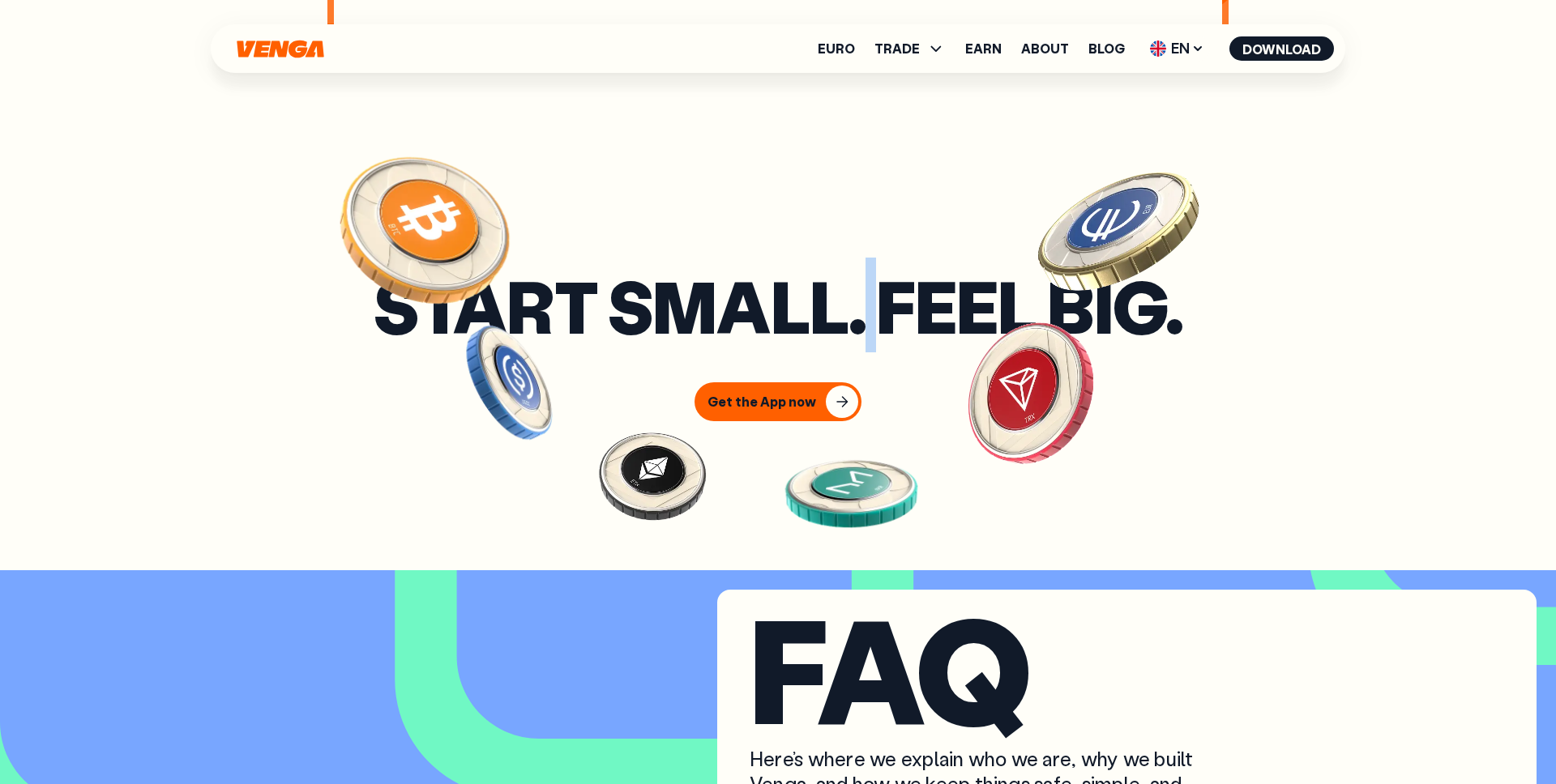
click at [868, 337] on h3 "Start small. Feel big." at bounding box center [777, 306] width 808 height 63
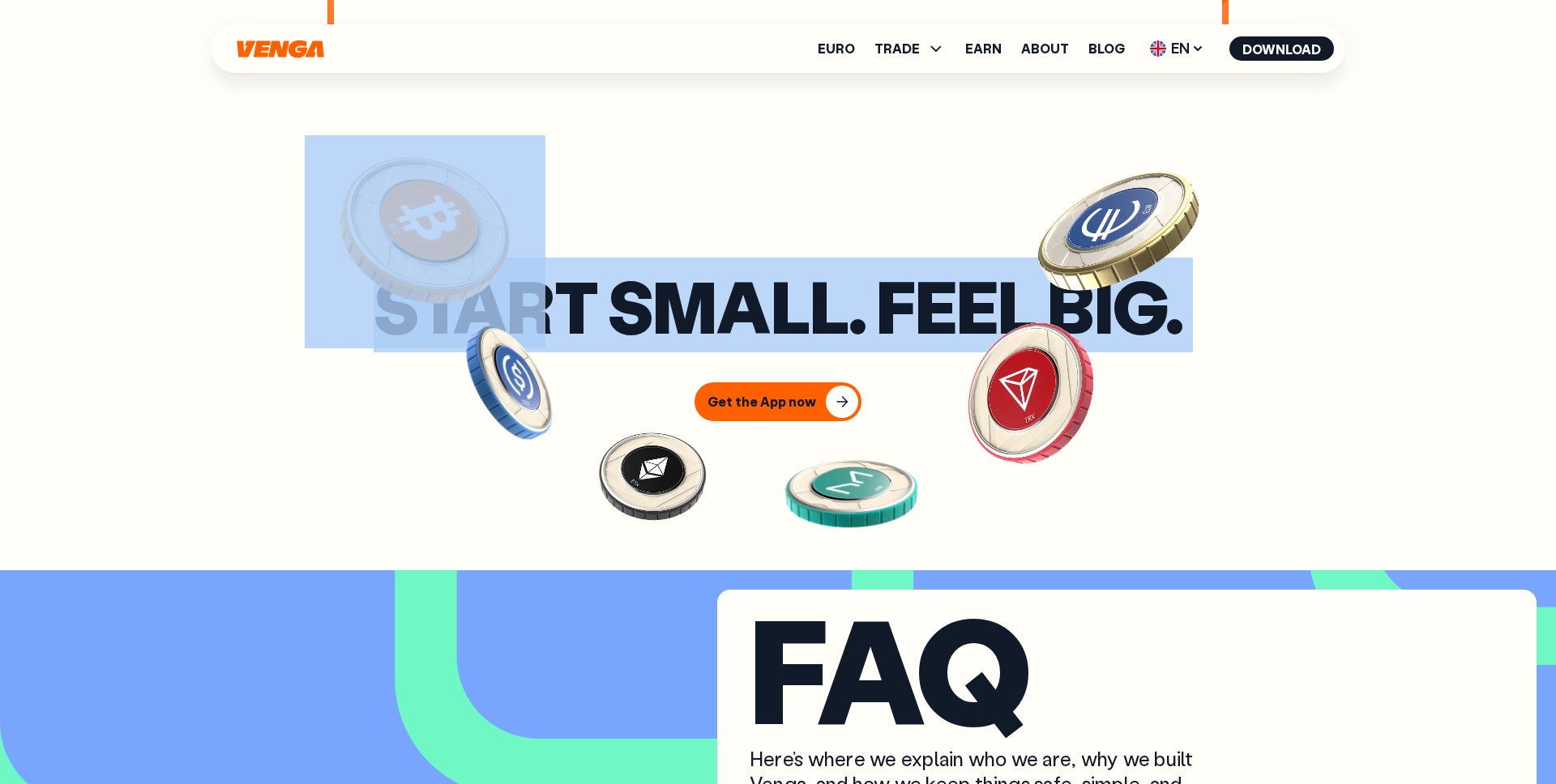
click at [868, 337] on h3 "Start small. Feel big." at bounding box center [777, 306] width 808 height 63
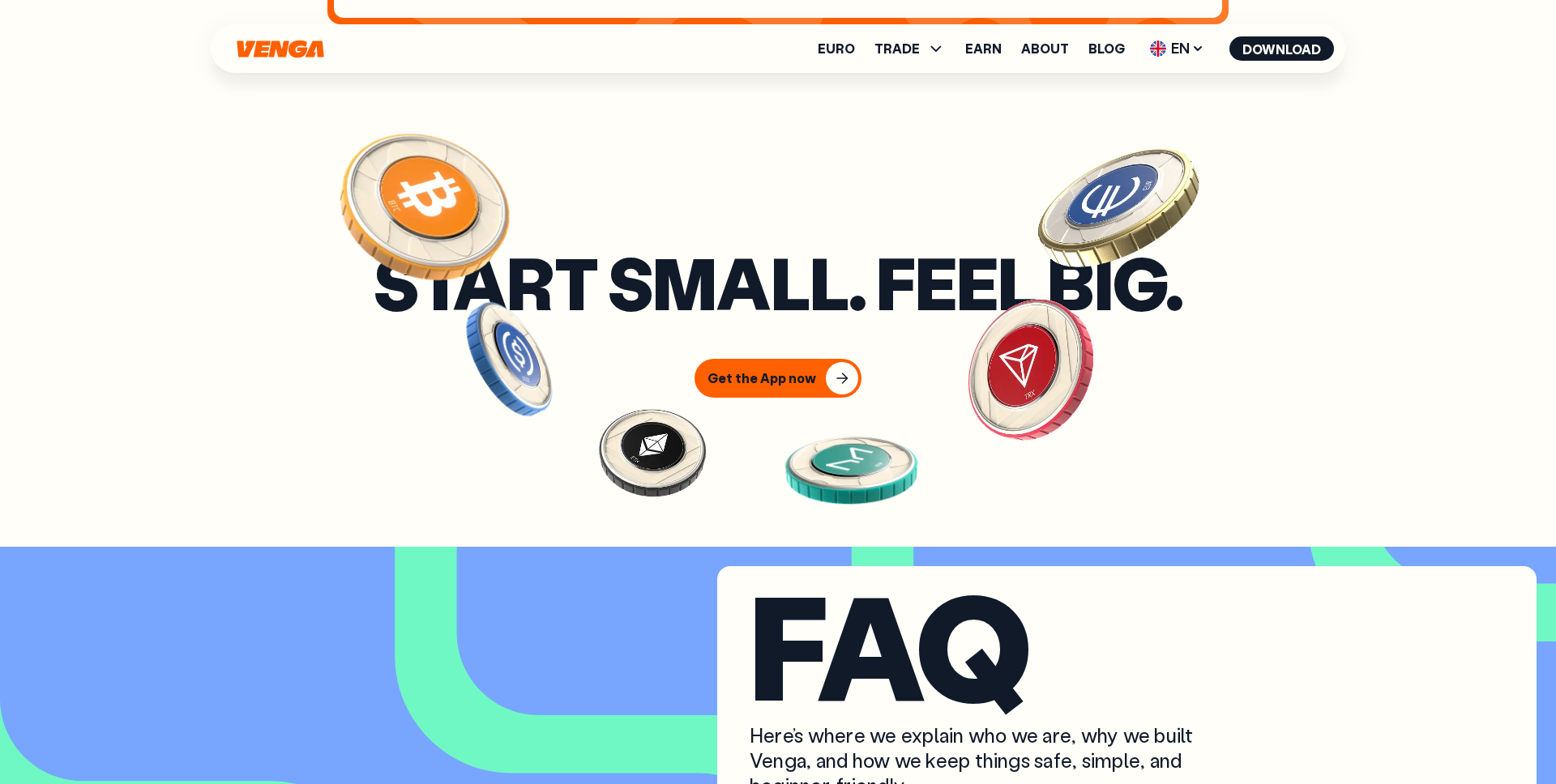
click at [786, 291] on h3 "Start small. Feel big." at bounding box center [777, 283] width 808 height 63
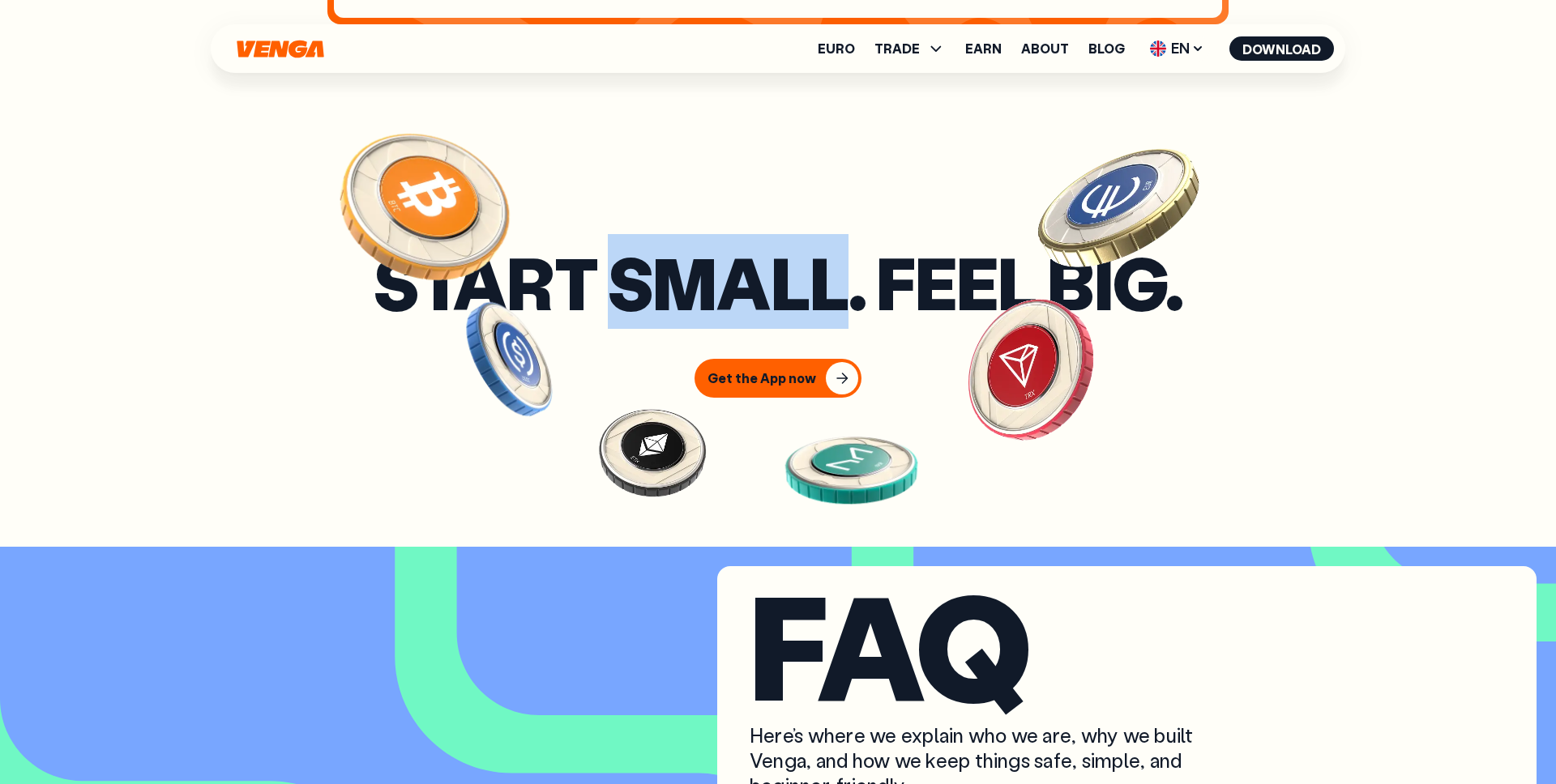
click at [786, 291] on h3 "Start small. Feel big." at bounding box center [777, 283] width 808 height 63
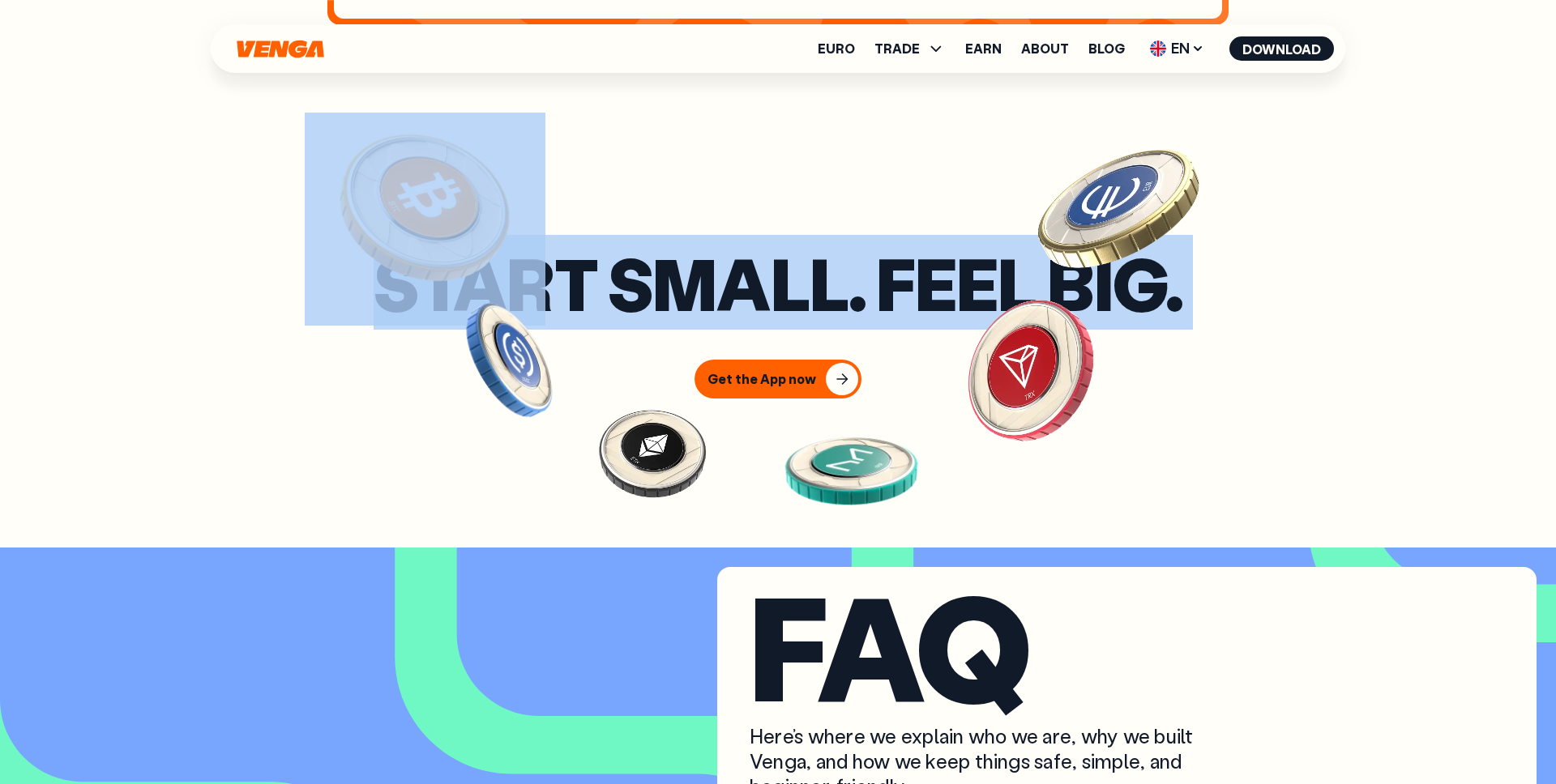
click at [786, 291] on h3 "Start small. Feel big." at bounding box center [777, 283] width 808 height 63
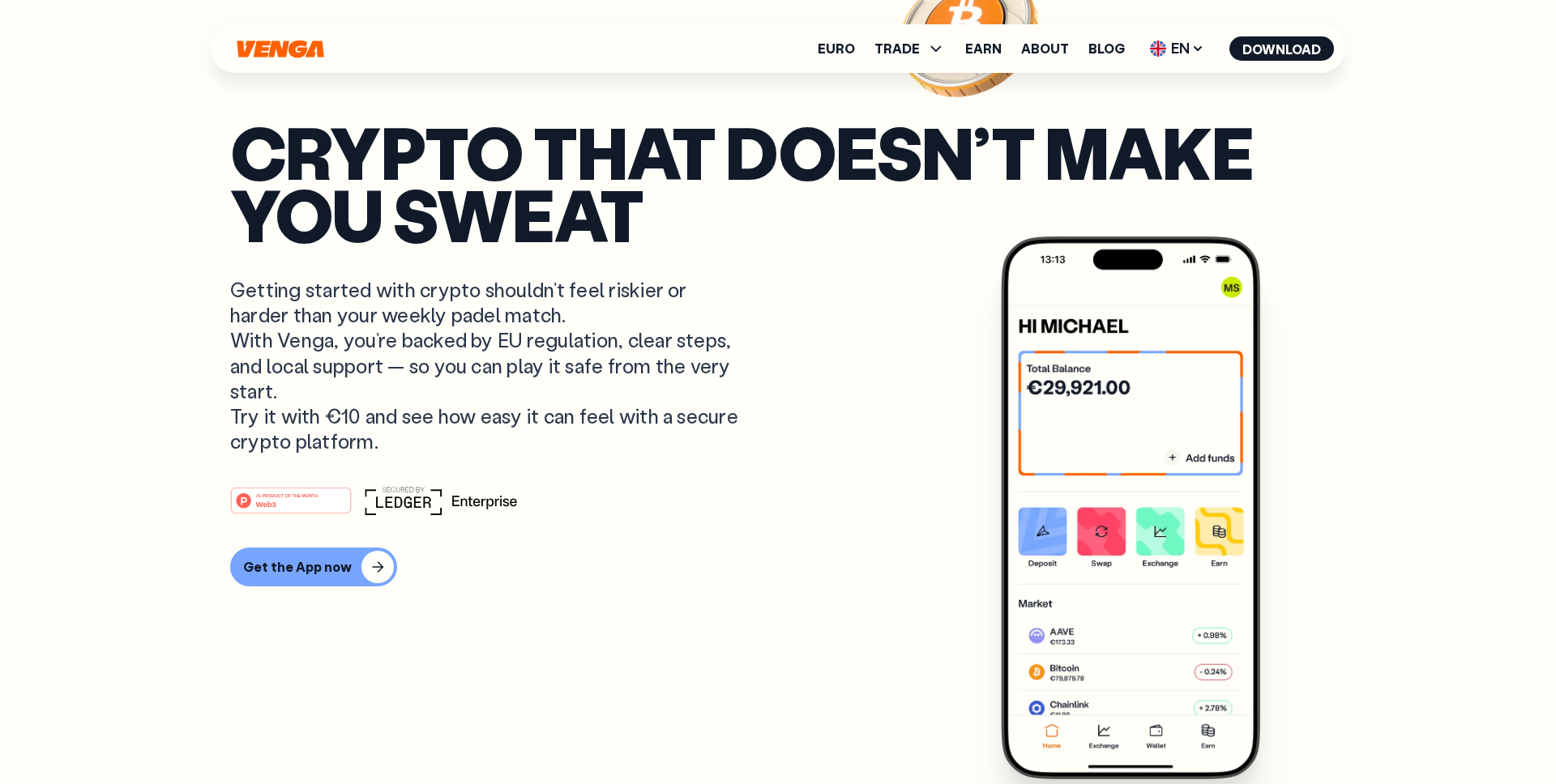
scroll to position [0, 0]
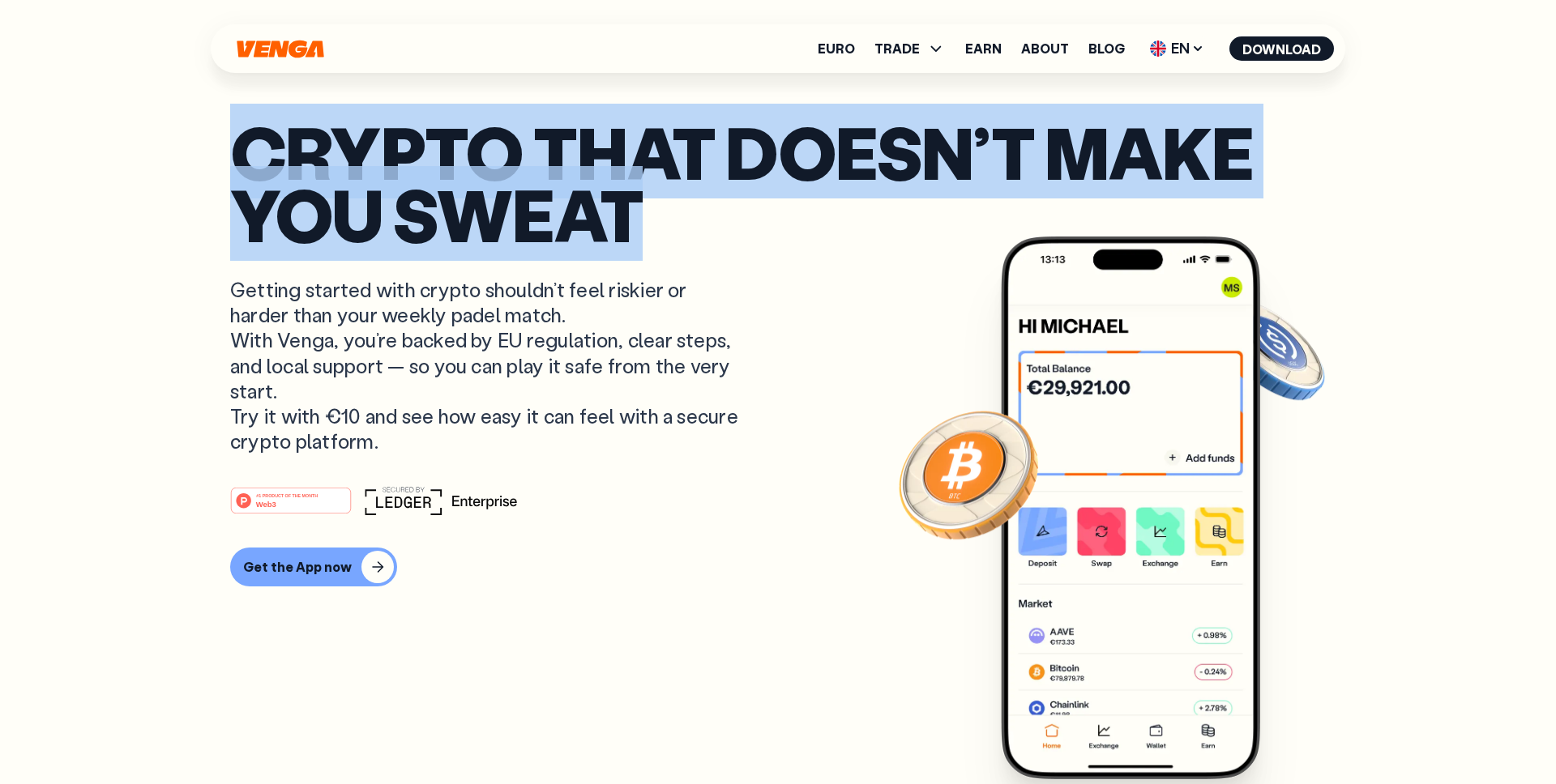
drag, startPoint x: 671, startPoint y: 208, endPoint x: 238, endPoint y: 166, distance: 435.0
click at [238, 166] on p "Crypto that doesn’t make you sweat" at bounding box center [778, 183] width 1096 height 124
click at [382, 176] on p "Crypto that doesn’t make you sweat" at bounding box center [778, 183] width 1096 height 124
drag, startPoint x: 651, startPoint y: 217, endPoint x: 178, endPoint y: 167, distance: 475.6
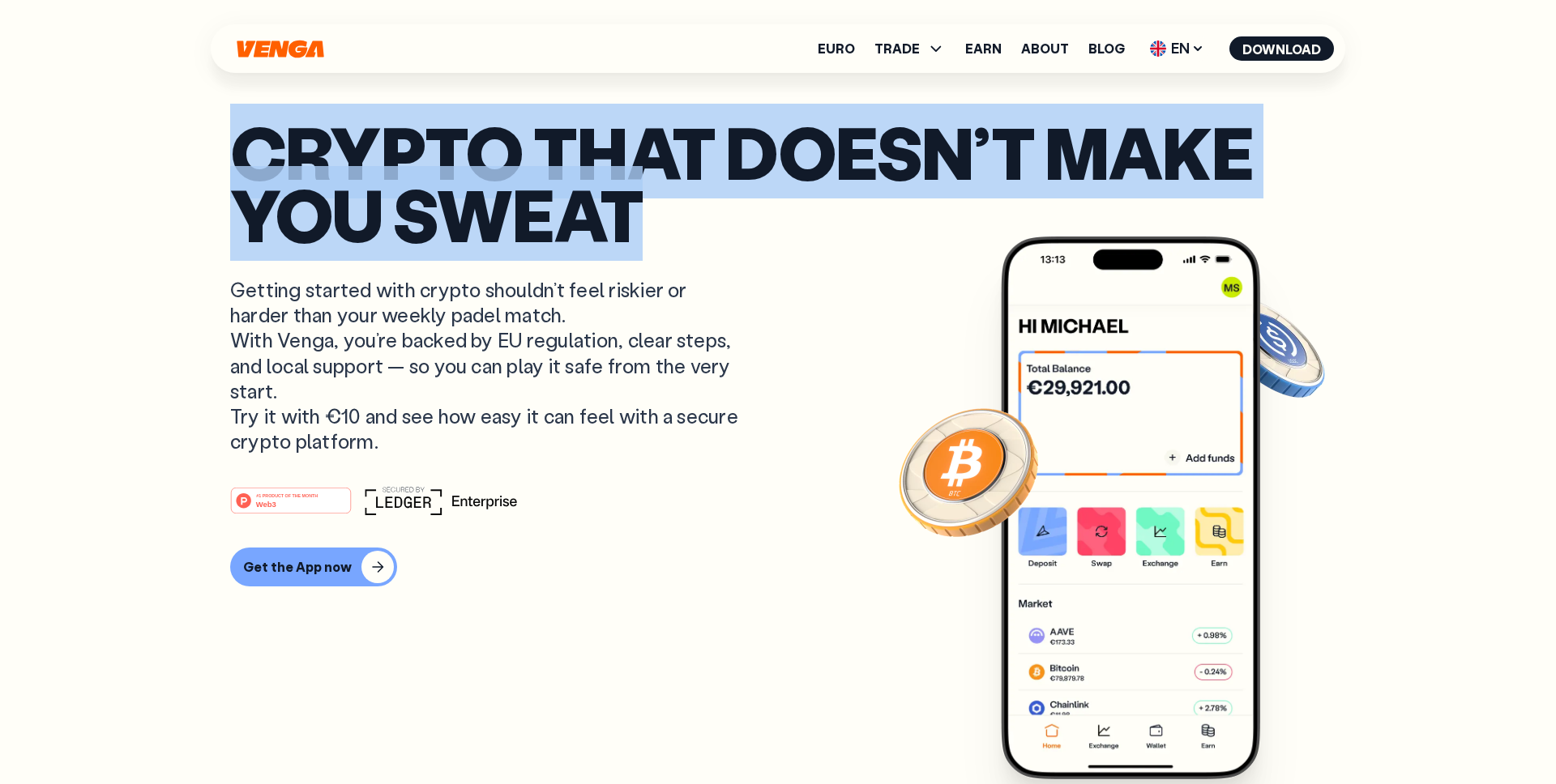
click at [705, 234] on p "Crypto that doesn’t make you sweat" at bounding box center [778, 183] width 1096 height 124
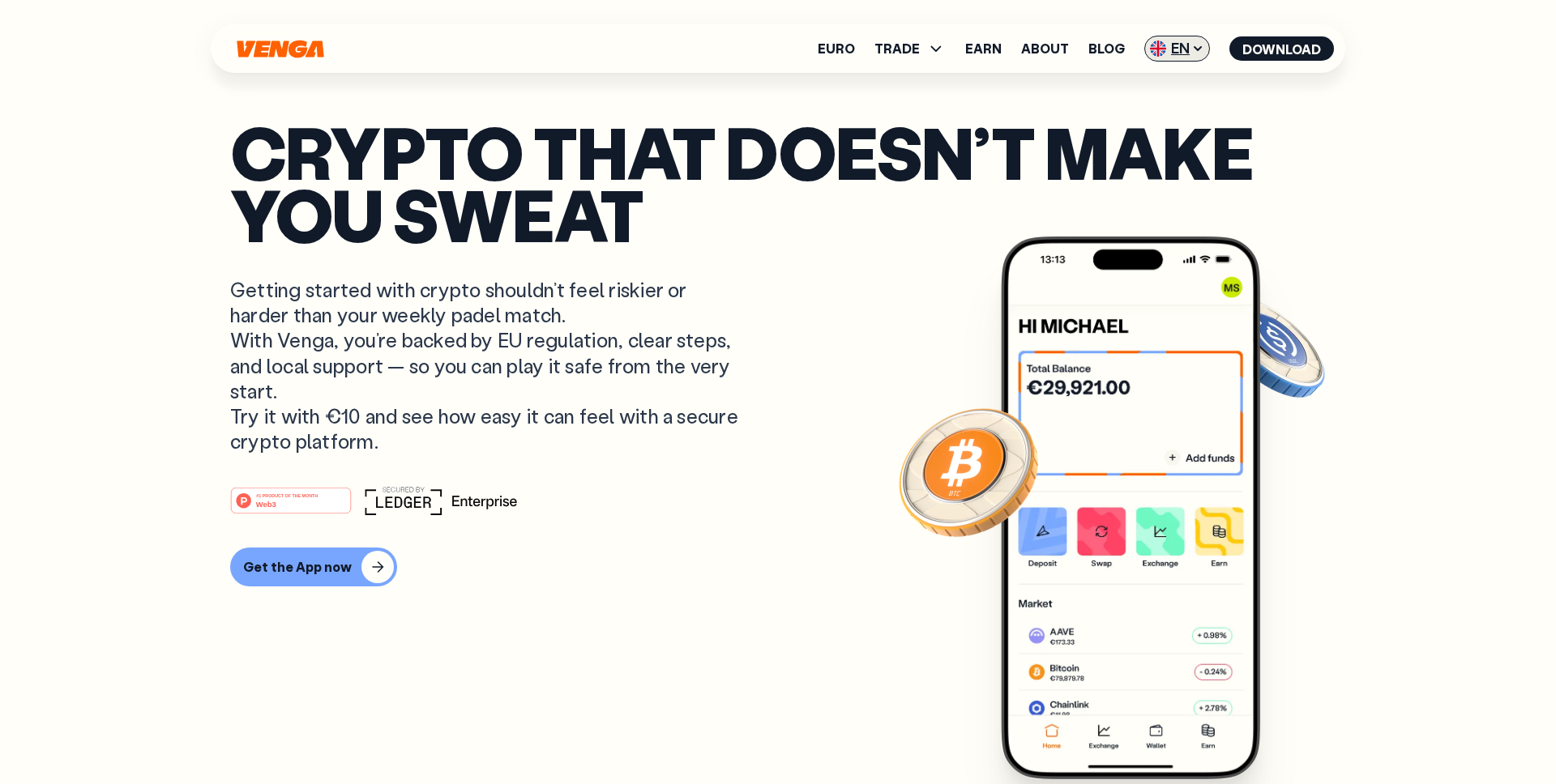
click at [1194, 51] on icon at bounding box center [1198, 48] width 13 height 13
click at [1165, 145] on div "Català - CAT" at bounding box center [1136, 143] width 88 height 16
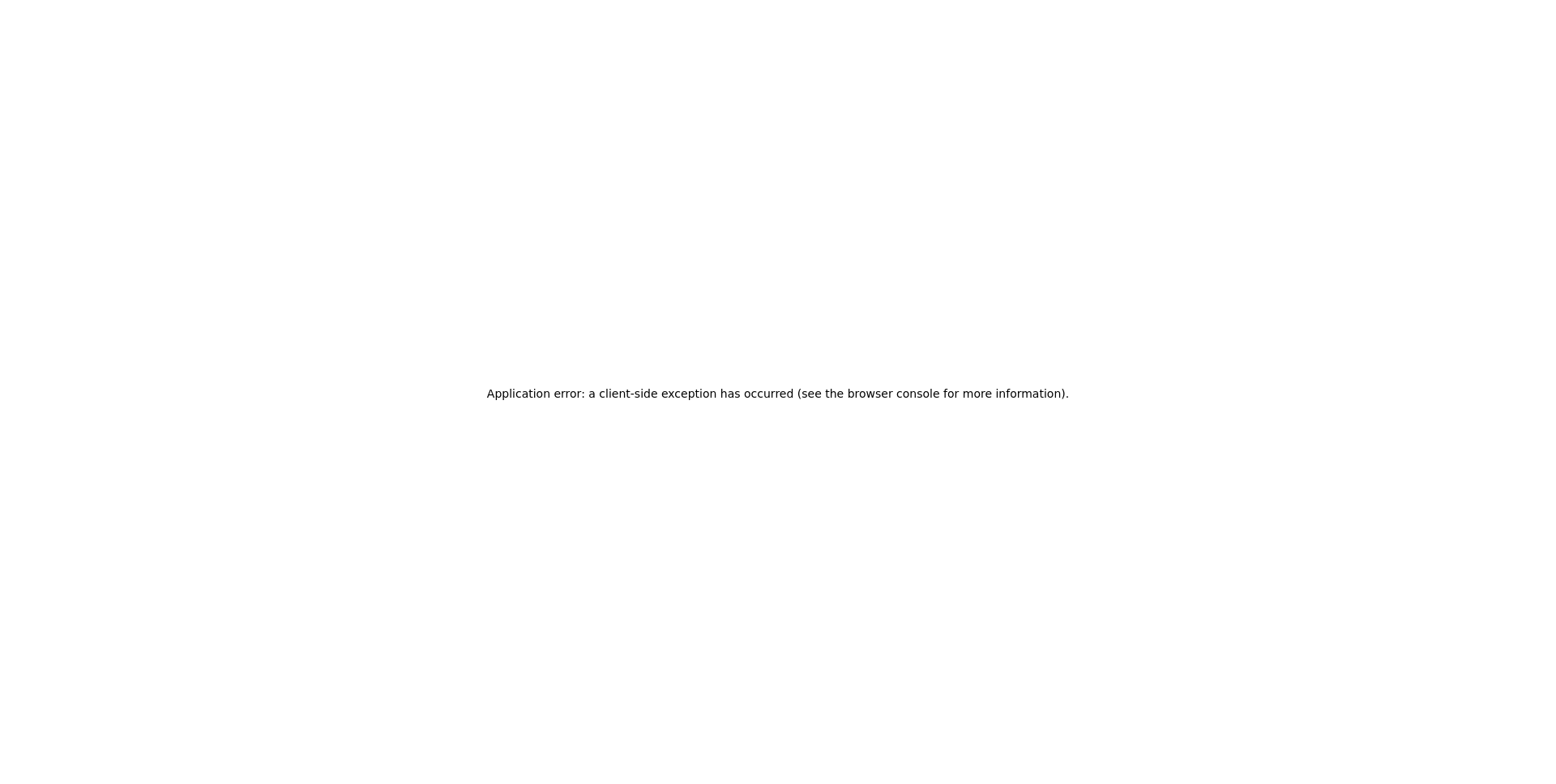
click at [291, 1] on div "Application error: a client-side exception has occurred (see the browser consol…" at bounding box center [778, 392] width 1556 height 784
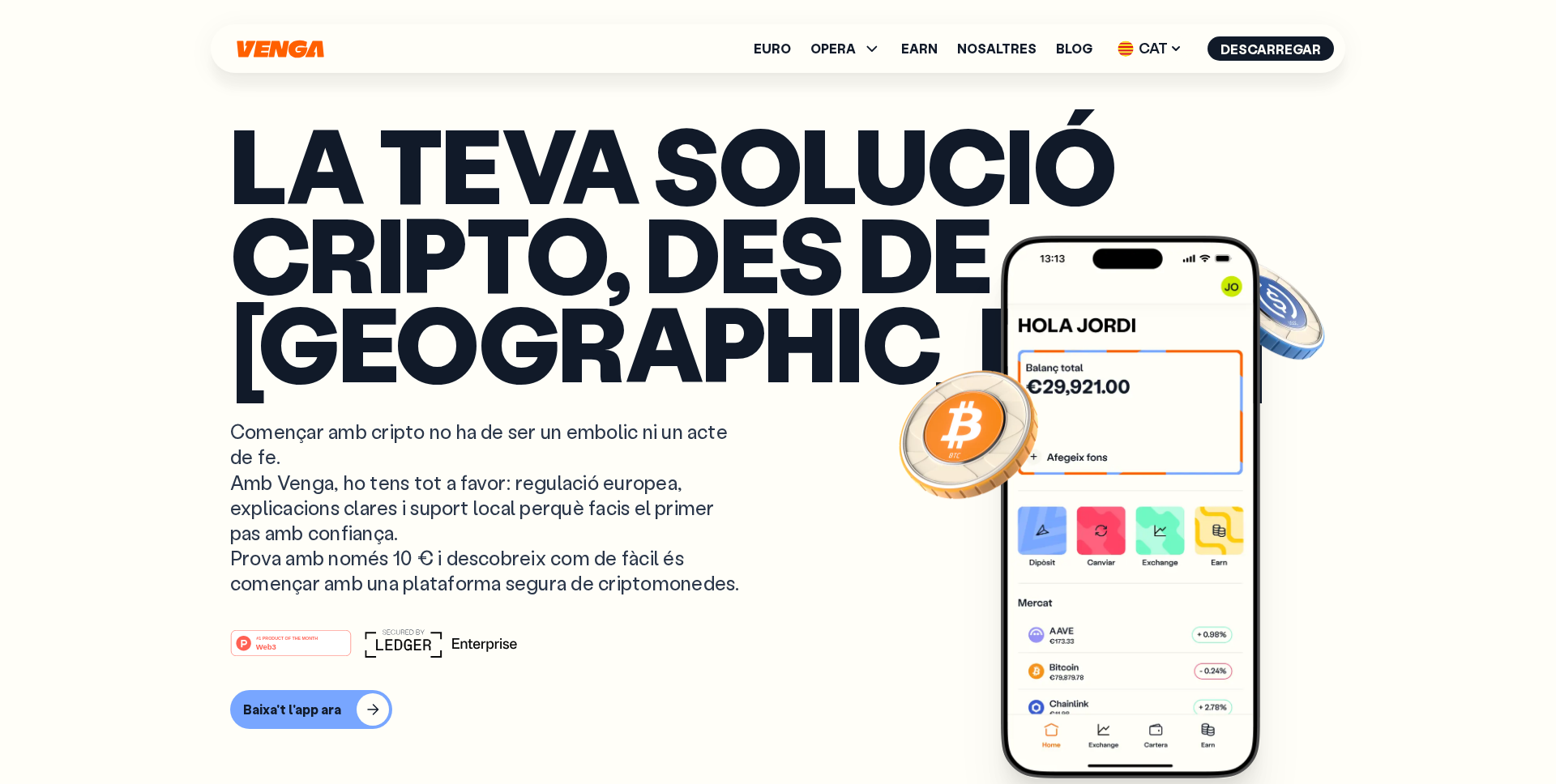
click at [1100, 120] on p "La teva solució cripto, des de [GEOGRAPHIC_DATA]" at bounding box center [778, 253] width 1096 height 267
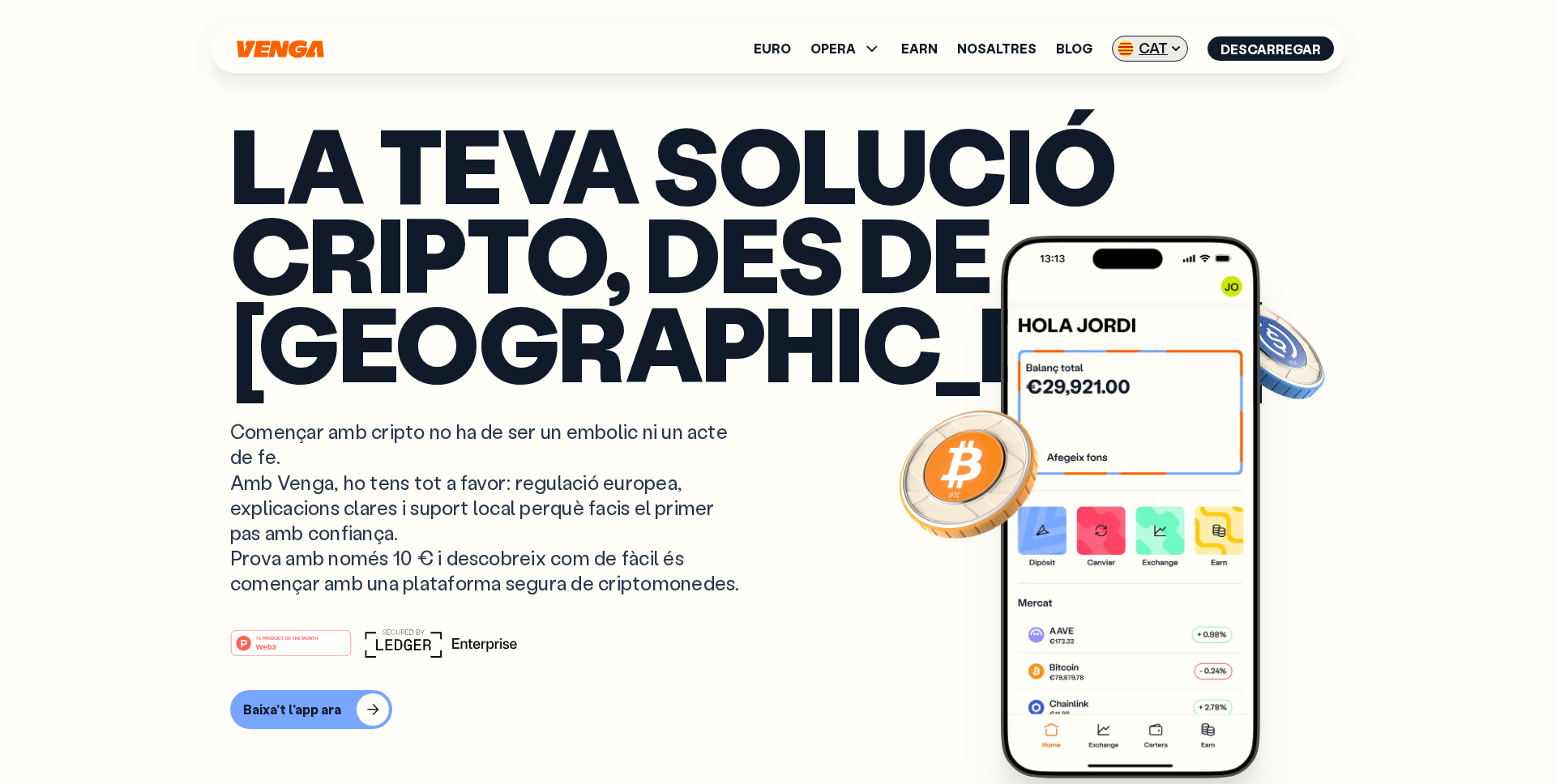
click at [1145, 53] on span "CAT" at bounding box center [1150, 48] width 76 height 26
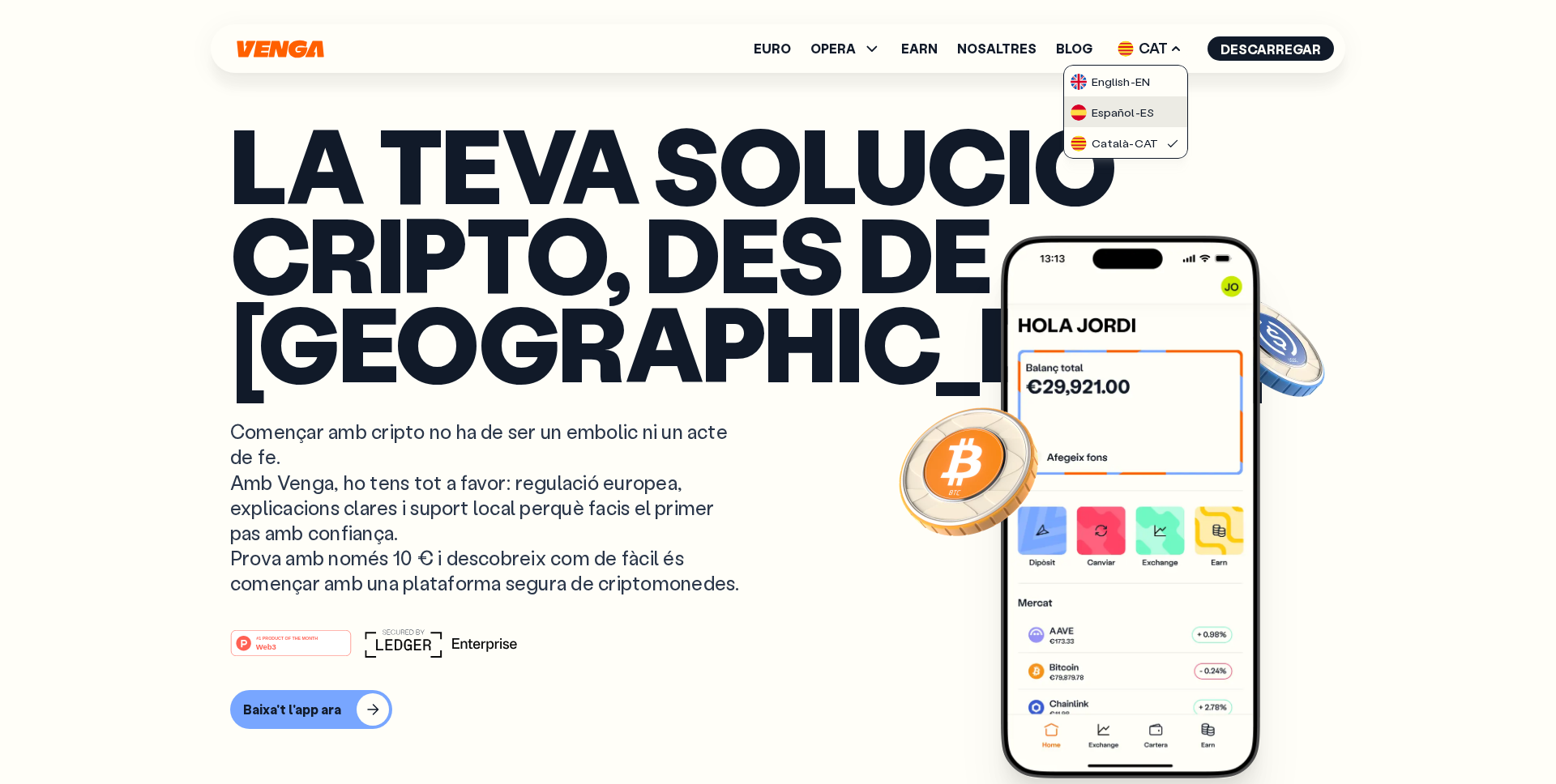
click at [1102, 109] on div "Español - ES" at bounding box center [1112, 113] width 83 height 16
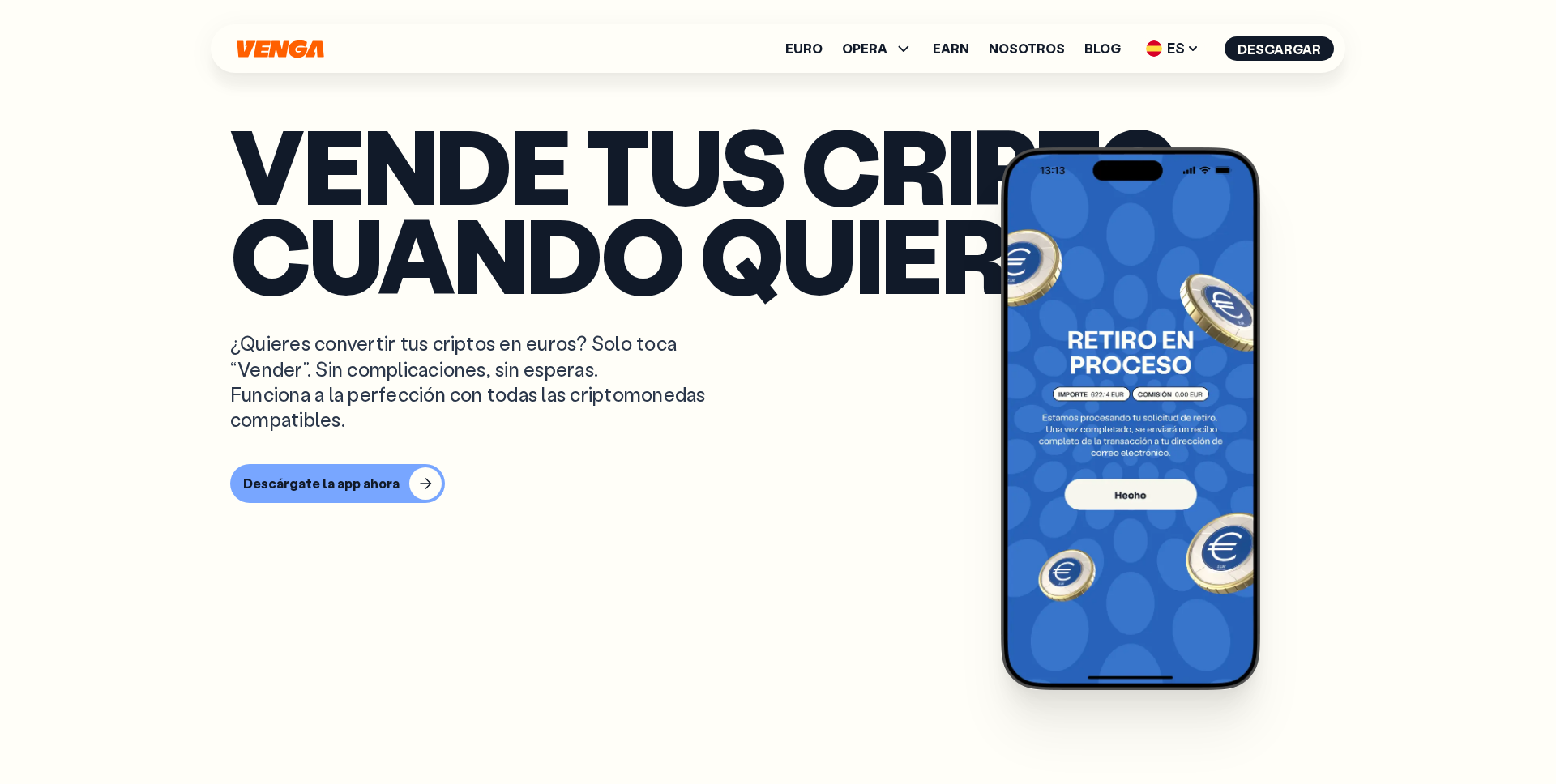
scroll to position [966, 0]
click at [491, 606] on article "Vende tus cripto cuando quieras ¿Quieres convertir tus criptos en euros? Solo t…" at bounding box center [778, 424] width 1096 height 608
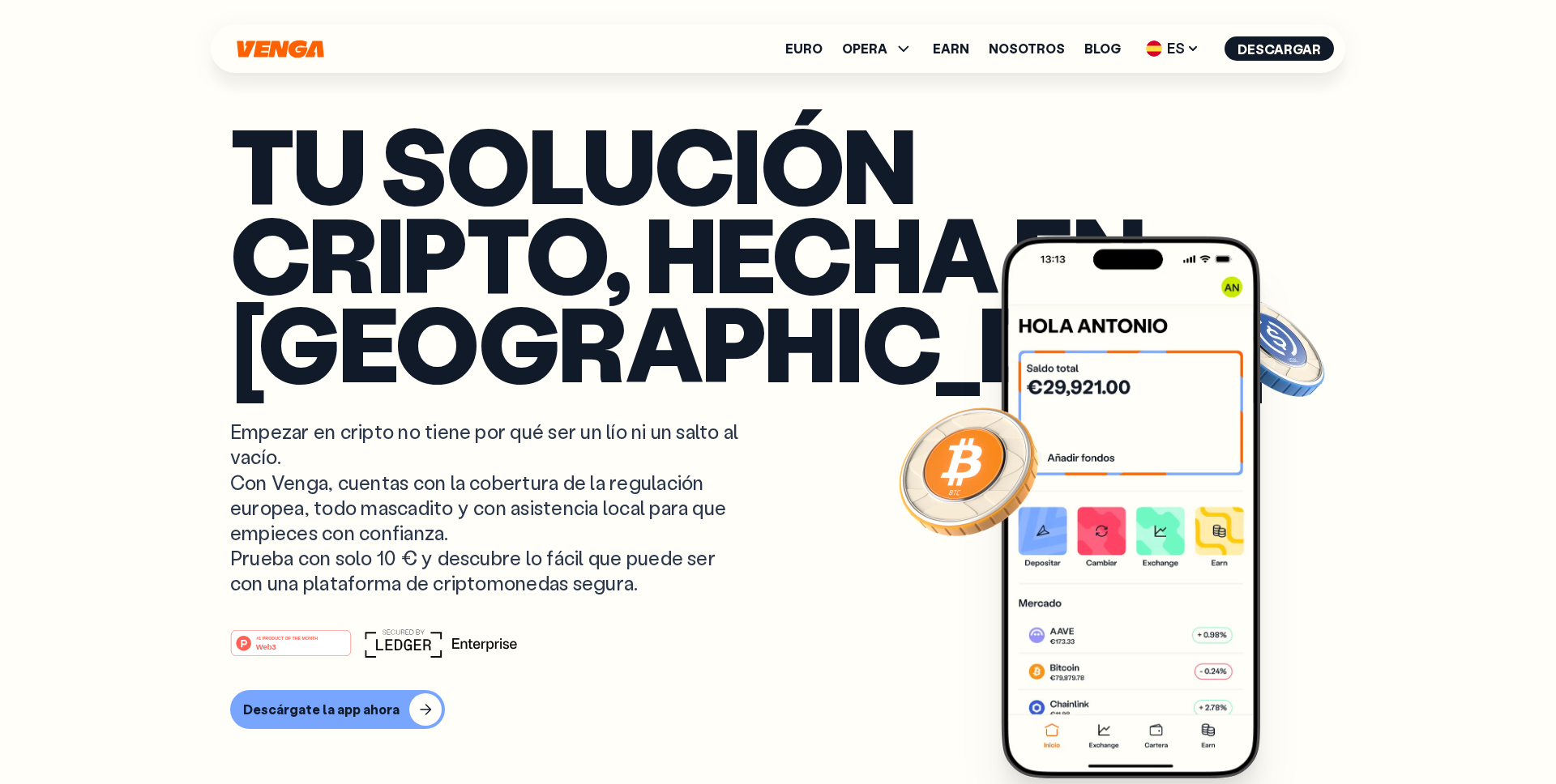
scroll to position [0, 0]
